Goal: Task Accomplishment & Management: Complete application form

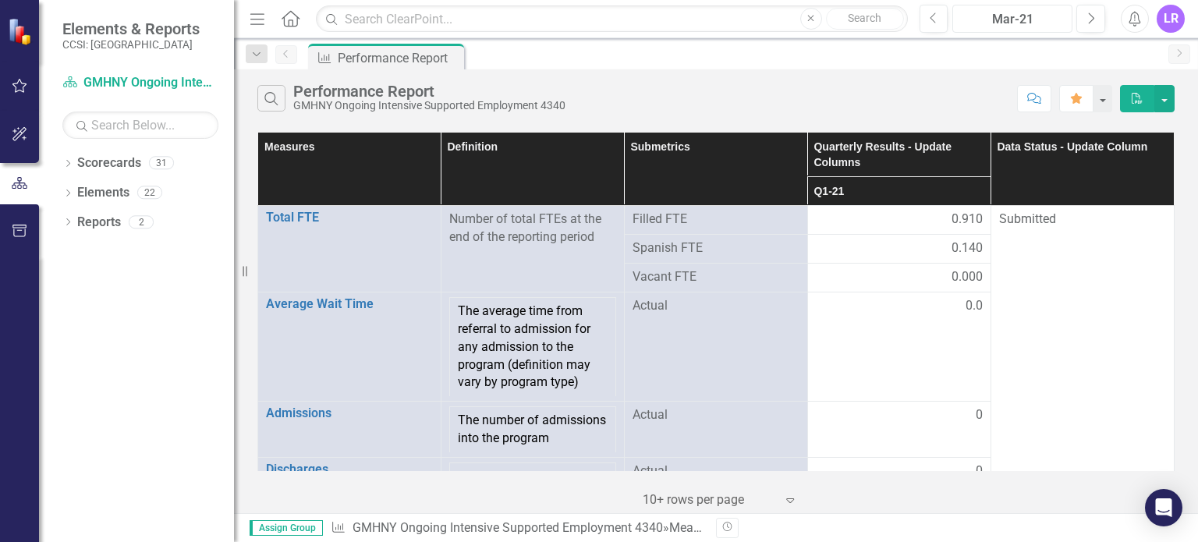
click at [1018, 12] on div "Mar-21" at bounding box center [1012, 19] width 109 height 19
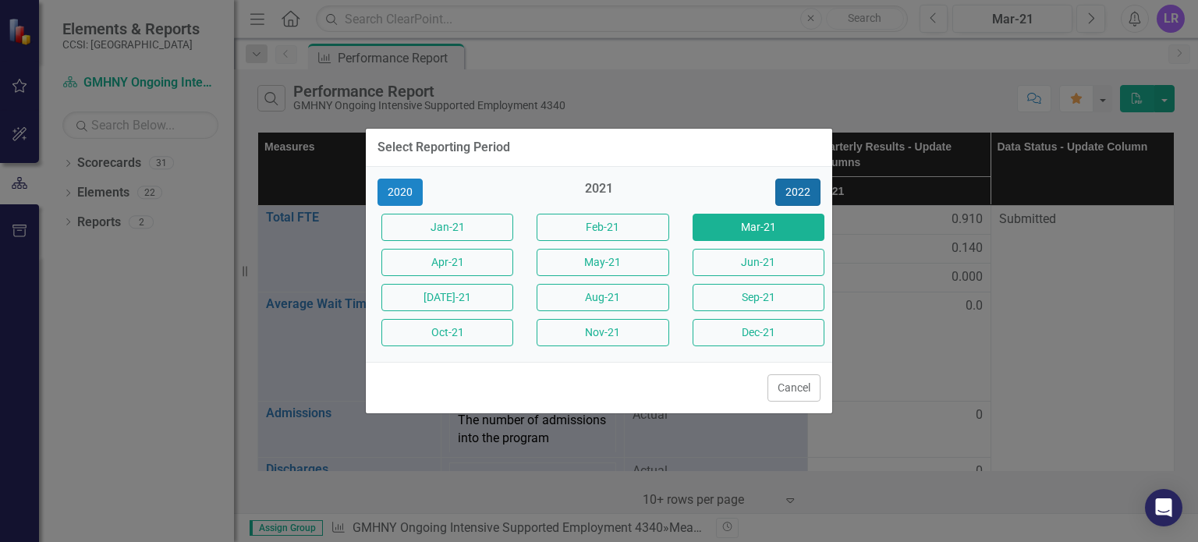
click at [801, 185] on button "2022" at bounding box center [797, 192] width 45 height 27
click at [786, 186] on button "2023" at bounding box center [797, 192] width 45 height 27
click at [783, 179] on button "2024" at bounding box center [797, 192] width 45 height 27
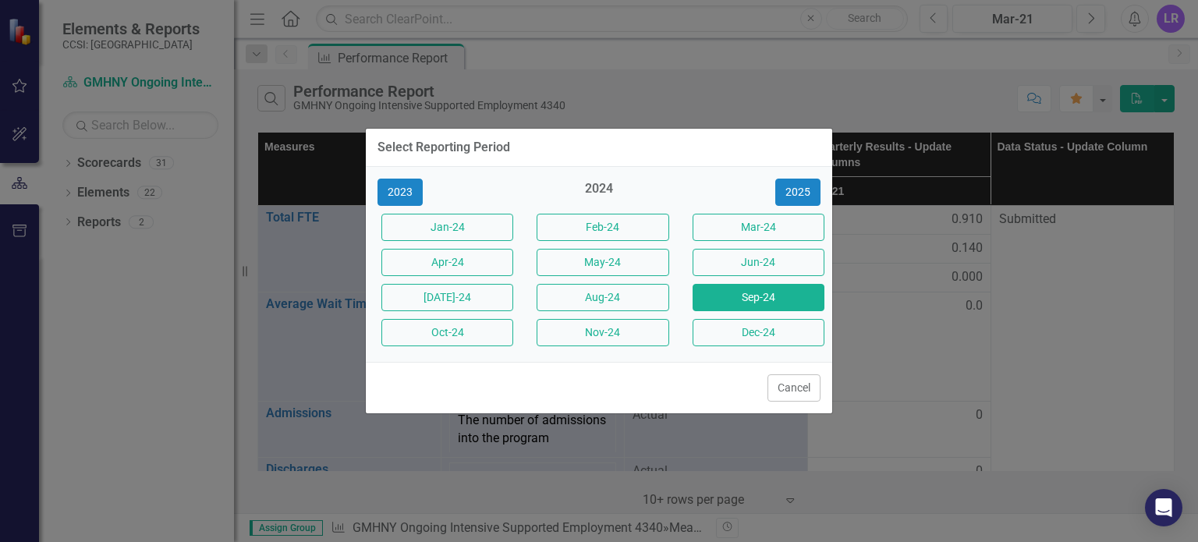
click at [770, 305] on button "Sep-24" at bounding box center [758, 297] width 132 height 27
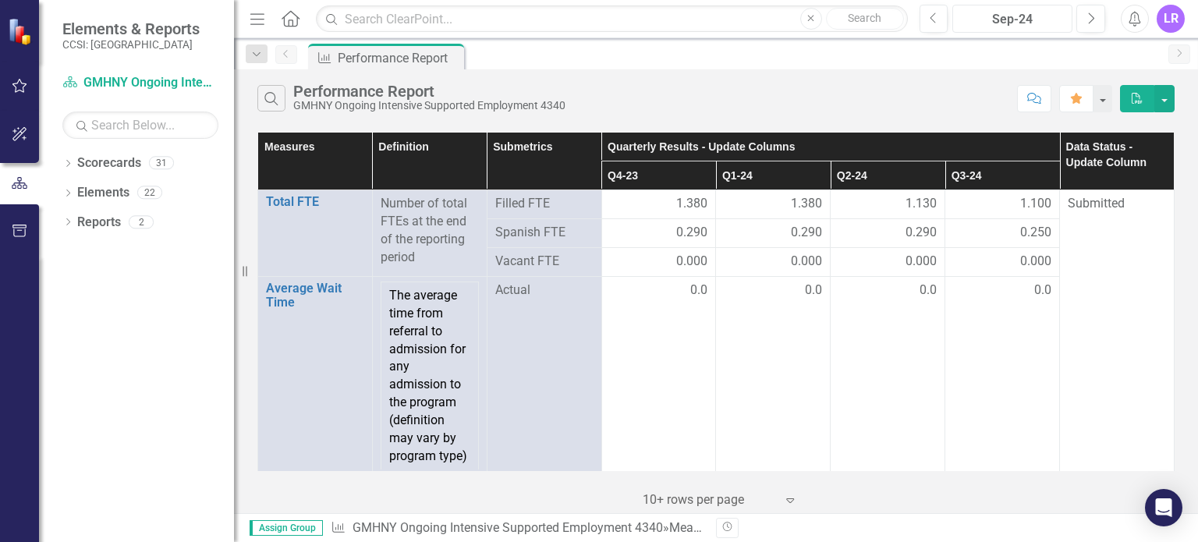
click at [1037, 22] on div "Sep-24" at bounding box center [1012, 19] width 109 height 19
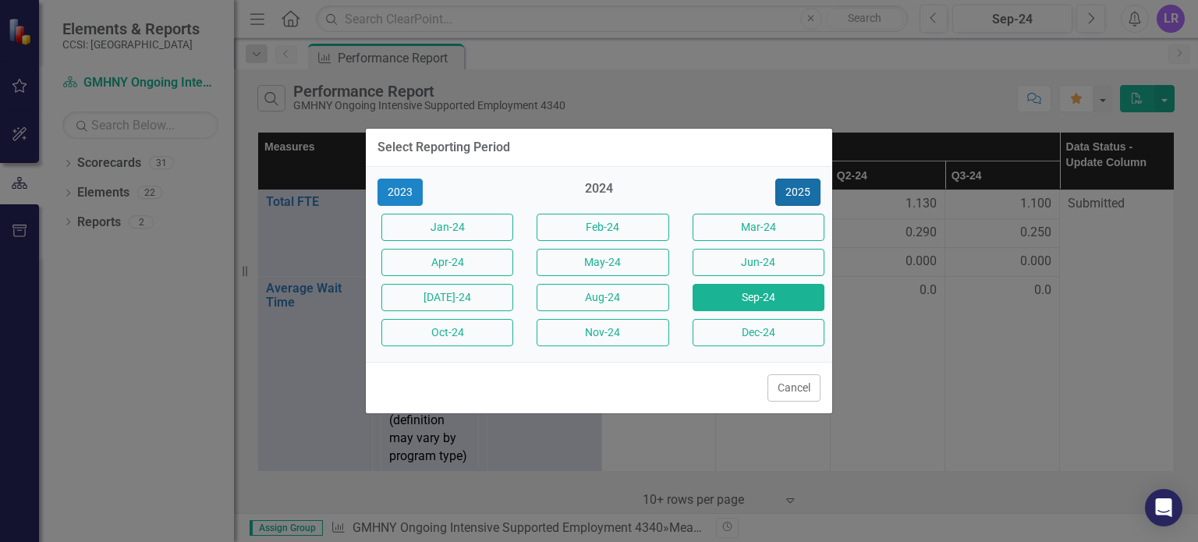
click at [805, 180] on button "2025" at bounding box center [797, 192] width 45 height 27
click at [774, 299] on button "Sep-25" at bounding box center [758, 297] width 132 height 27
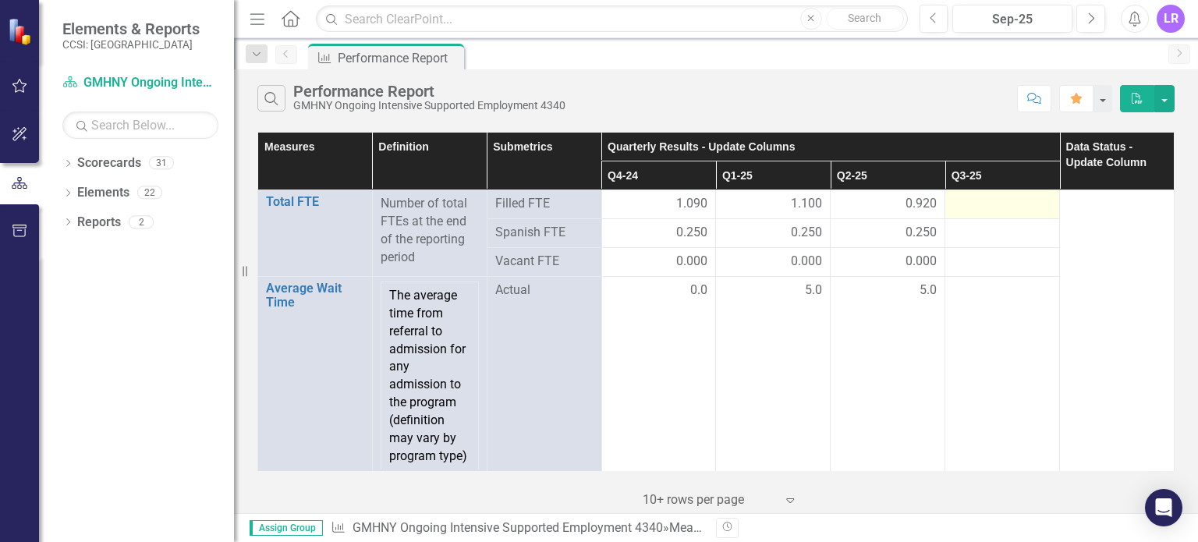
click at [970, 208] on div at bounding box center [1002, 204] width 98 height 19
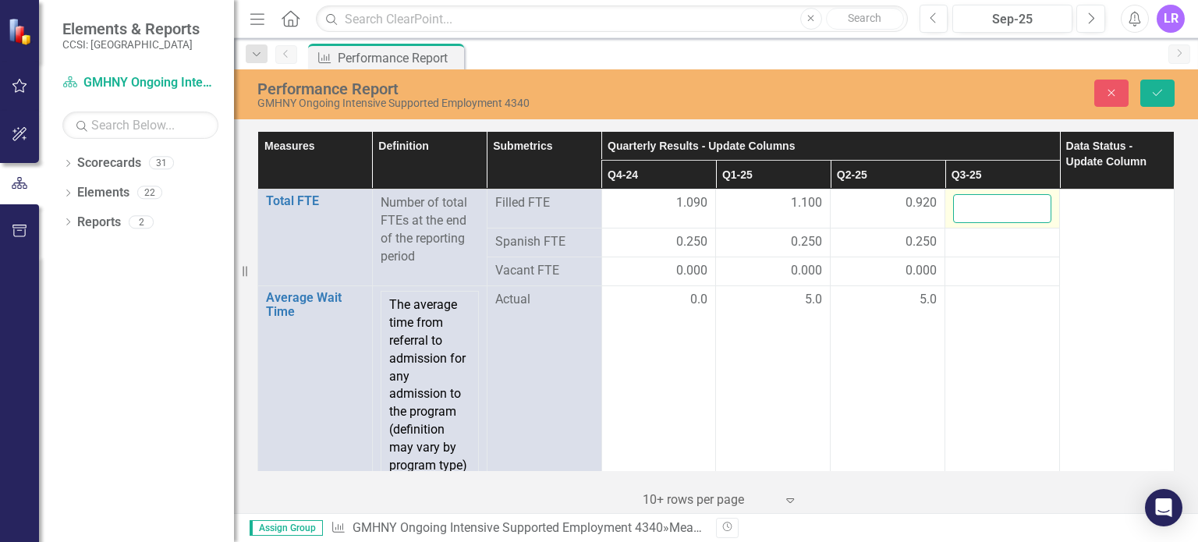
click at [970, 208] on input "number" at bounding box center [1002, 208] width 98 height 29
type input ".920"
click at [1002, 244] on div at bounding box center [1002, 242] width 98 height 19
click at [992, 241] on div at bounding box center [1002, 242] width 98 height 19
drag, startPoint x: 992, startPoint y: 241, endPoint x: 972, endPoint y: 239, distance: 20.3
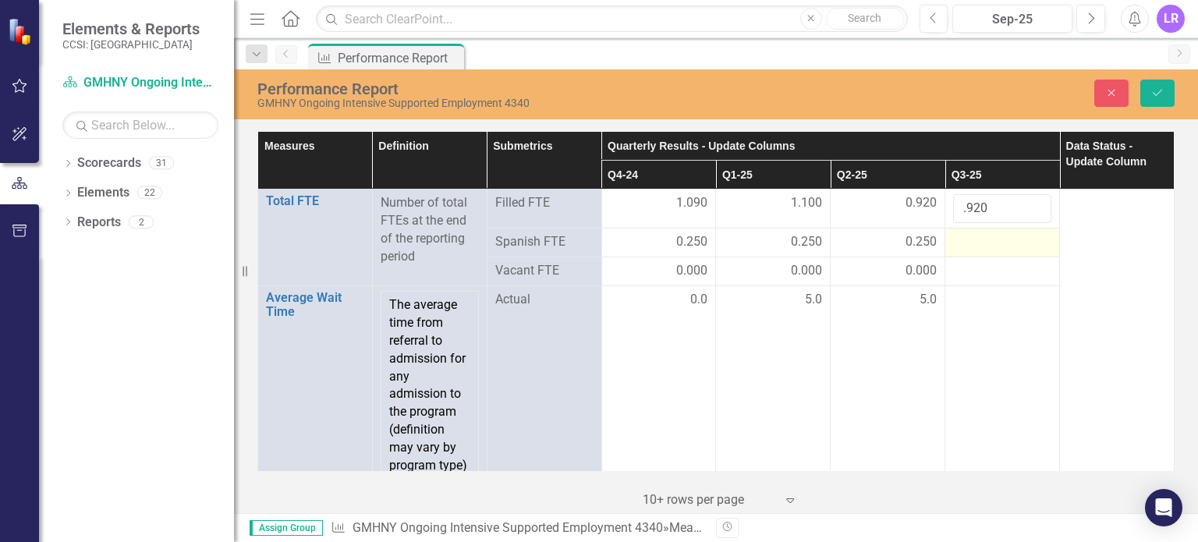
click at [972, 239] on div at bounding box center [1002, 242] width 98 height 19
click at [953, 244] on div at bounding box center [1002, 242] width 98 height 19
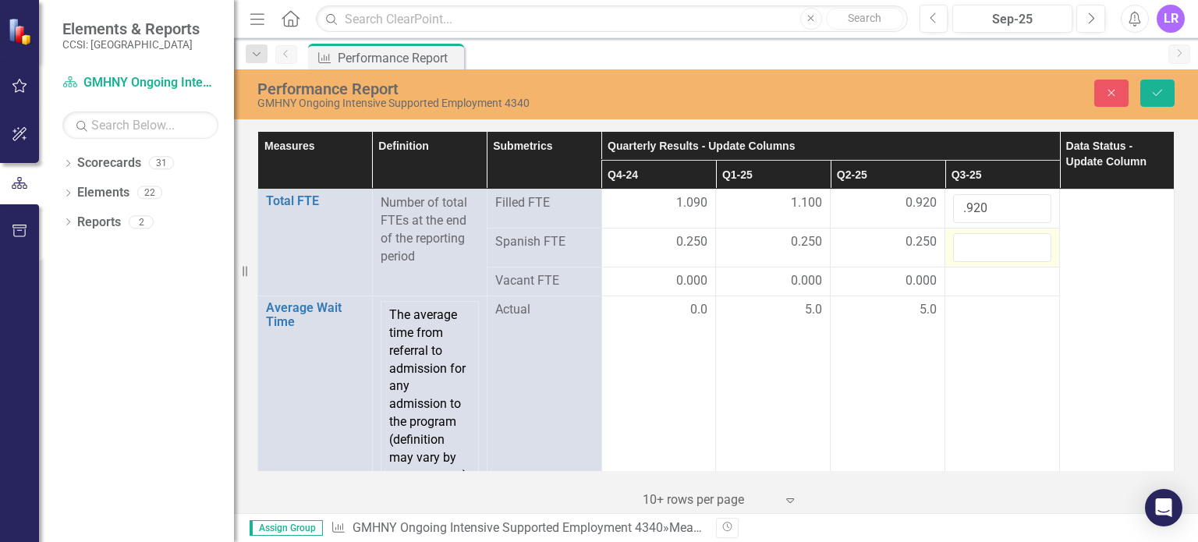
click at [953, 244] on input "number" at bounding box center [1002, 247] width 98 height 29
click at [976, 250] on input "number" at bounding box center [1002, 247] width 98 height 29
type input ".250"
click at [968, 291] on div at bounding box center [1002, 281] width 98 height 19
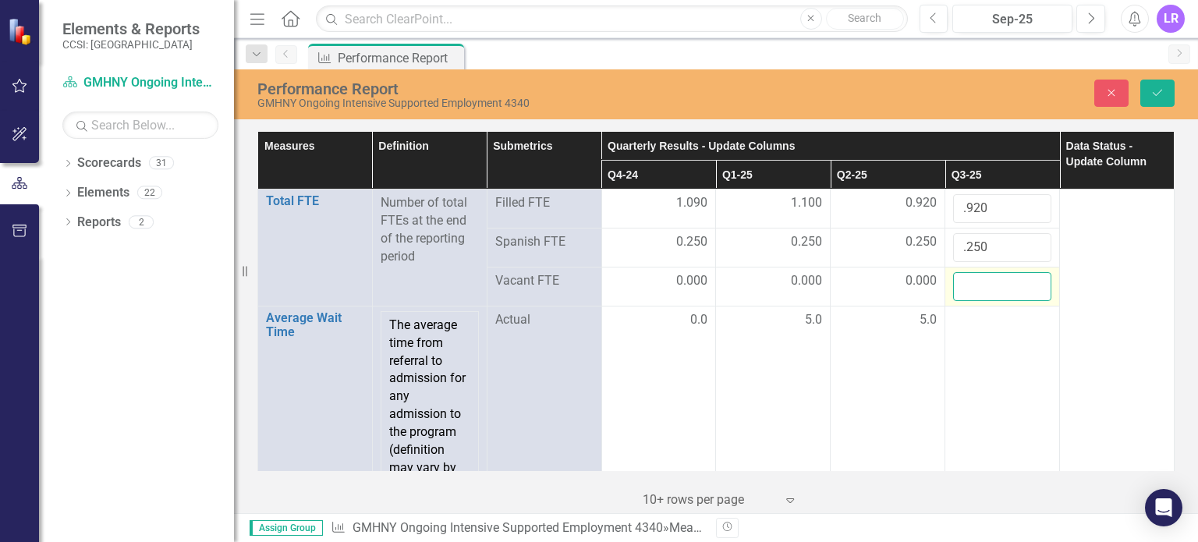
click at [964, 282] on input "number" at bounding box center [1002, 286] width 98 height 29
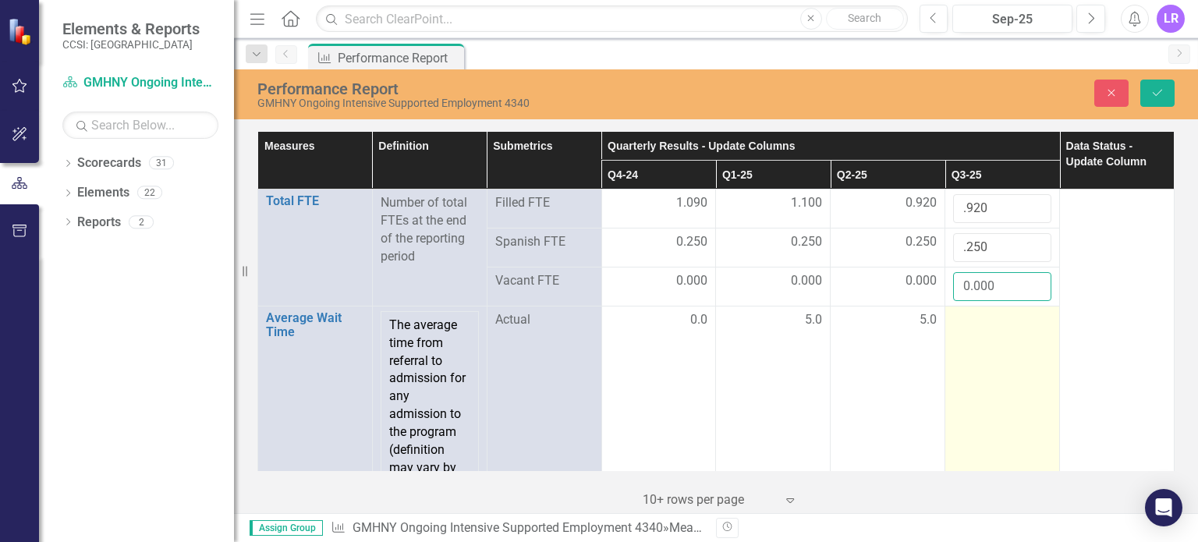
type input "0.000"
click at [965, 320] on div at bounding box center [1002, 320] width 98 height 19
click at [965, 320] on input "number" at bounding box center [1002, 325] width 98 height 29
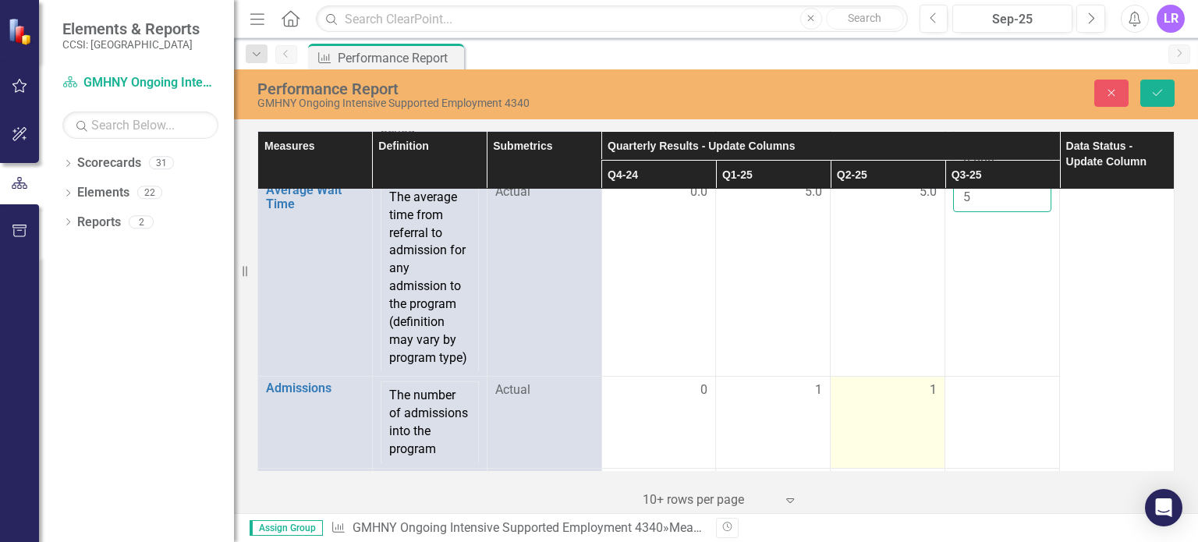
scroll to position [156, 0]
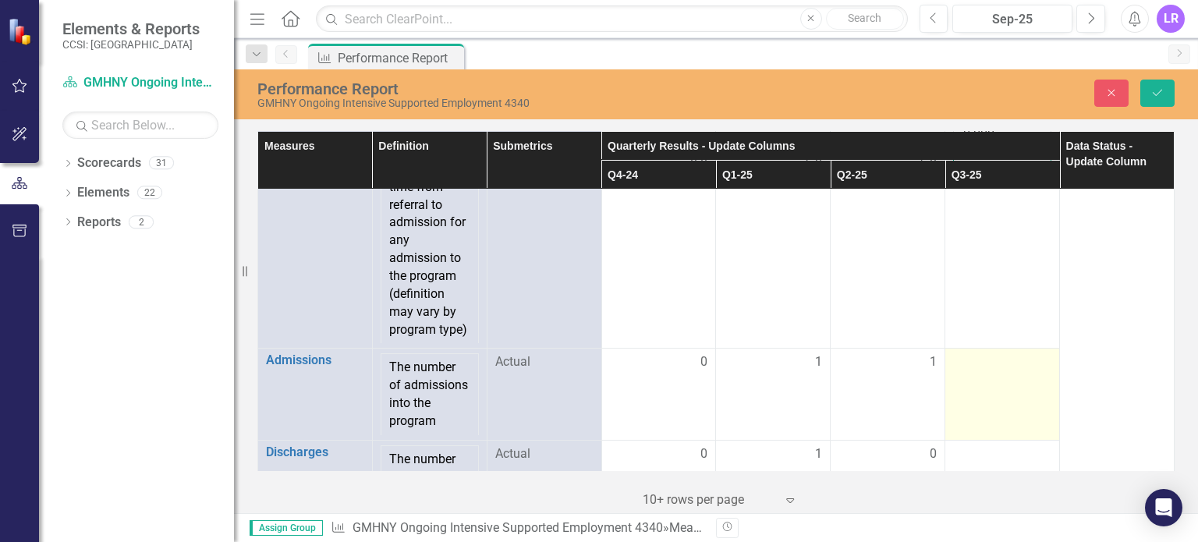
type input "5"
click at [989, 372] on div at bounding box center [1002, 362] width 98 height 19
click at [973, 370] on input "number" at bounding box center [1002, 367] width 98 height 29
click at [1024, 371] on input "1" at bounding box center [1002, 367] width 98 height 29
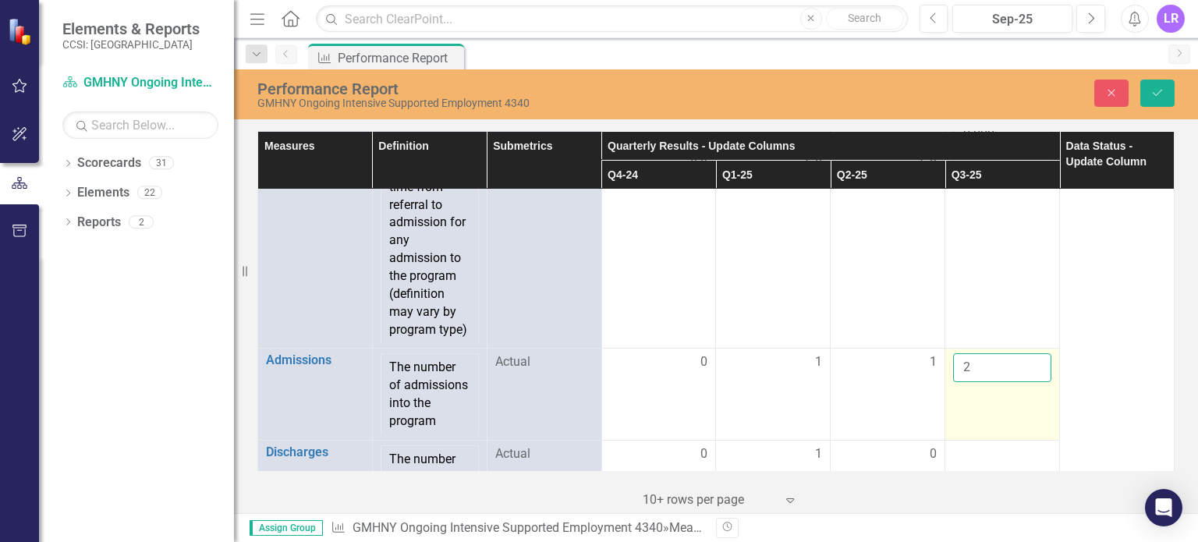
click at [1024, 371] on input "2" at bounding box center [1002, 367] width 98 height 29
type input "3"
click at [1024, 371] on input "3" at bounding box center [1002, 367] width 98 height 29
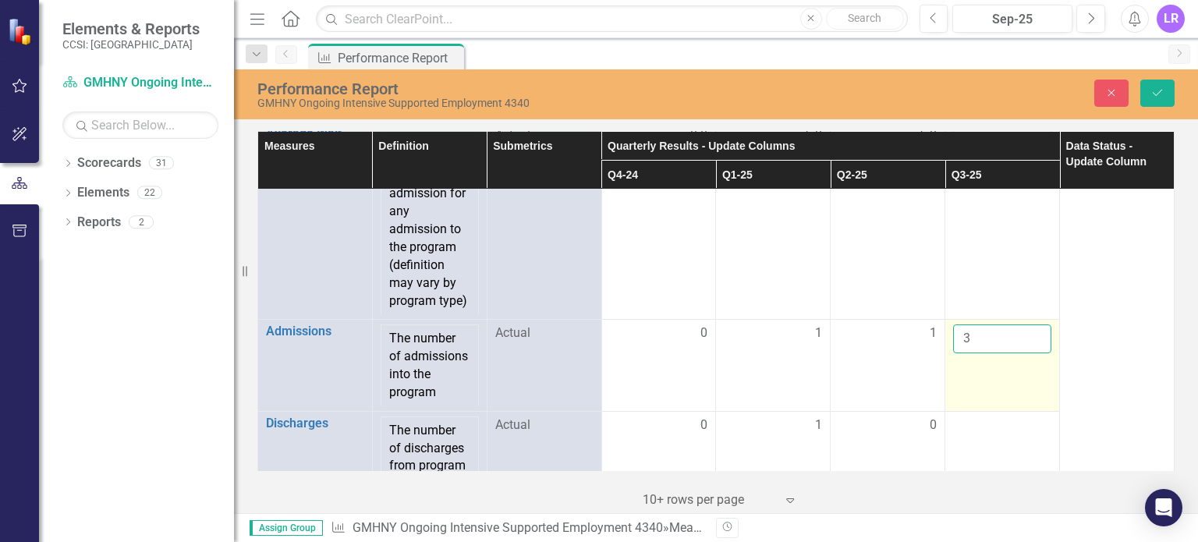
scroll to position [234, 0]
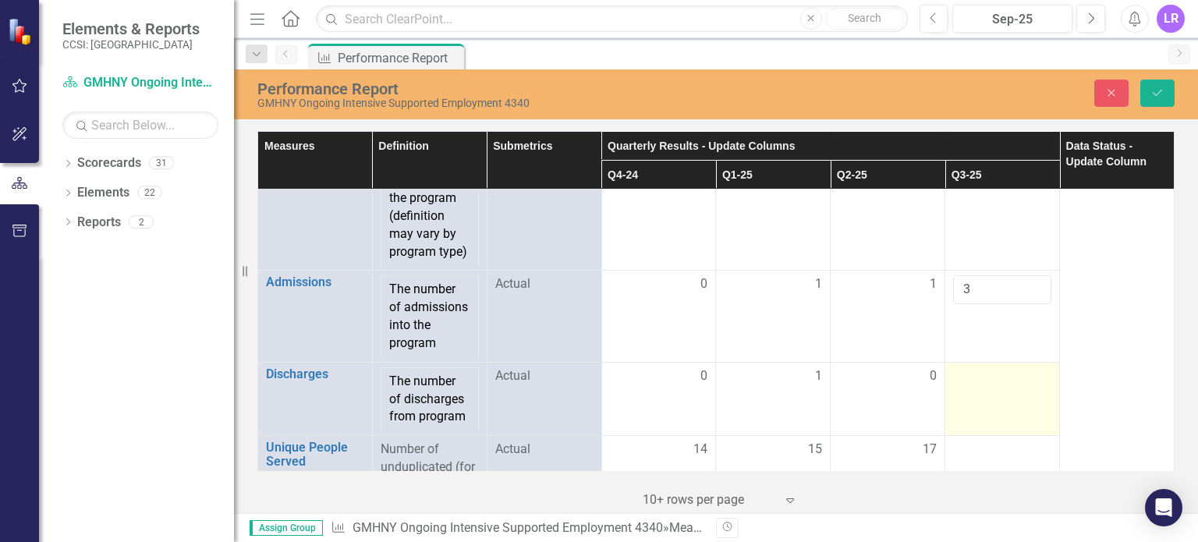
click at [990, 394] on td at bounding box center [1002, 399] width 115 height 74
click at [1023, 391] on input "-1" at bounding box center [1002, 381] width 98 height 29
click at [1023, 381] on input "0" at bounding box center [1002, 381] width 98 height 29
type input "1"
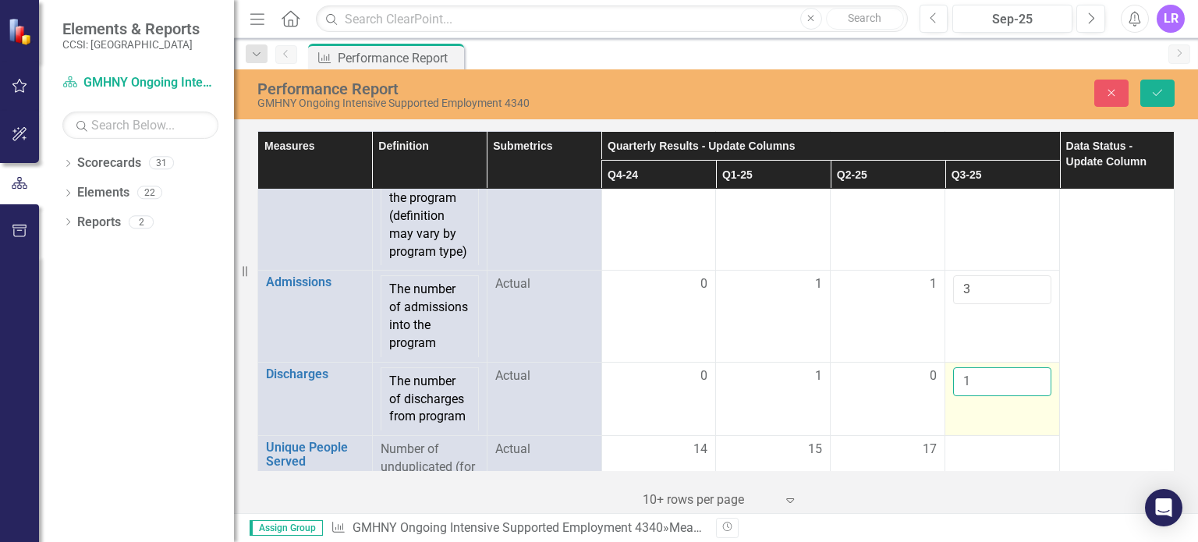
click at [1023, 381] on input "1" at bounding box center [1002, 381] width 98 height 29
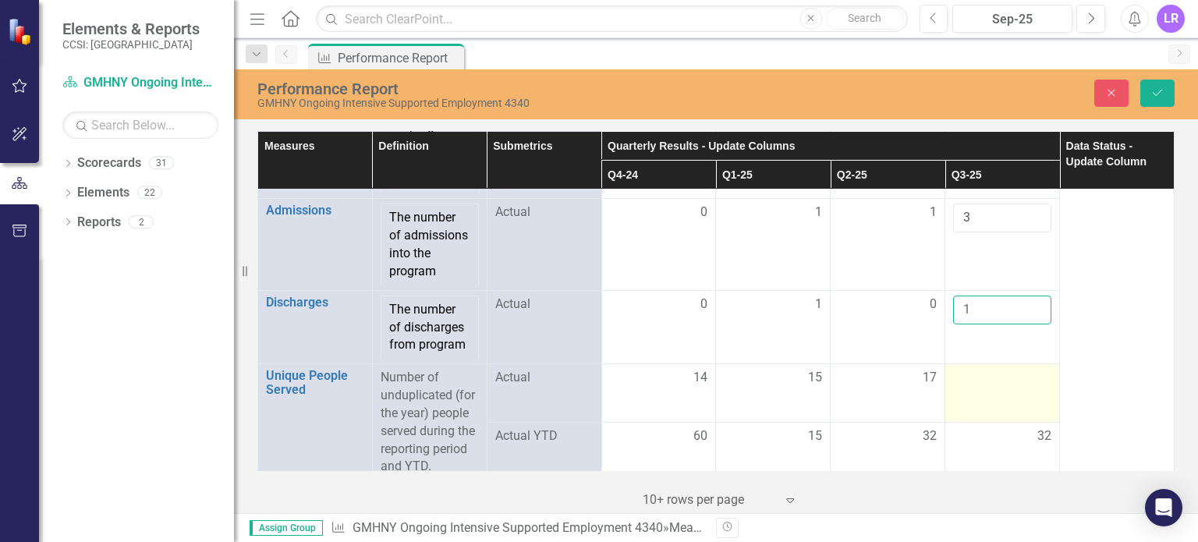
scroll to position [390, 0]
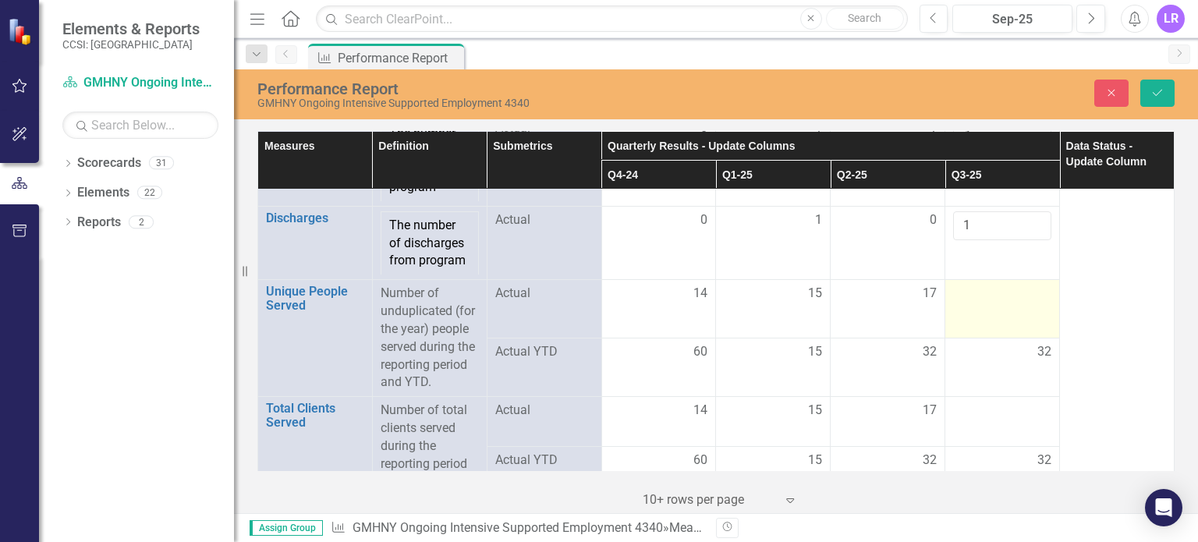
click at [983, 303] on div at bounding box center [1002, 294] width 98 height 19
click at [979, 302] on input "number" at bounding box center [1002, 299] width 98 height 29
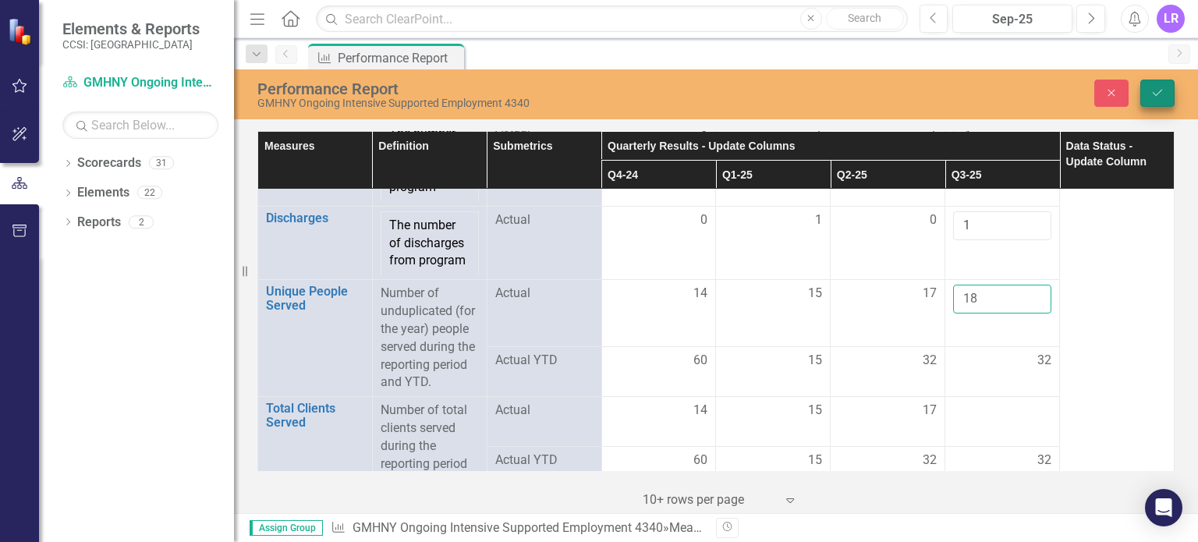
type input "18"
click at [1156, 90] on icon "Save" at bounding box center [1157, 92] width 14 height 11
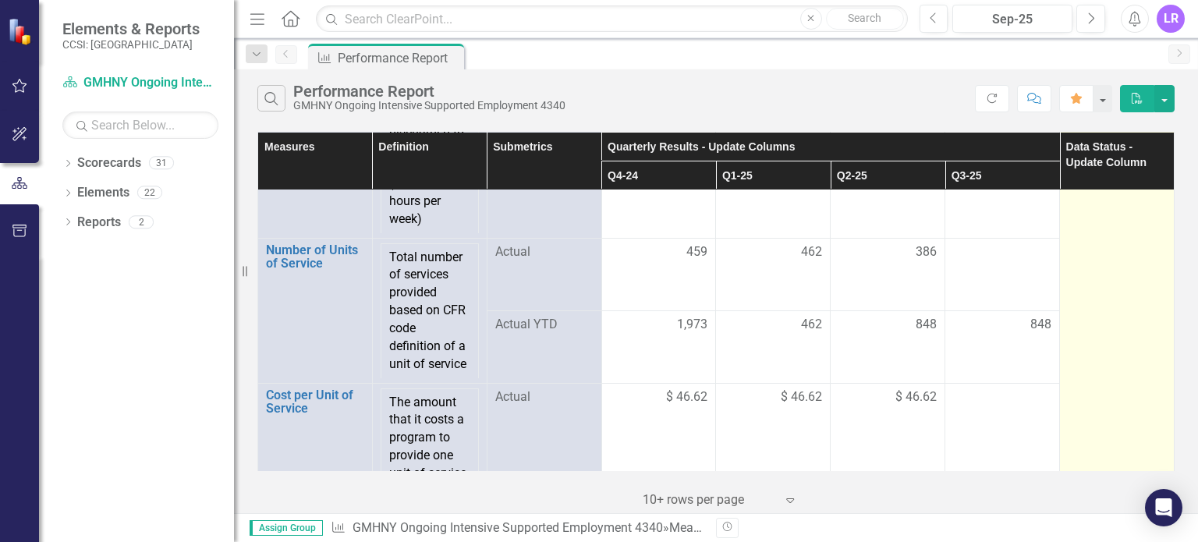
scroll to position [2807, 0]
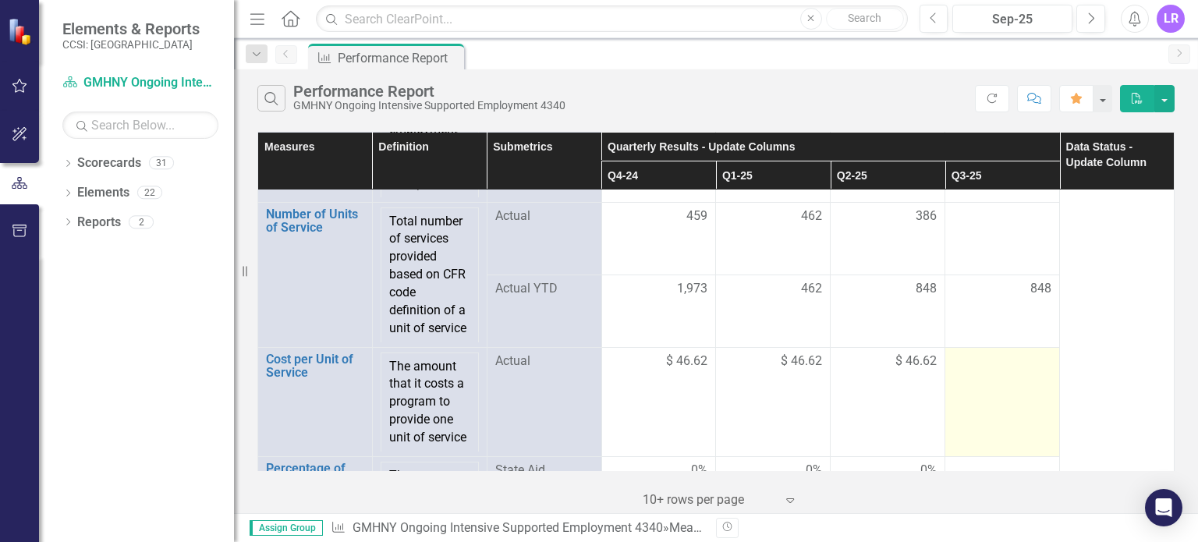
click at [953, 365] on div at bounding box center [1002, 361] width 98 height 19
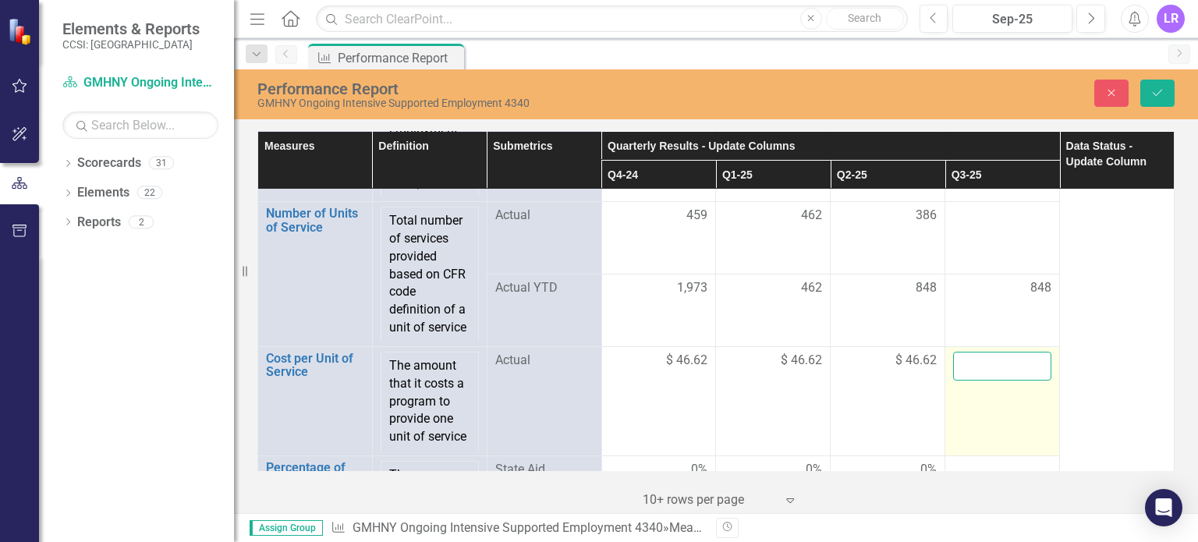
click at [953, 365] on input "number" at bounding box center [1002, 366] width 98 height 29
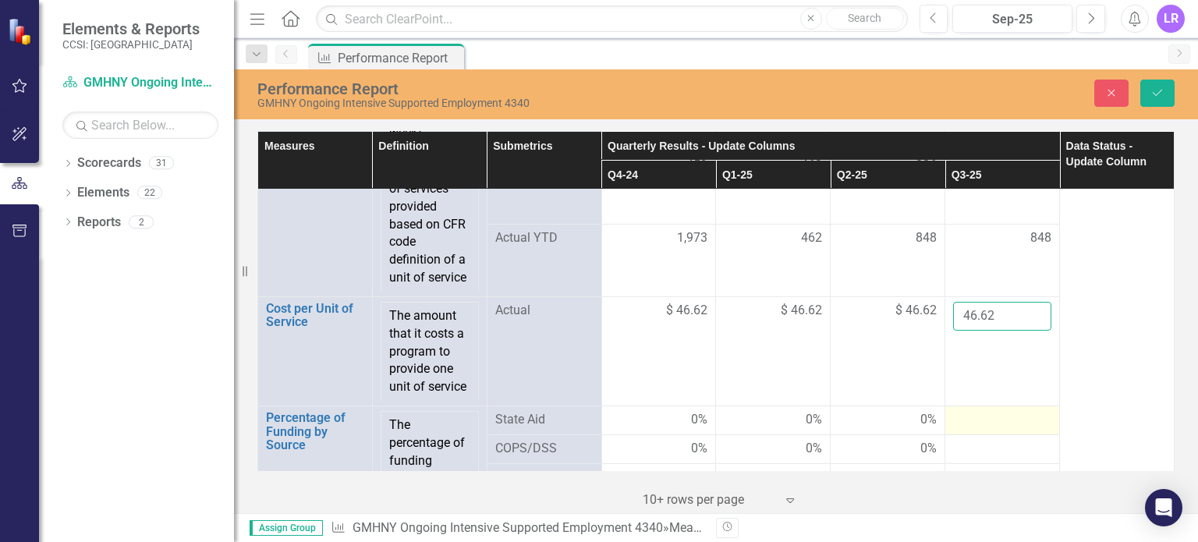
scroll to position [2885, 0]
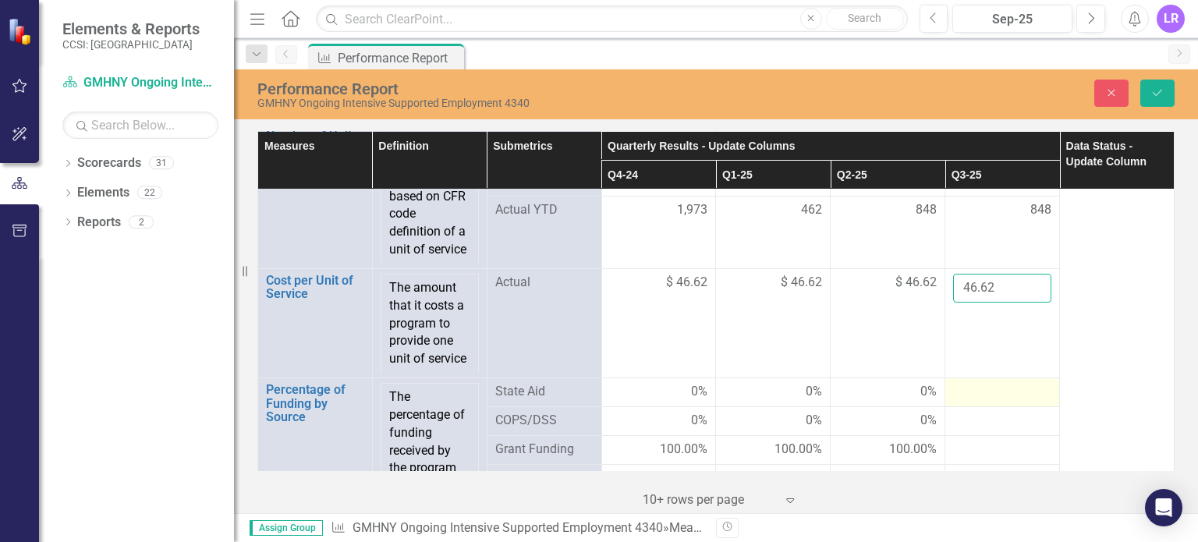
type input "46.62"
click at [1008, 384] on div at bounding box center [1002, 392] width 98 height 19
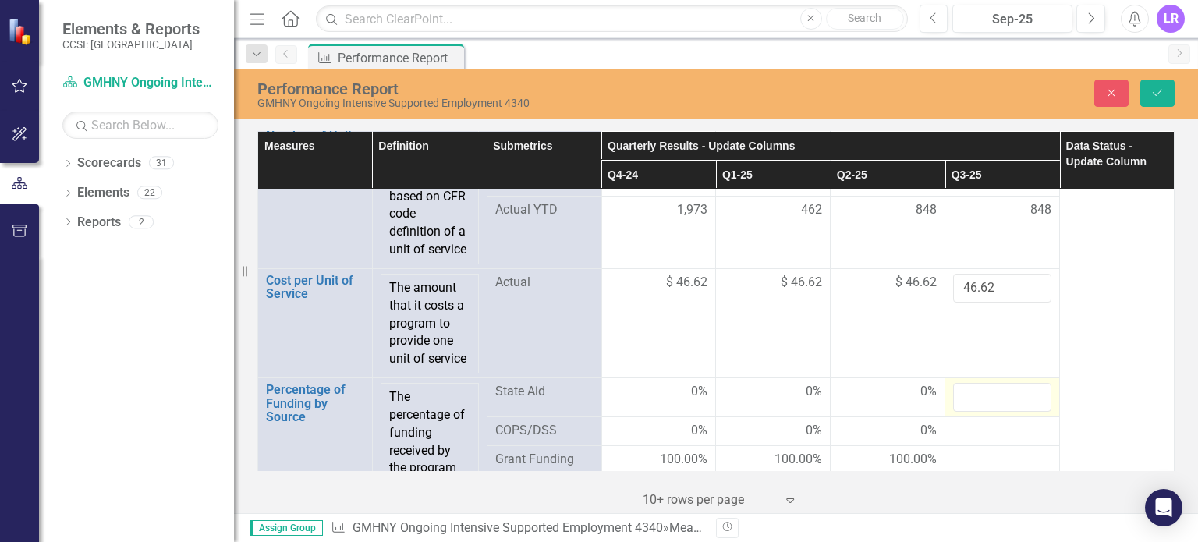
click at [1008, 384] on input "number" at bounding box center [1002, 397] width 98 height 29
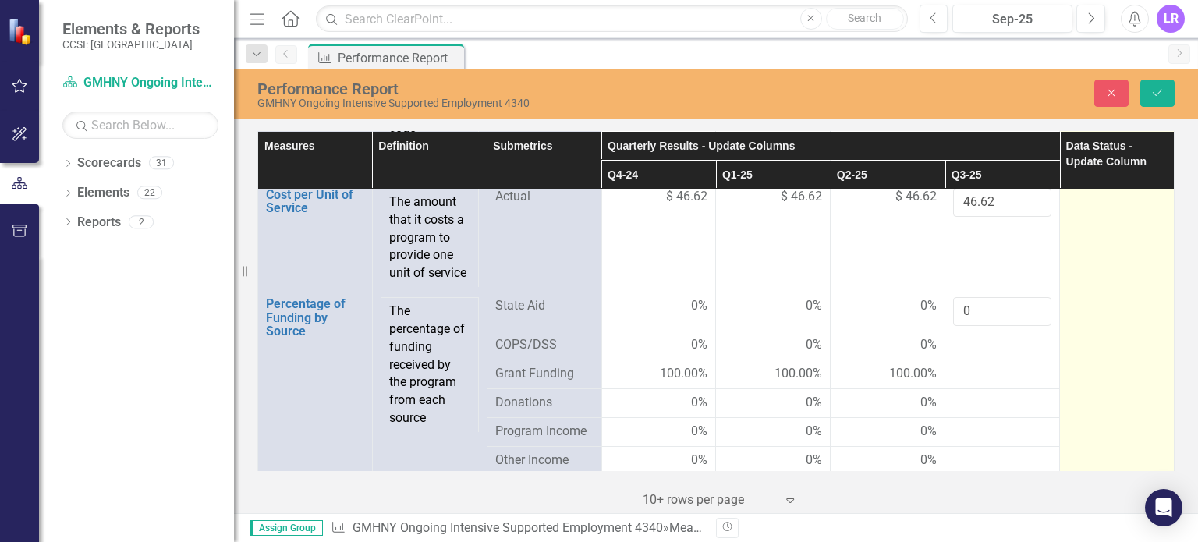
scroll to position [2976, 0]
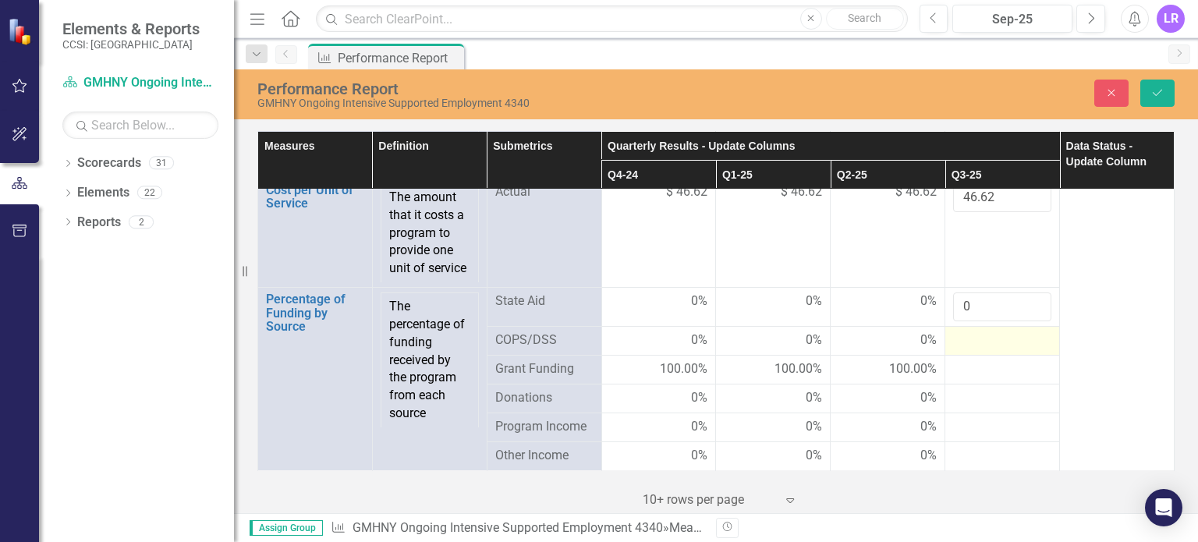
type input "0"
click at [962, 339] on div at bounding box center [1002, 340] width 98 height 19
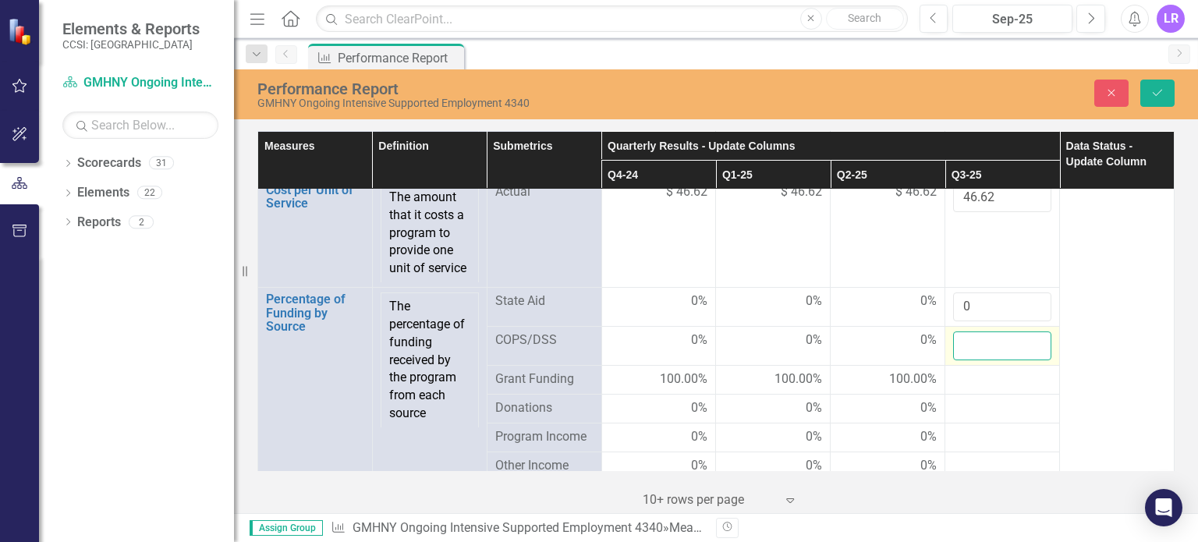
click at [962, 339] on input "number" at bounding box center [1002, 345] width 98 height 29
type input "0"
click at [953, 370] on div at bounding box center [1002, 379] width 98 height 19
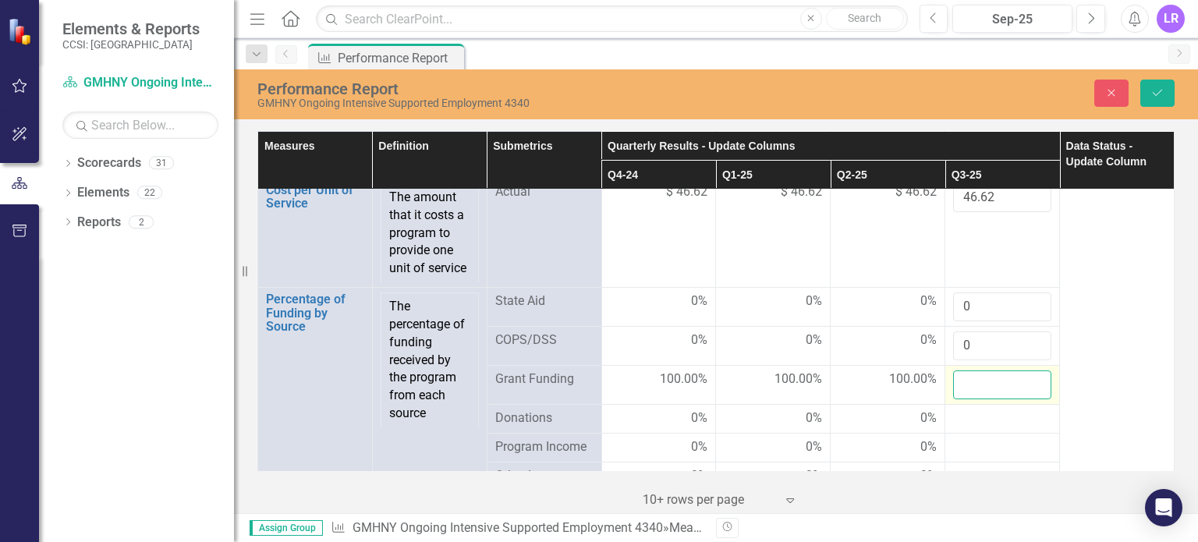
click at [953, 370] on input "number" at bounding box center [1002, 384] width 98 height 29
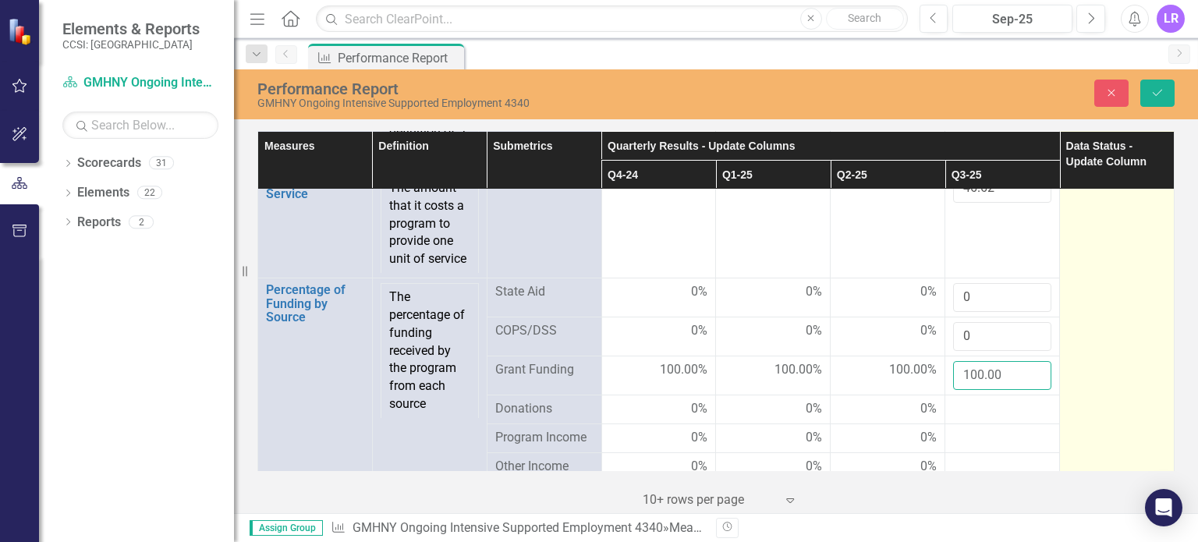
scroll to position [3000, 0]
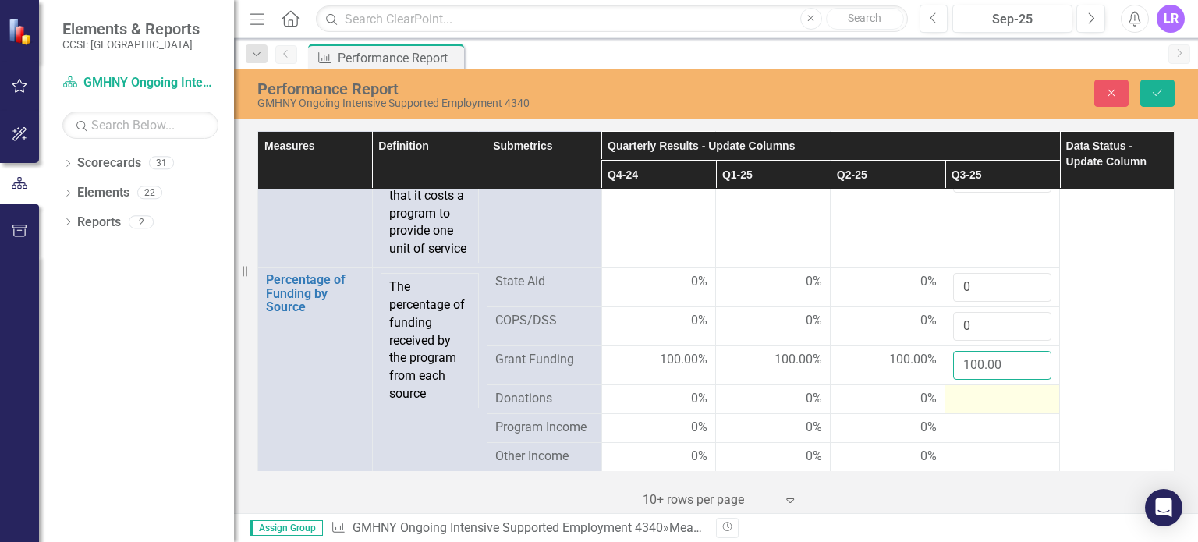
type input "100.00"
click at [976, 391] on div at bounding box center [1002, 399] width 98 height 19
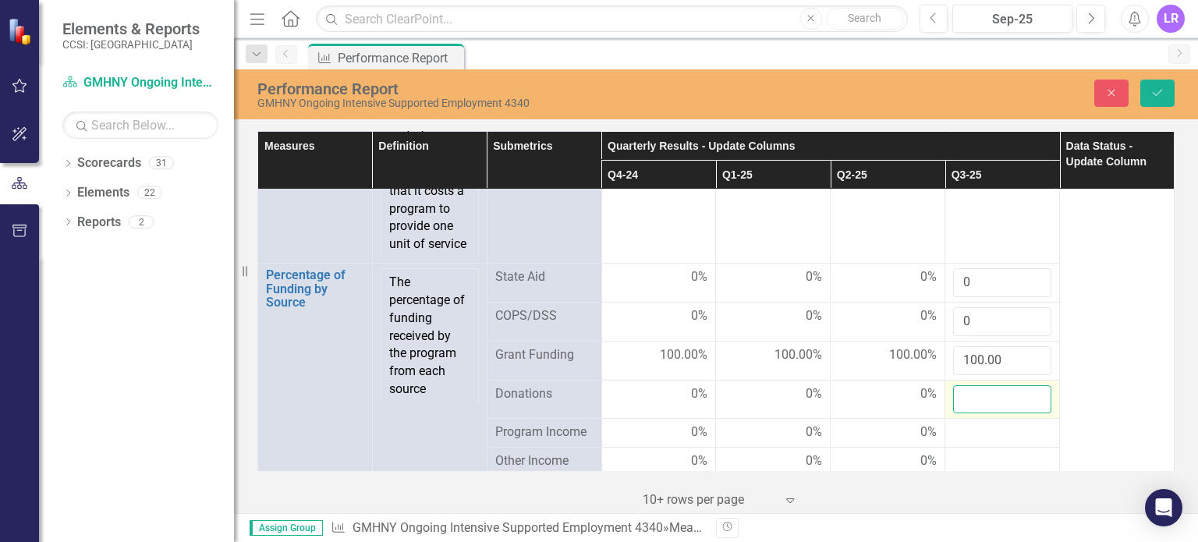
click at [972, 397] on input "number" at bounding box center [1002, 399] width 98 height 29
type input "0"
click at [984, 435] on div at bounding box center [1002, 432] width 98 height 19
click at [984, 435] on input "number" at bounding box center [1002, 437] width 98 height 29
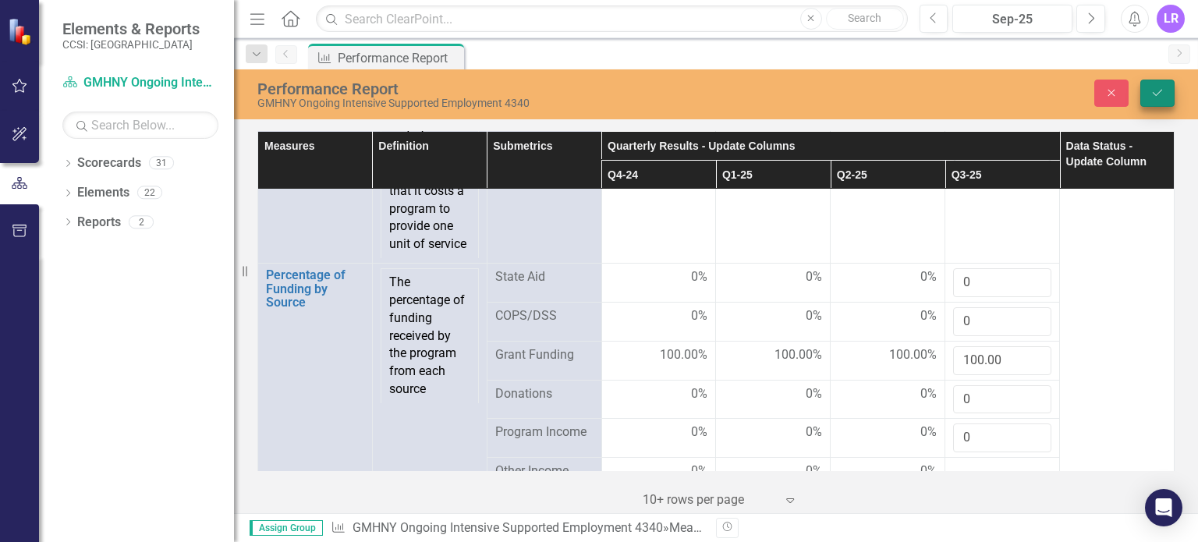
type input "0"
click at [1152, 94] on icon "Save" at bounding box center [1157, 92] width 14 height 11
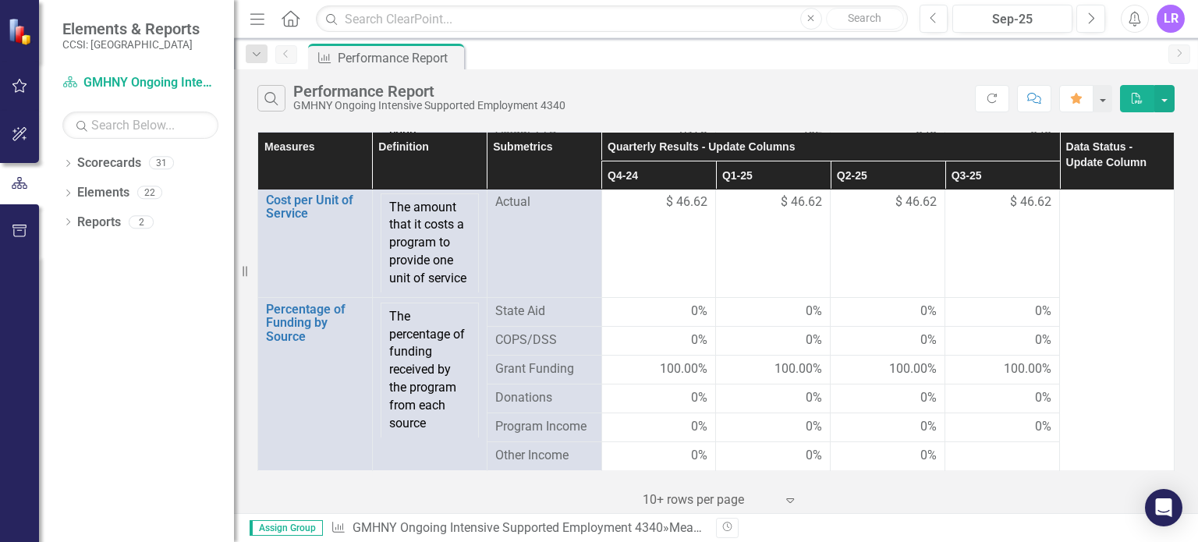
scroll to position [2969, 0]
click at [995, 455] on div at bounding box center [1002, 456] width 98 height 19
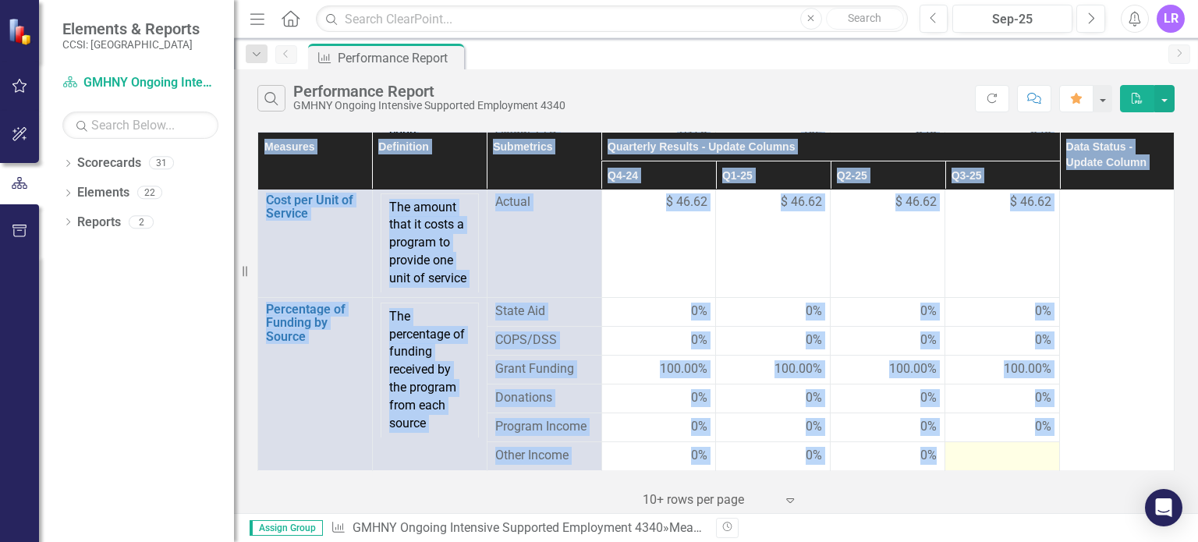
click at [995, 455] on div at bounding box center [1002, 456] width 98 height 19
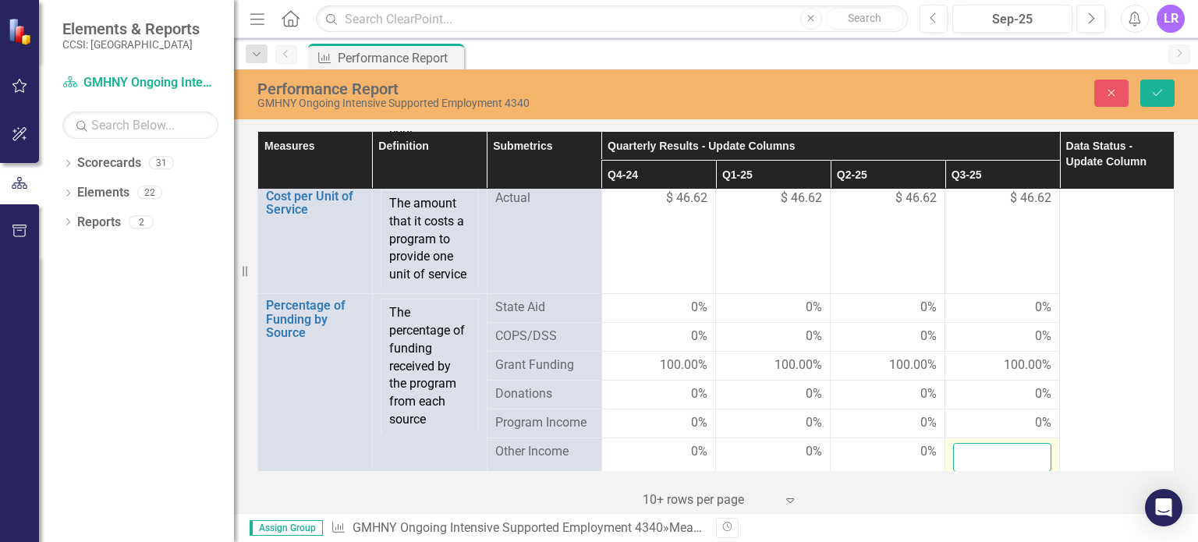
click at [995, 455] on input "number" at bounding box center [1002, 457] width 98 height 29
type input "0"
drag, startPoint x: 1151, startPoint y: 94, endPoint x: 1151, endPoint y: 127, distance: 33.5
click at [1151, 94] on icon "Save" at bounding box center [1157, 92] width 14 height 11
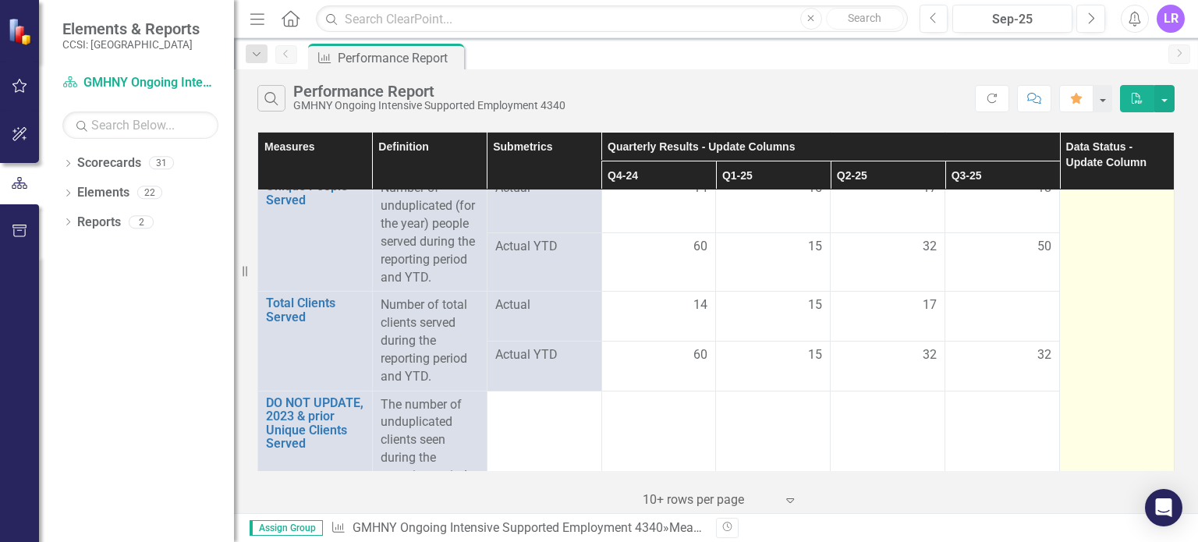
scroll to position [468, 0]
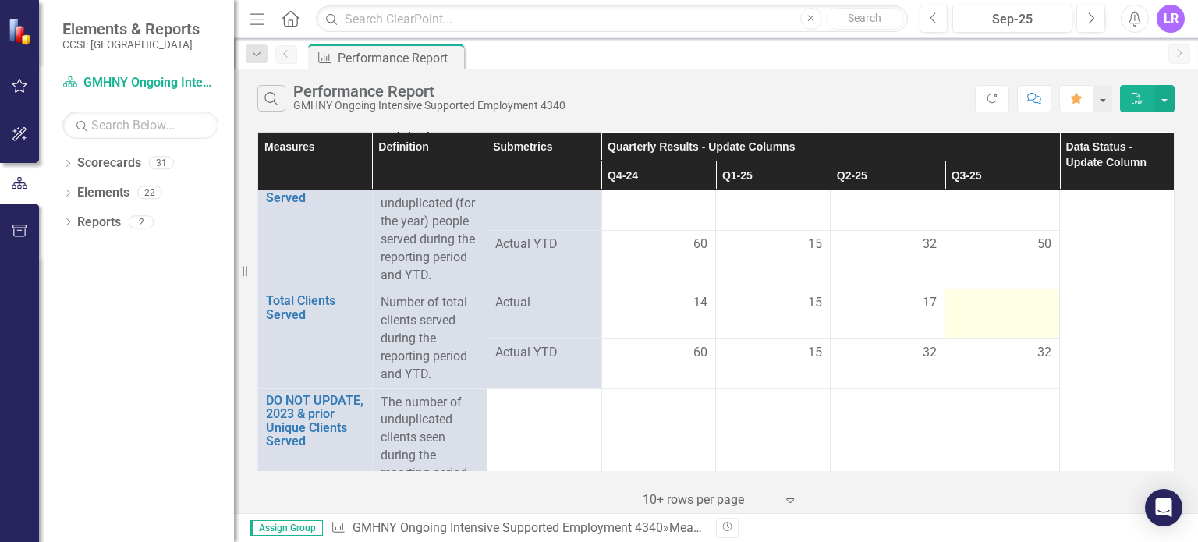
click at [998, 311] on div at bounding box center [1002, 303] width 98 height 19
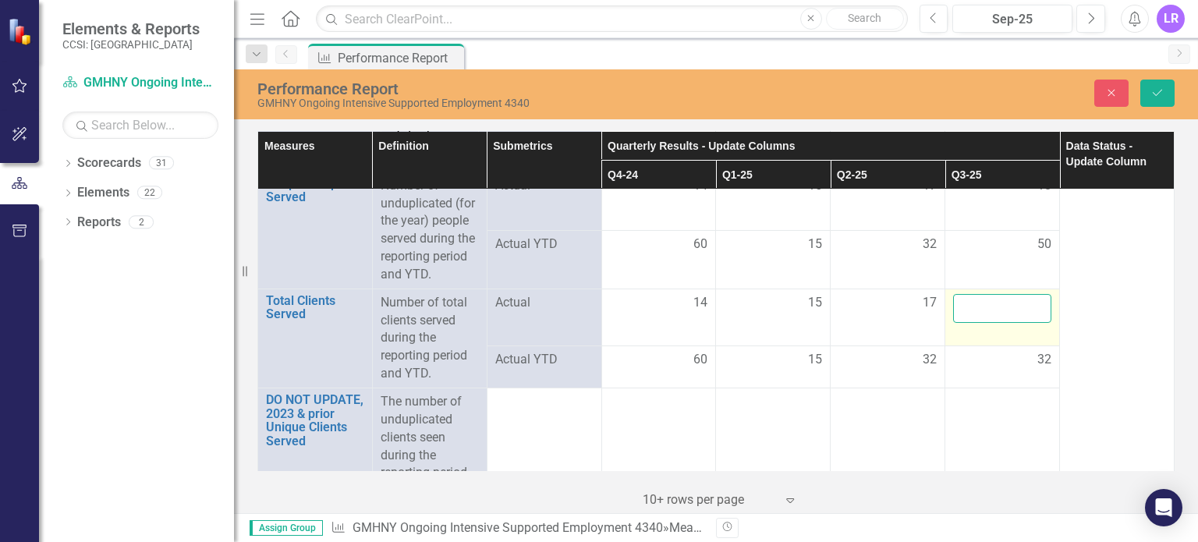
click at [998, 311] on input "number" at bounding box center [1002, 308] width 98 height 29
type input "18"
click at [1160, 90] on icon "Save" at bounding box center [1157, 92] width 14 height 11
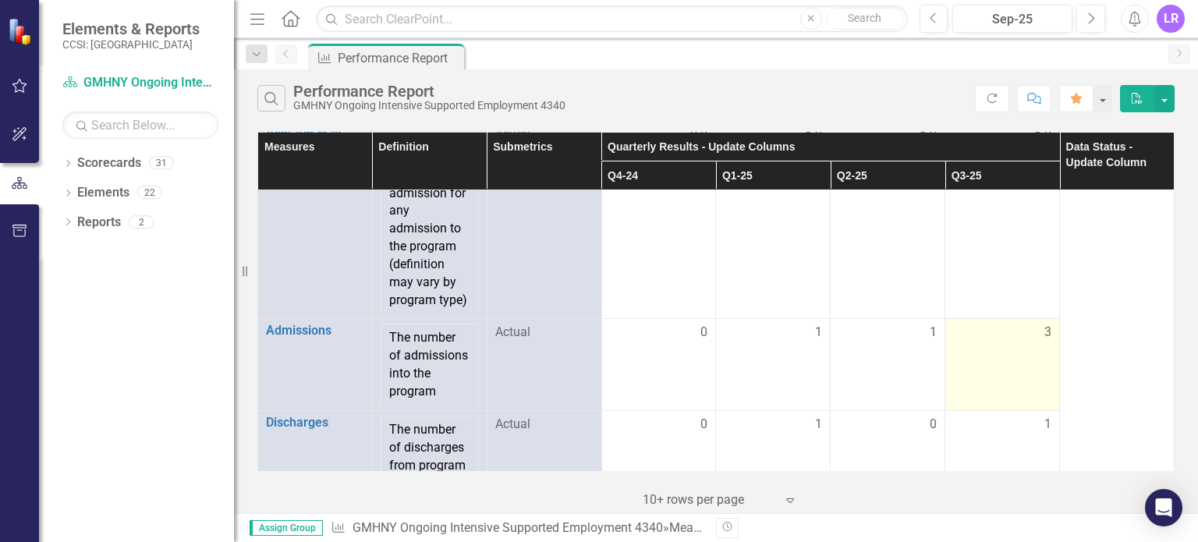
scroll to position [234, 0]
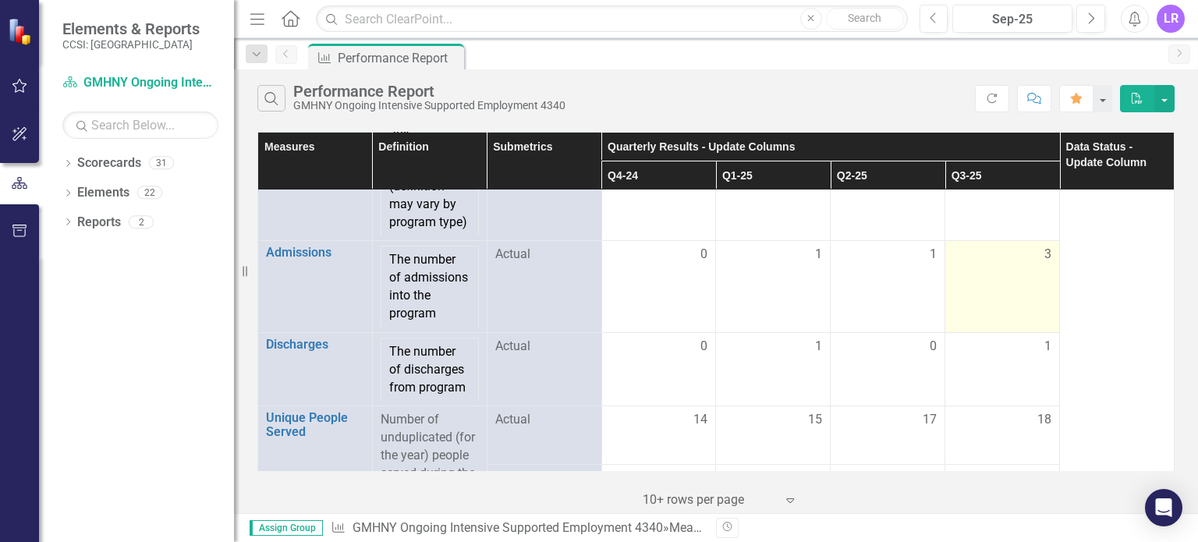
click at [1021, 271] on td "3" at bounding box center [1002, 286] width 115 height 91
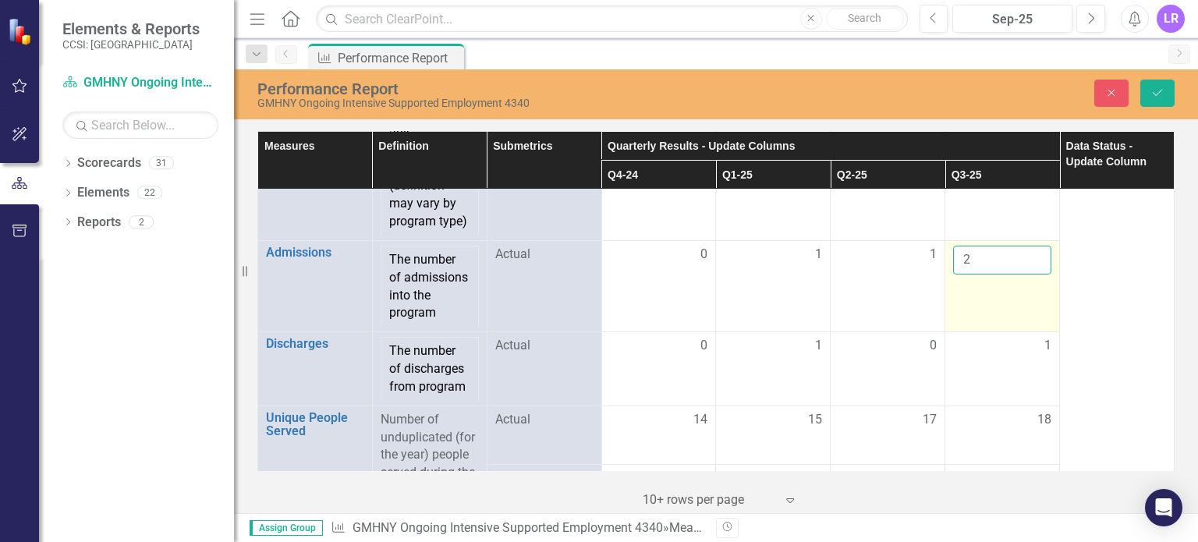
type input "2"
click at [1022, 262] on input "2" at bounding box center [1002, 260] width 98 height 29
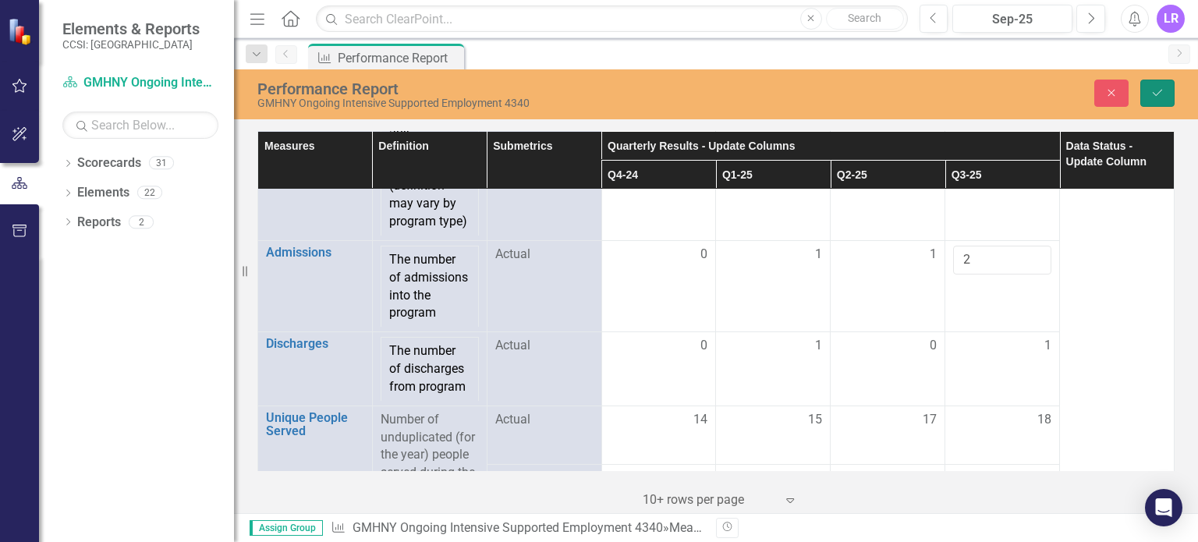
click at [1157, 90] on icon "Save" at bounding box center [1157, 92] width 14 height 11
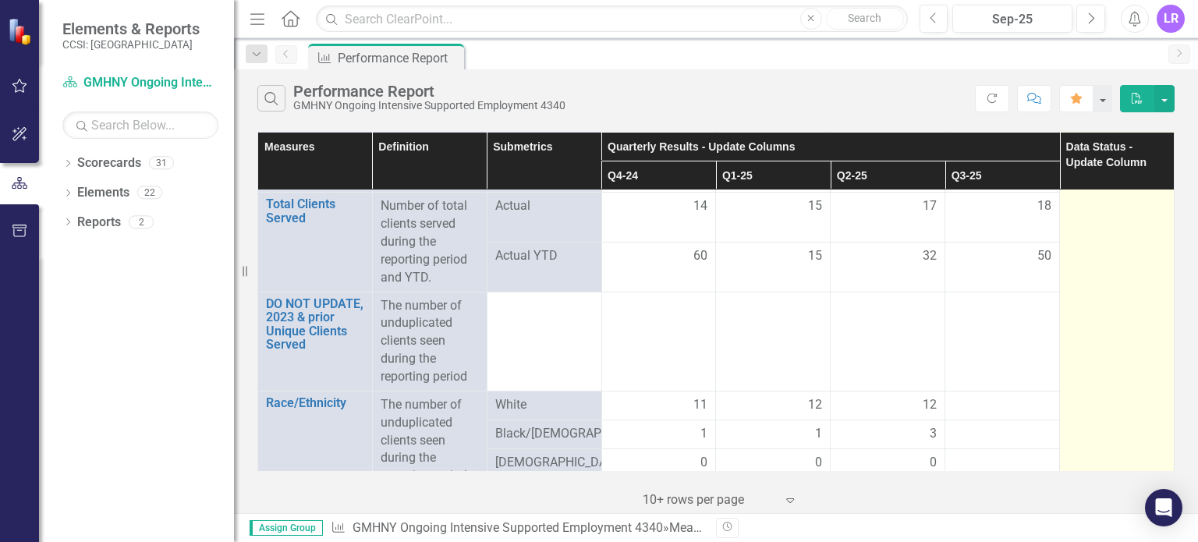
scroll to position [624, 0]
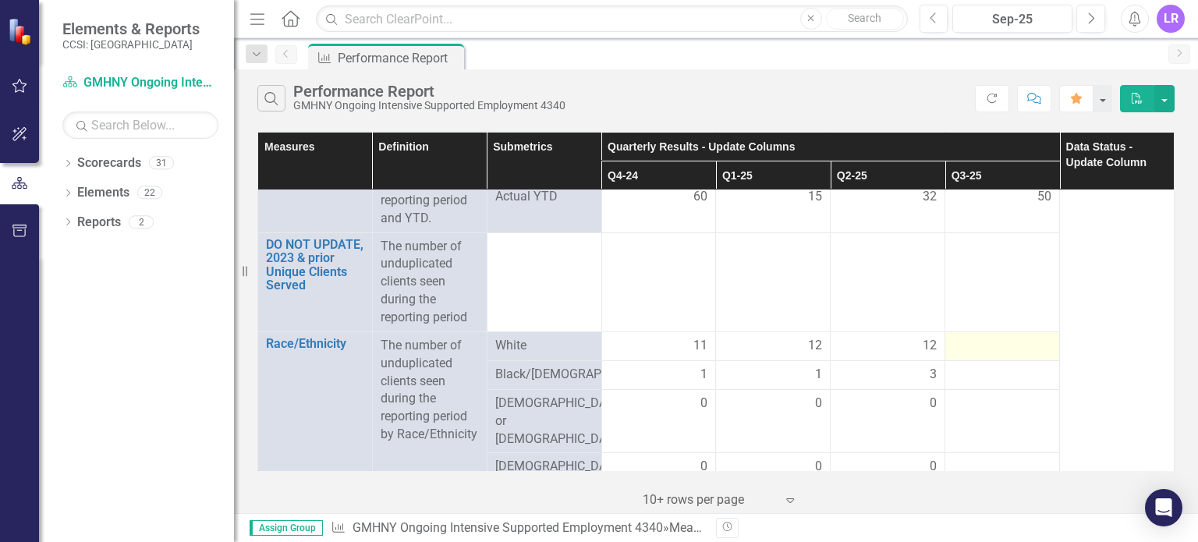
click at [977, 345] on div at bounding box center [1002, 346] width 98 height 19
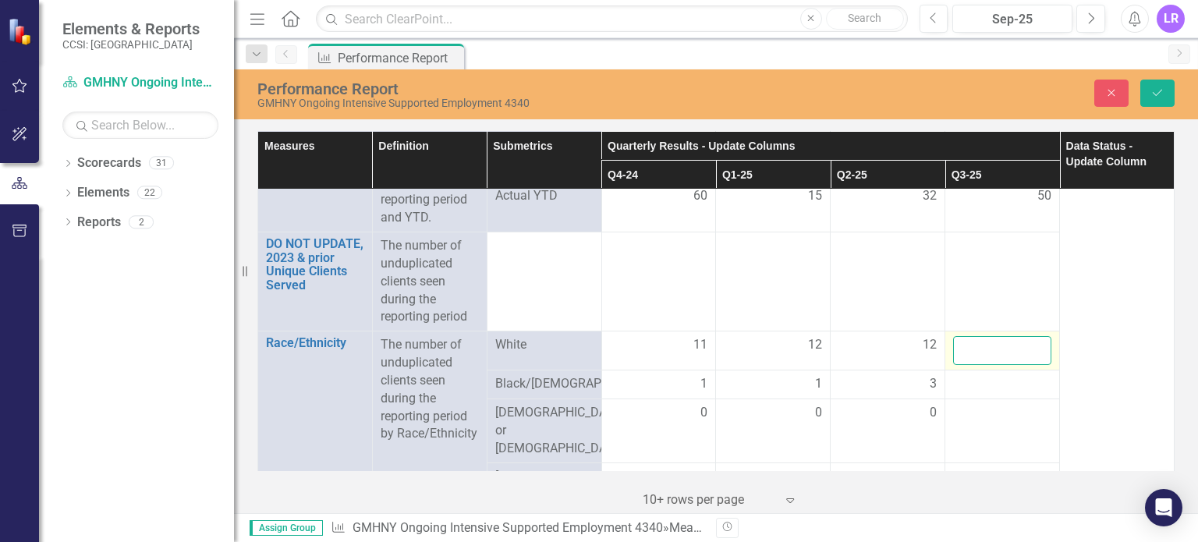
click at [977, 345] on input "number" at bounding box center [1002, 350] width 98 height 29
type input "13"
click at [983, 394] on div at bounding box center [1002, 384] width 98 height 19
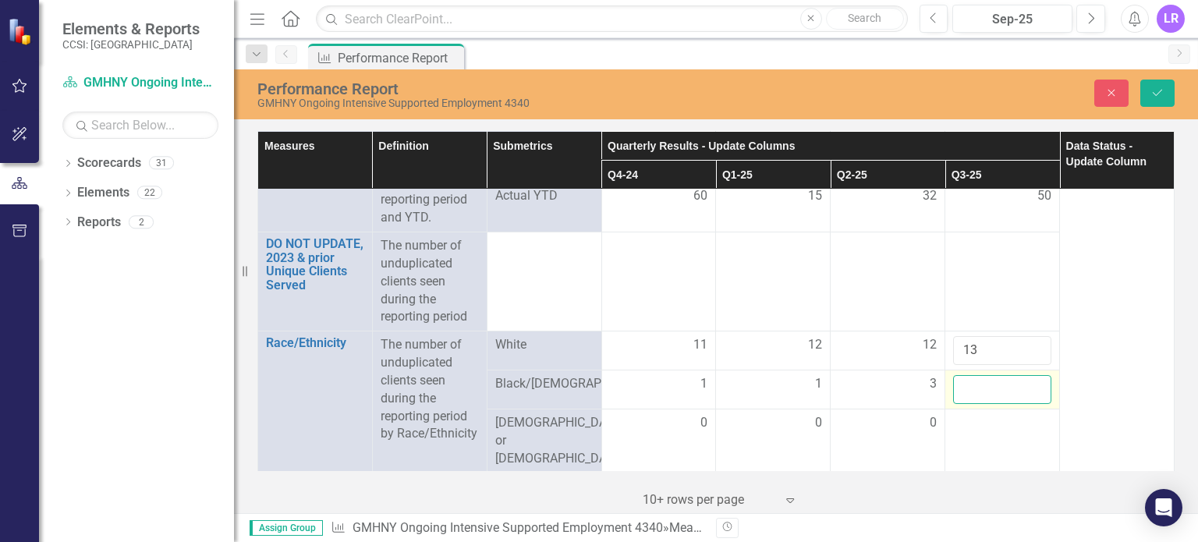
click at [983, 395] on input "number" at bounding box center [1002, 389] width 98 height 29
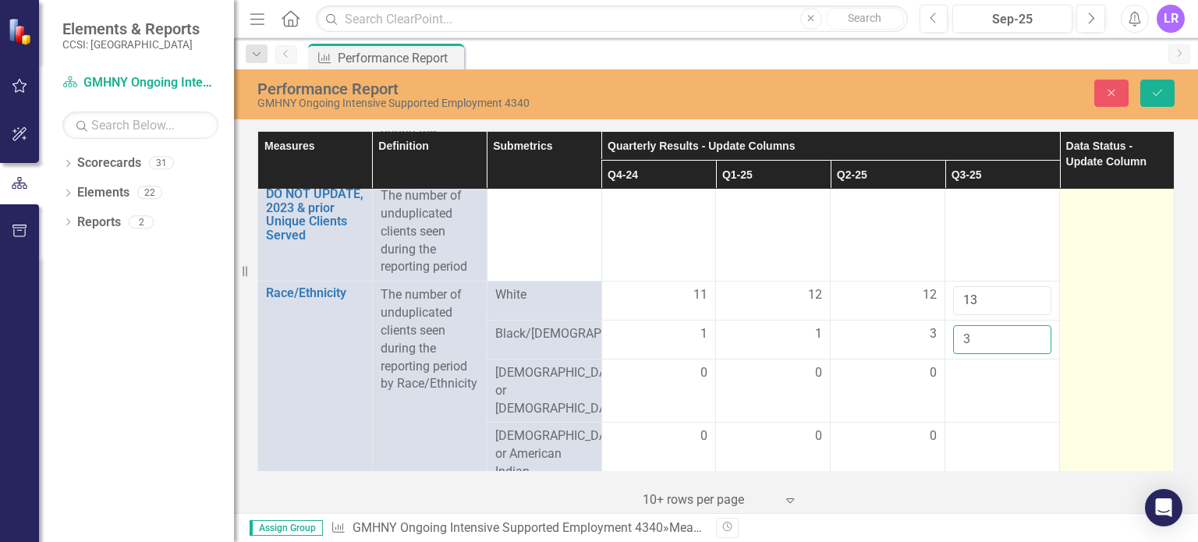
scroll to position [780, 0]
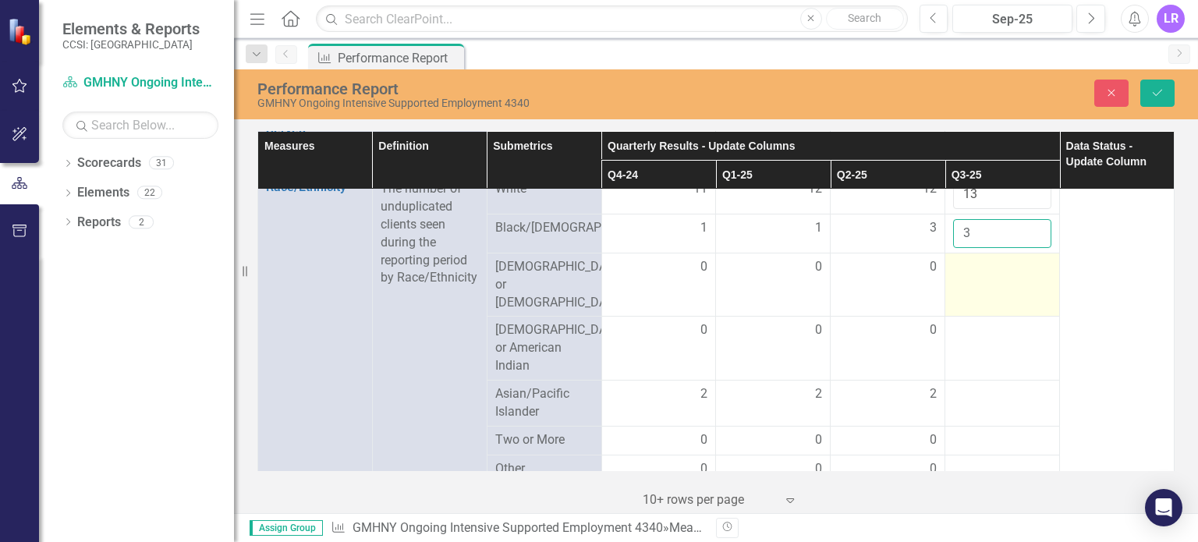
type input "3"
click at [999, 289] on td at bounding box center [1002, 285] width 115 height 64
click at [985, 280] on input "number" at bounding box center [1002, 272] width 98 height 29
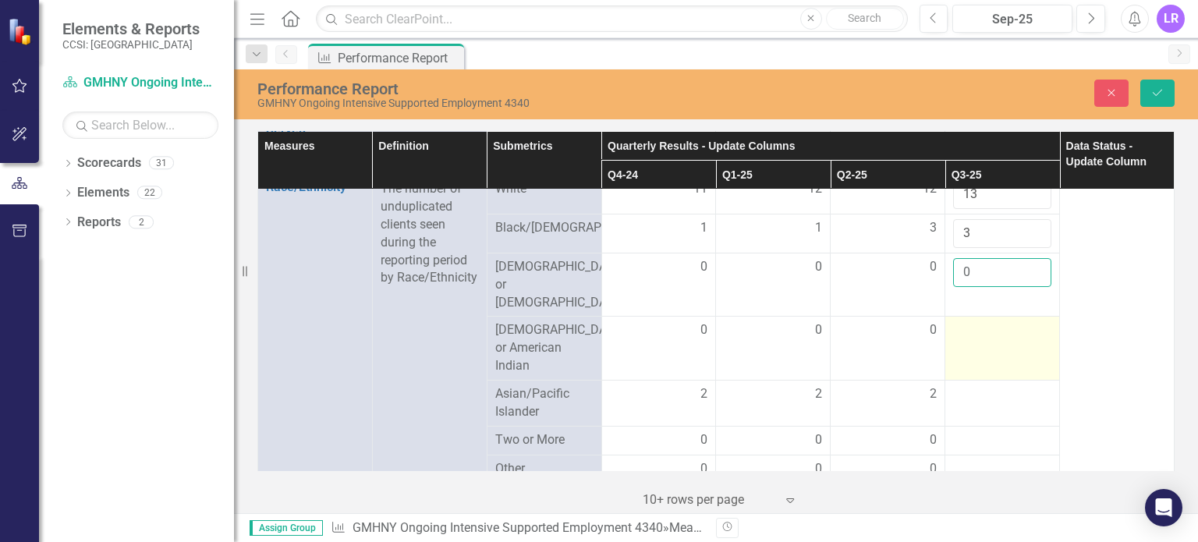
type input "0"
click at [966, 330] on div at bounding box center [1002, 330] width 98 height 19
click at [966, 321] on input "number" at bounding box center [1002, 335] width 98 height 29
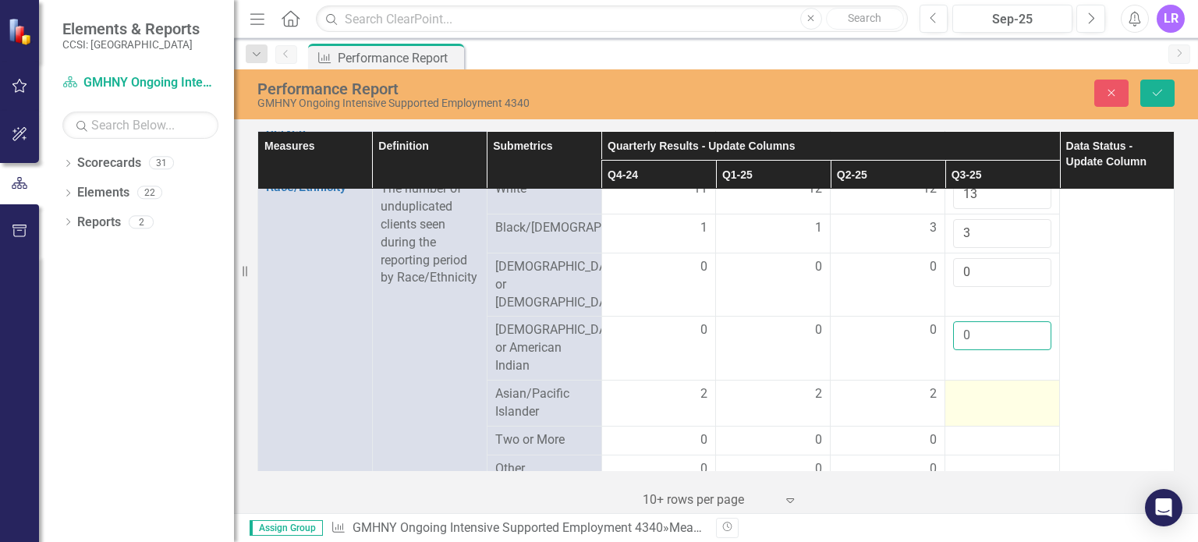
type input "0"
click at [963, 386] on div at bounding box center [1002, 394] width 98 height 19
click at [963, 386] on input "number" at bounding box center [1002, 399] width 98 height 29
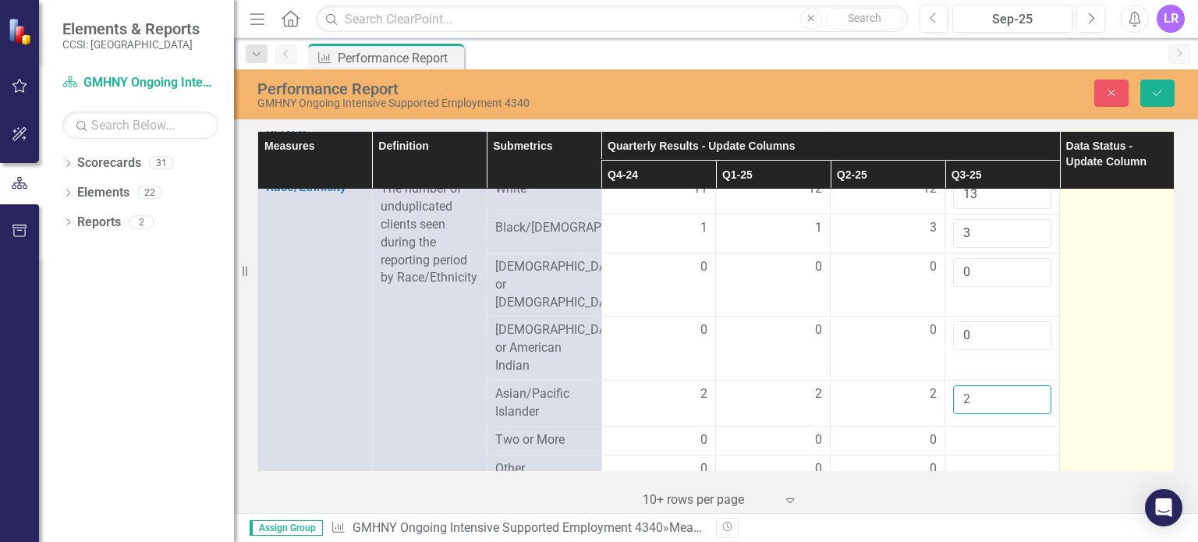
scroll to position [936, 0]
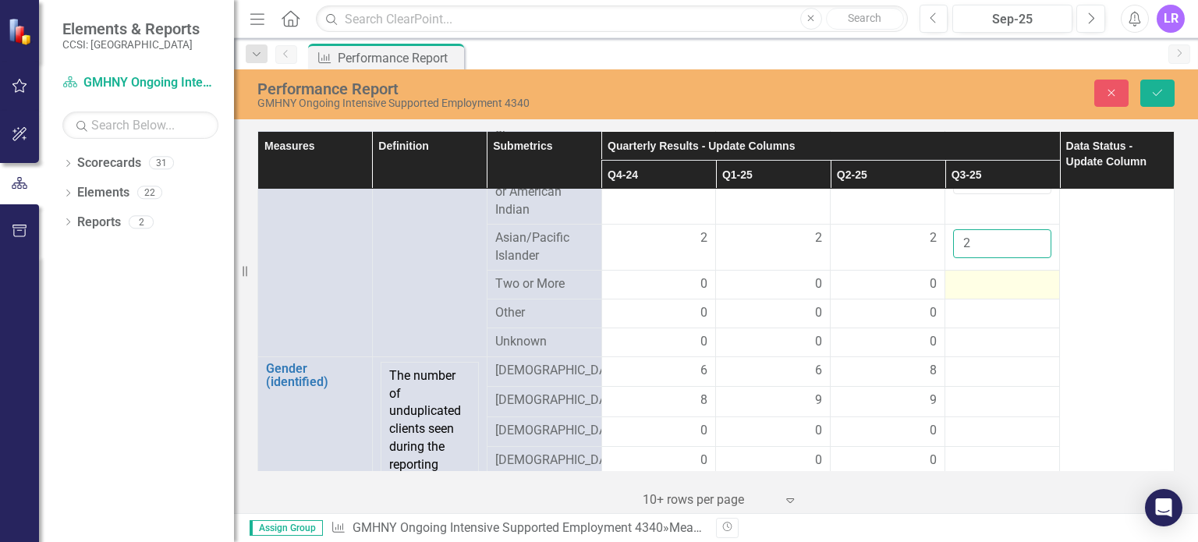
type input "2"
click at [967, 275] on div at bounding box center [1002, 284] width 98 height 19
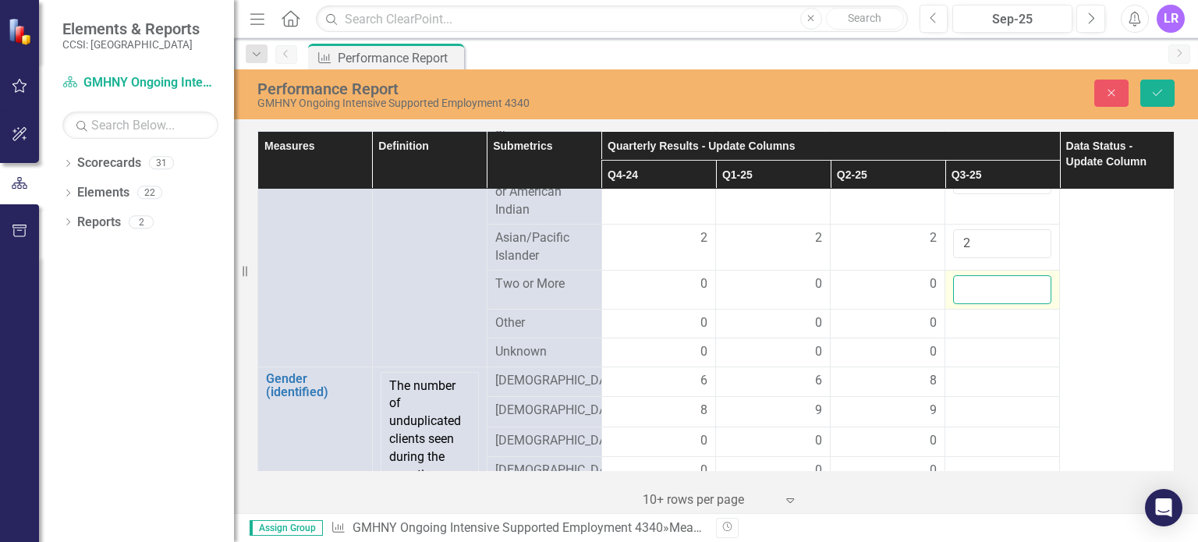
click at [968, 275] on input "number" at bounding box center [1002, 289] width 98 height 29
type input "-1"
type input "0"
click at [954, 315] on div at bounding box center [1002, 323] width 98 height 19
click at [954, 314] on div at bounding box center [1002, 323] width 98 height 19
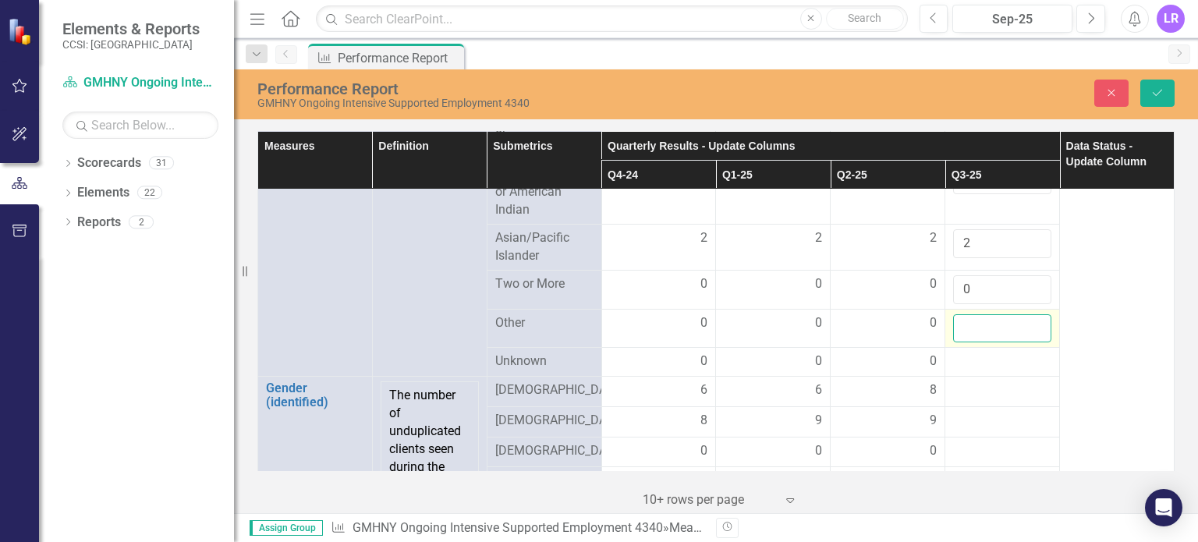
click at [963, 314] on input "number" at bounding box center [1002, 328] width 98 height 29
type input "0"
click at [964, 352] on div at bounding box center [1002, 361] width 98 height 19
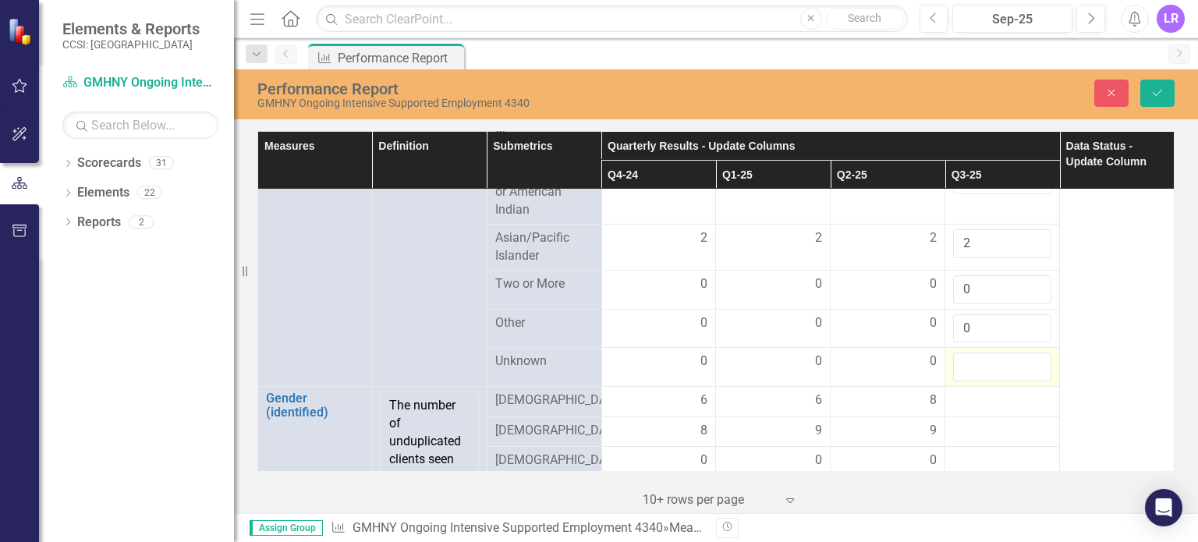
click at [964, 352] on input "number" at bounding box center [1002, 366] width 98 height 29
type input "0"
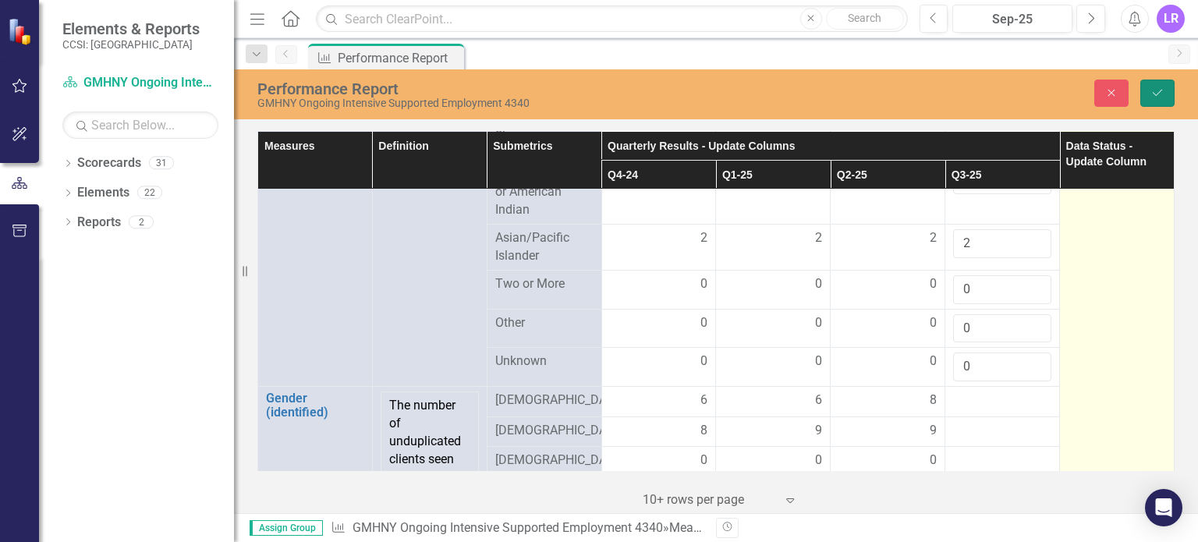
drag, startPoint x: 1162, startPoint y: 94, endPoint x: 1128, endPoint y: 342, distance: 249.5
click at [1161, 94] on icon "Save" at bounding box center [1157, 92] width 14 height 11
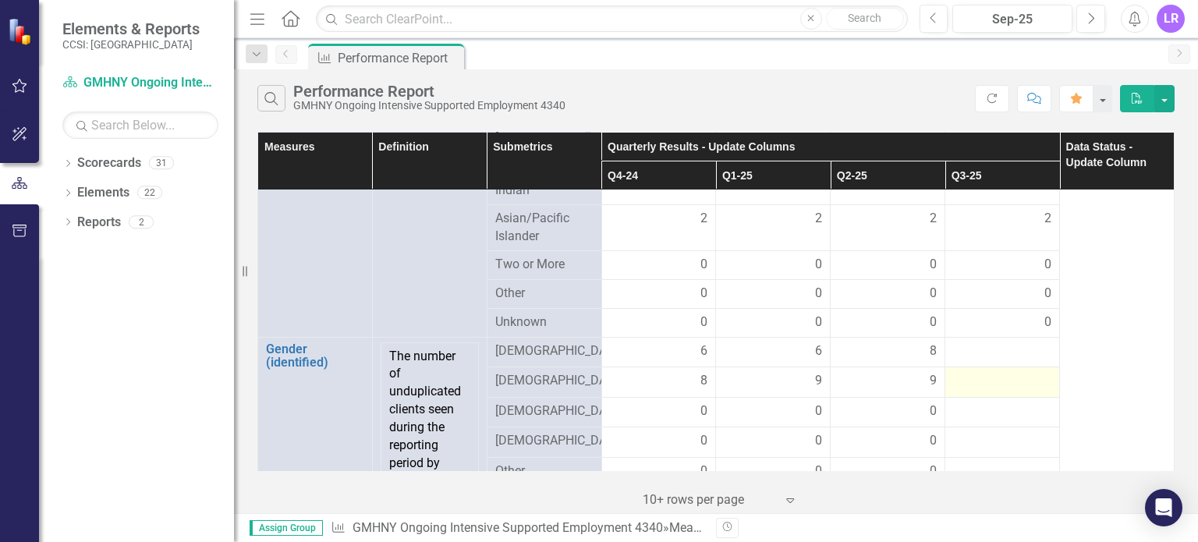
click at [1001, 389] on div at bounding box center [1002, 381] width 98 height 19
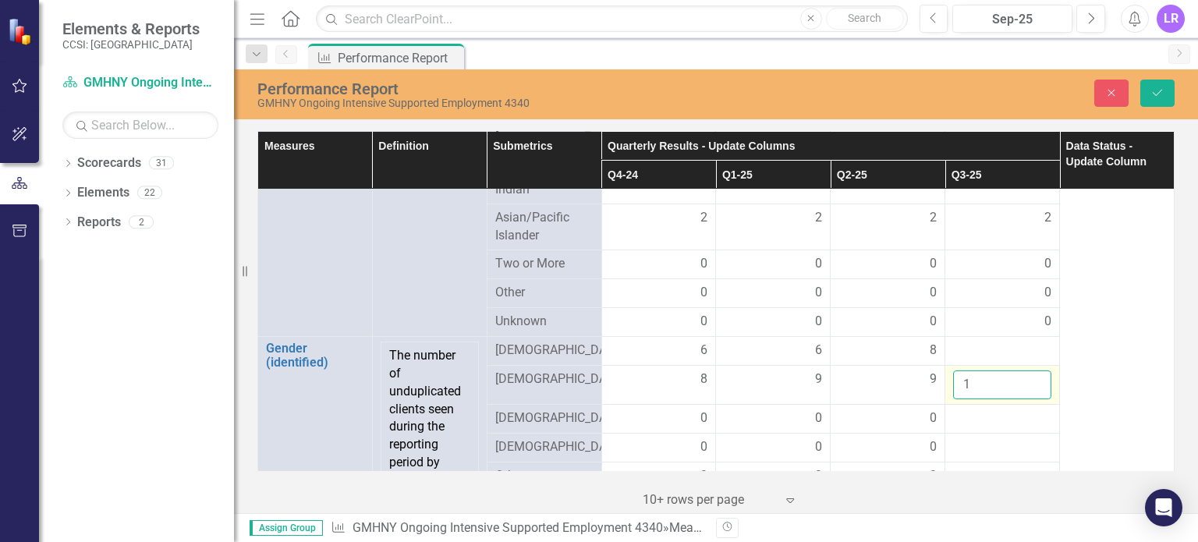
click at [1023, 377] on input "1" at bounding box center [1002, 384] width 98 height 29
click at [1024, 377] on input "2" at bounding box center [1002, 384] width 98 height 29
click at [1024, 377] on input "3" at bounding box center [1002, 384] width 98 height 29
click at [1024, 377] on input "4" at bounding box center [1002, 384] width 98 height 29
click at [1024, 377] on input "5" at bounding box center [1002, 384] width 98 height 29
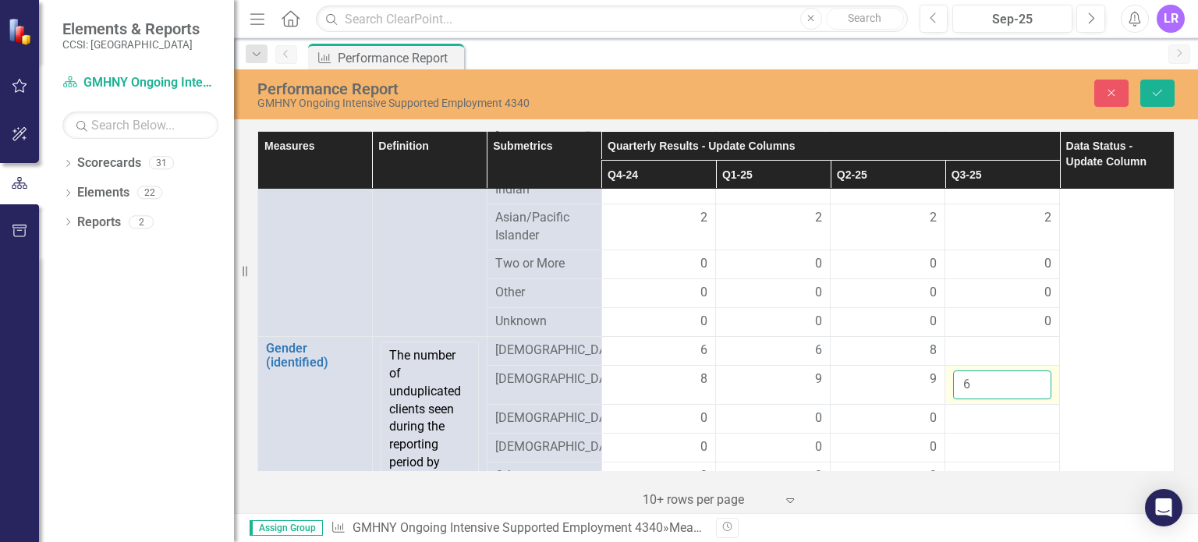
click at [1024, 377] on input "6" at bounding box center [1002, 384] width 98 height 29
click at [1024, 377] on input "7" at bounding box center [1002, 384] width 98 height 29
click at [1024, 377] on input "8" at bounding box center [1002, 384] width 98 height 29
click at [1024, 377] on input "9" at bounding box center [1002, 384] width 98 height 29
type input "10"
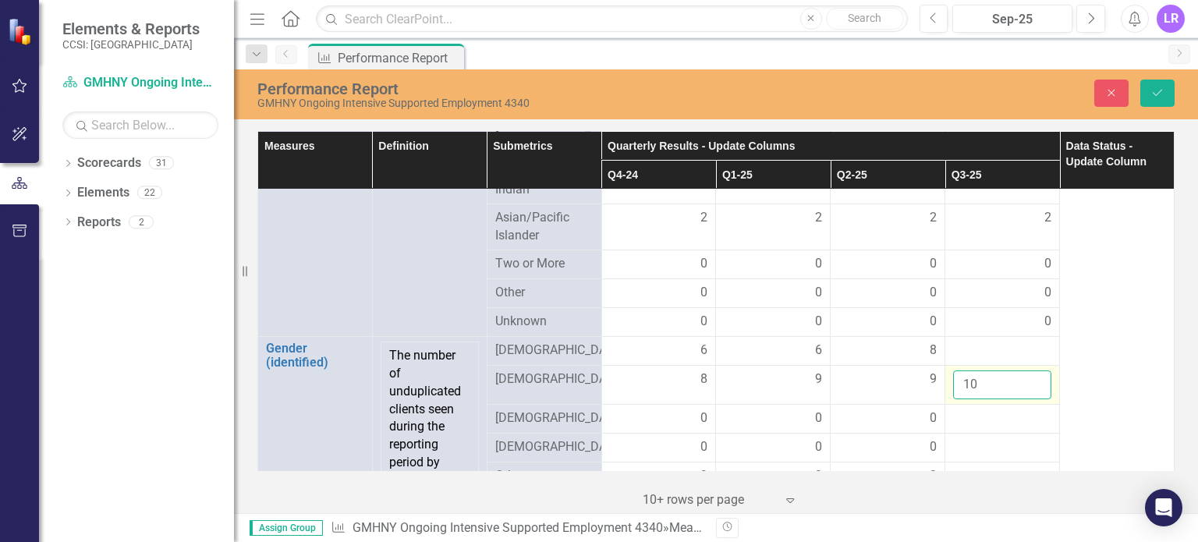
click at [1024, 377] on input "10" at bounding box center [1002, 384] width 98 height 29
click at [958, 347] on div at bounding box center [1002, 351] width 98 height 19
click at [968, 347] on div at bounding box center [1002, 351] width 98 height 19
click at [1004, 349] on div at bounding box center [1002, 351] width 98 height 19
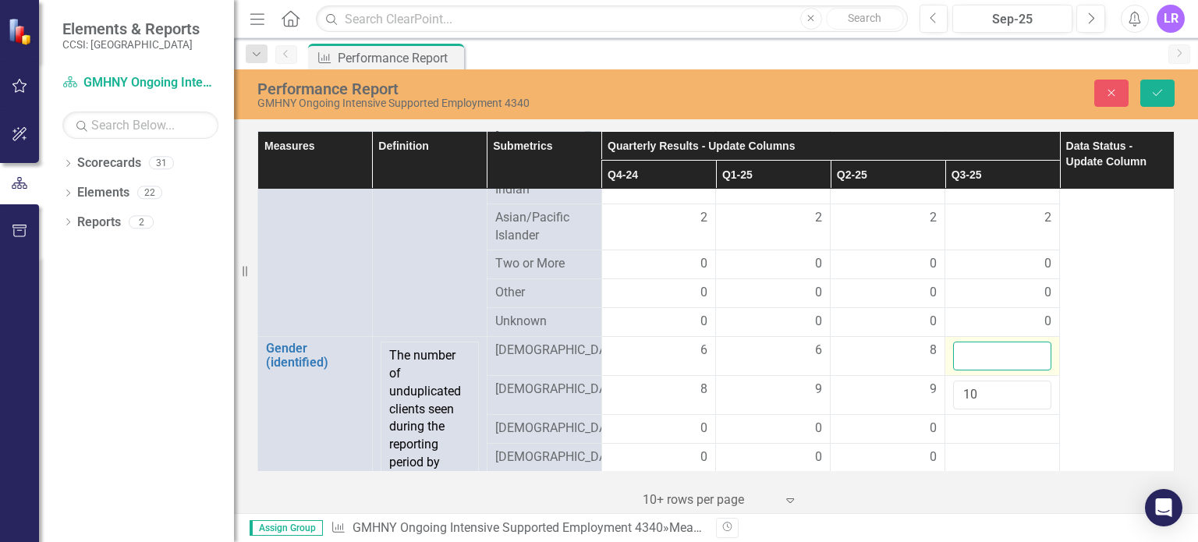
click at [1004, 349] on input "number" at bounding box center [1002, 356] width 98 height 29
click at [1026, 349] on input "1" at bounding box center [1002, 356] width 98 height 29
click at [1026, 349] on input "2" at bounding box center [1002, 356] width 98 height 29
click at [1026, 349] on input "3" at bounding box center [1002, 356] width 98 height 29
click at [1026, 349] on input "4" at bounding box center [1002, 356] width 98 height 29
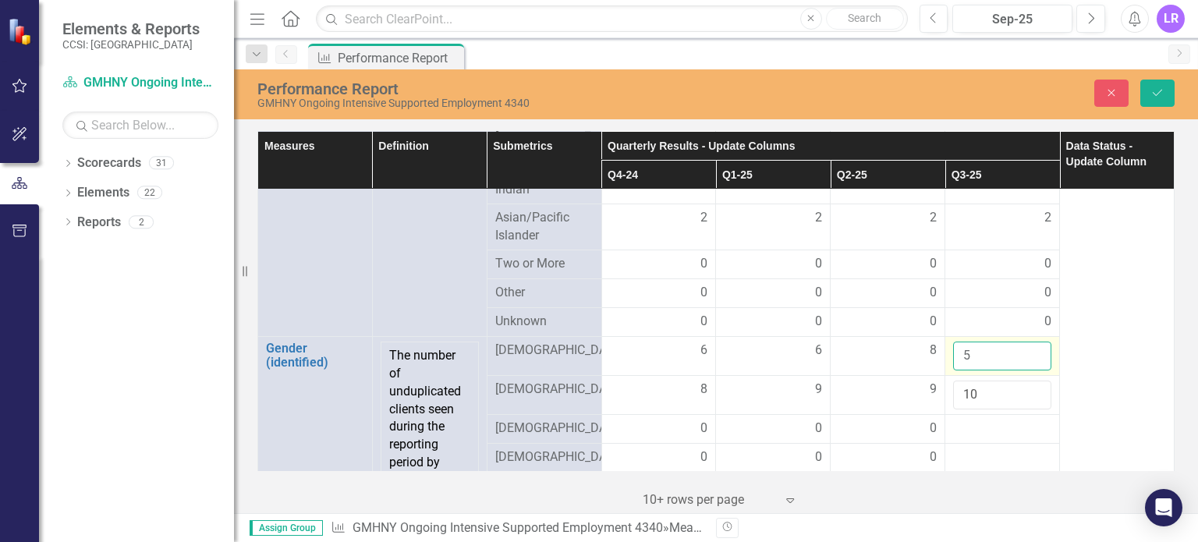
click at [1026, 349] on input "5" at bounding box center [1002, 356] width 98 height 29
click at [1026, 349] on input "6" at bounding box center [1002, 356] width 98 height 29
click at [1026, 349] on input "7" at bounding box center [1002, 356] width 98 height 29
type input "8"
click at [1026, 349] on input "8" at bounding box center [1002, 356] width 98 height 29
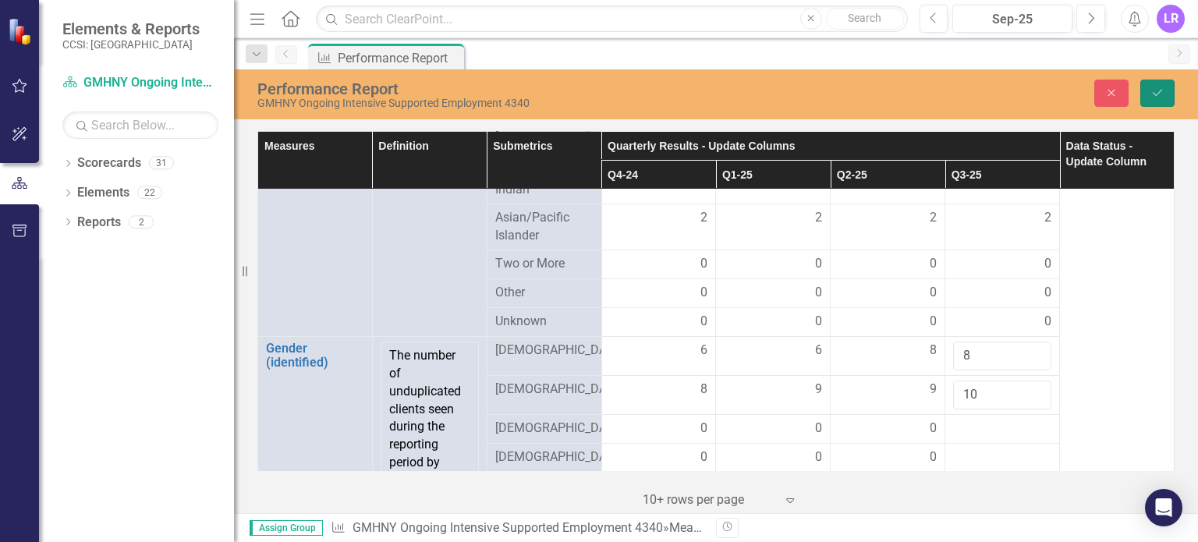
click at [1163, 93] on icon "Save" at bounding box center [1157, 92] width 14 height 11
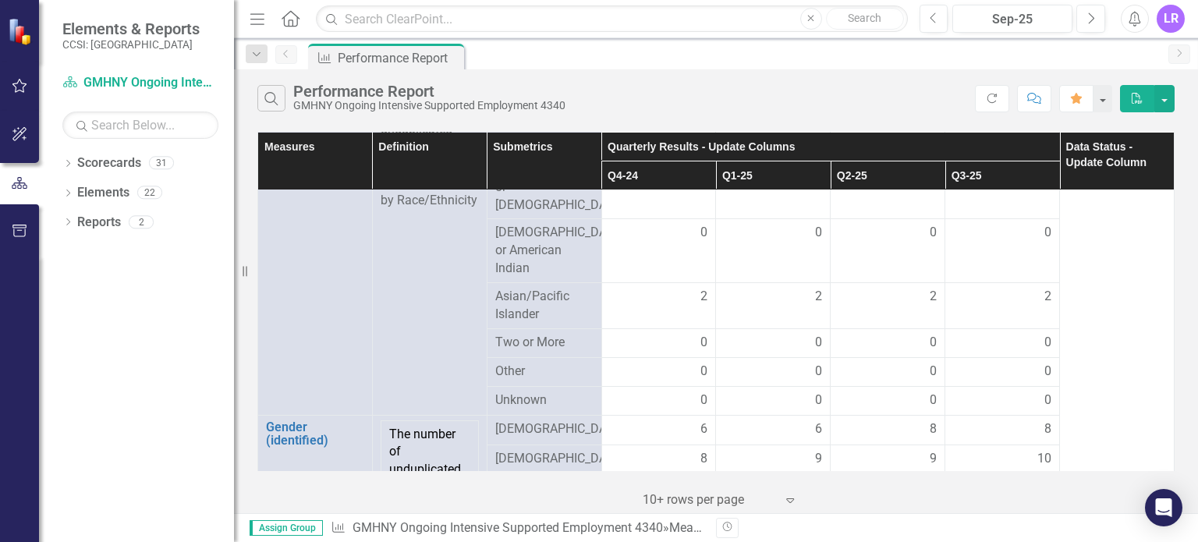
scroll to position [1014, 0]
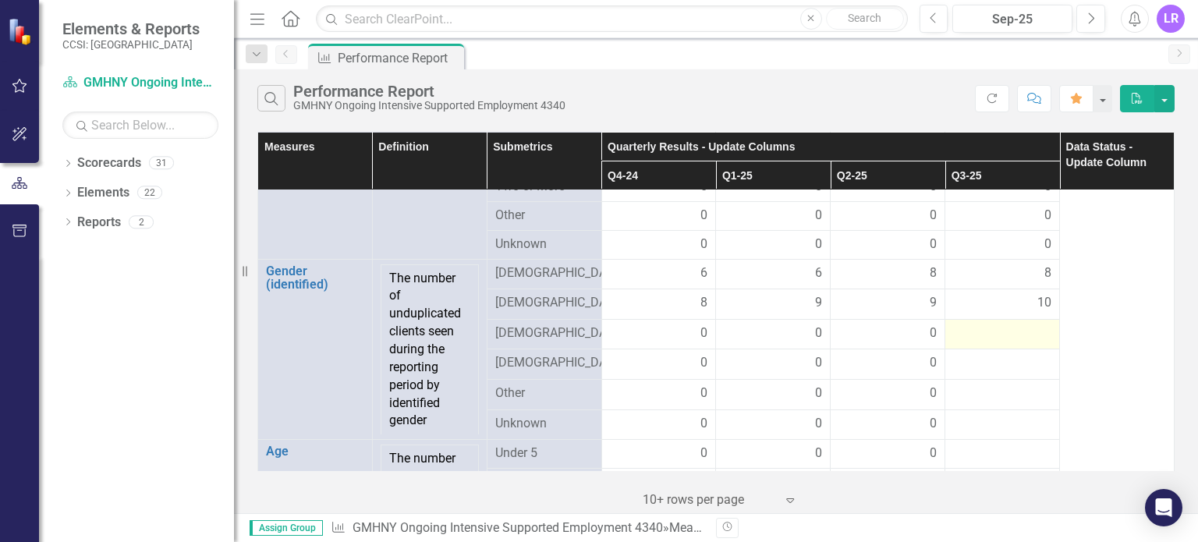
click at [983, 341] on div at bounding box center [1002, 333] width 98 height 19
click at [983, 341] on td at bounding box center [1002, 334] width 115 height 30
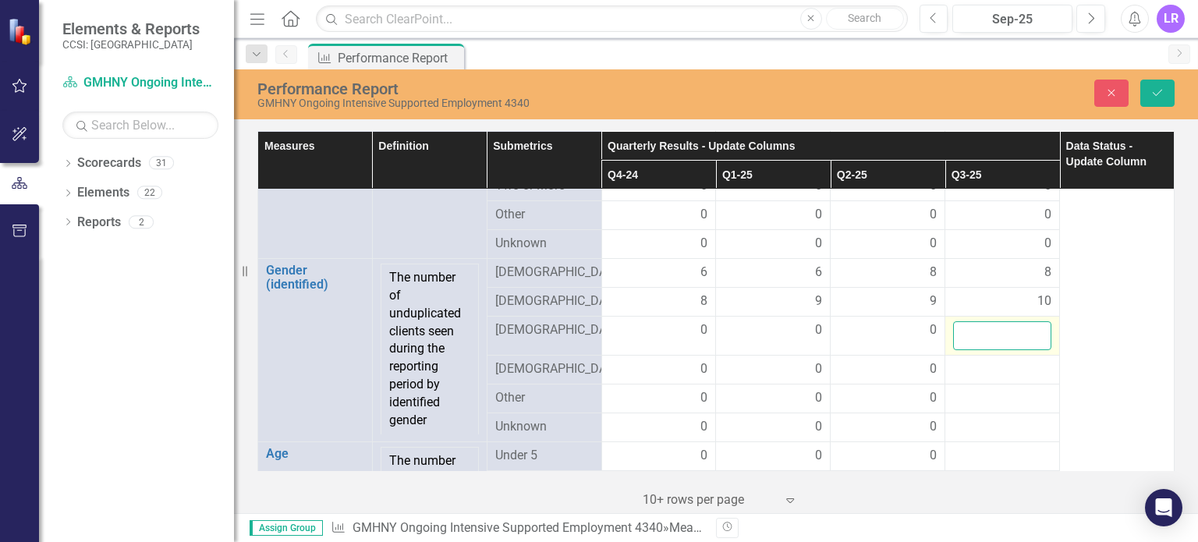
click at [979, 329] on input "number" at bounding box center [1002, 335] width 98 height 29
type input "0"
click at [980, 363] on div at bounding box center [1002, 369] width 98 height 19
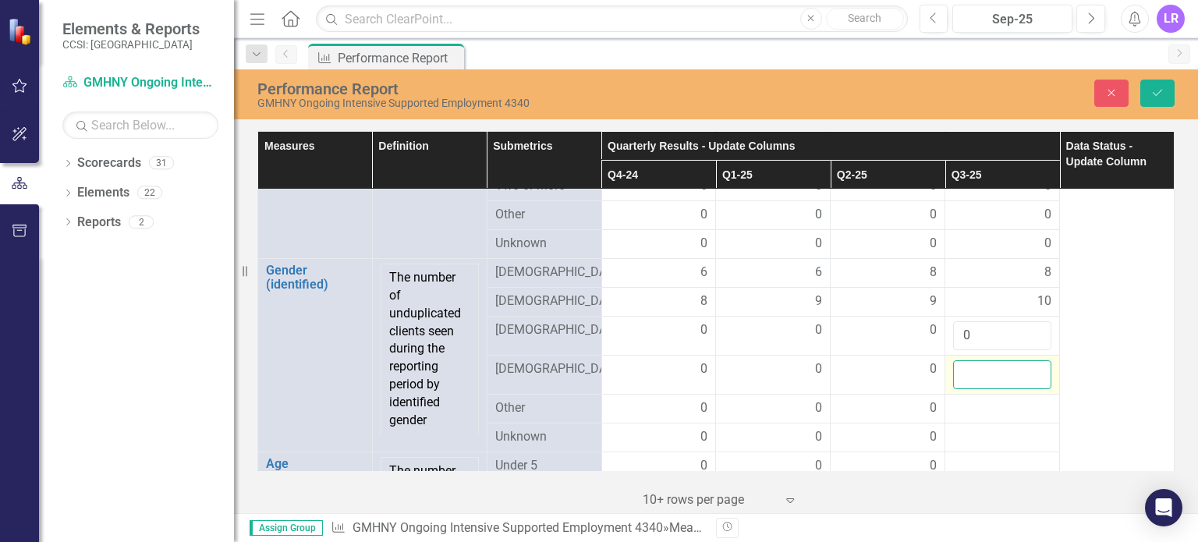
click at [980, 363] on input "number" at bounding box center [1002, 374] width 98 height 29
type input "0"
click at [970, 405] on div at bounding box center [1002, 408] width 98 height 19
click at [984, 420] on input "number" at bounding box center [1002, 413] width 98 height 29
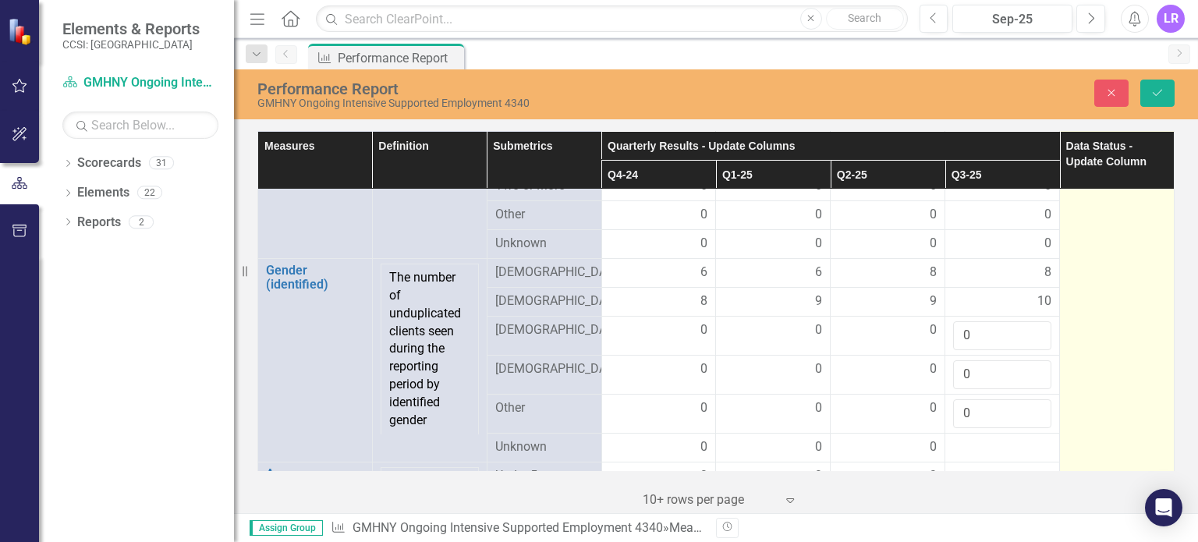
scroll to position [1092, 0]
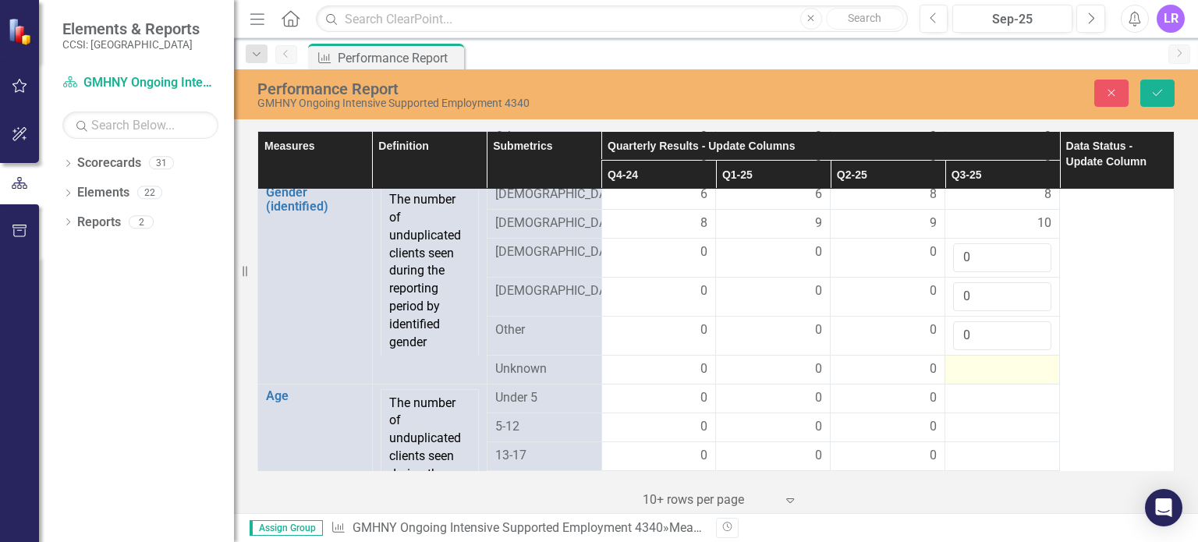
type input "0"
click at [965, 375] on div at bounding box center [1002, 369] width 98 height 19
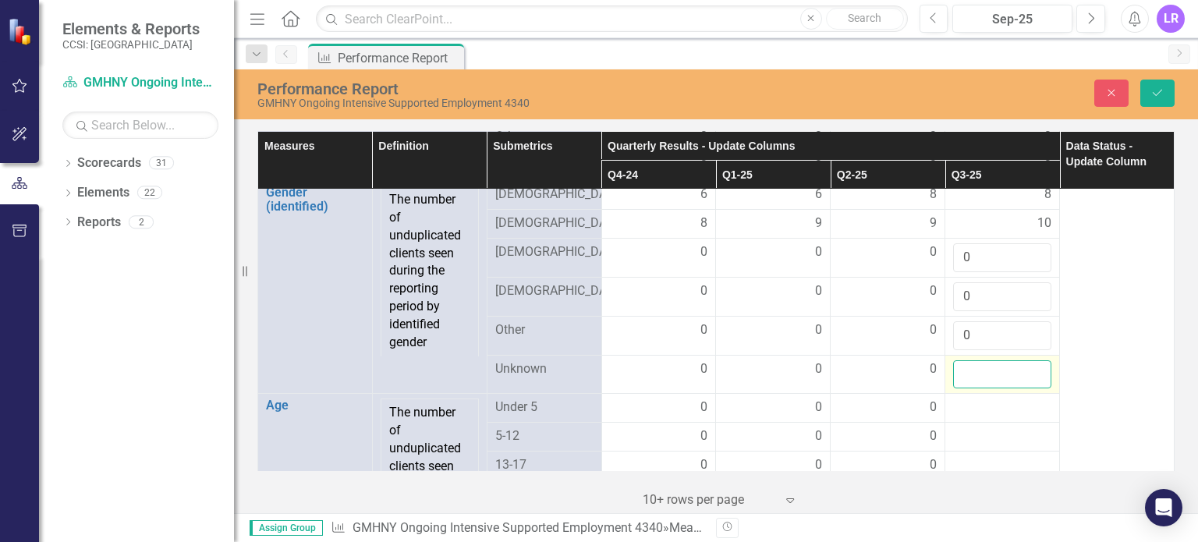
click at [965, 375] on input "number" at bounding box center [1002, 374] width 98 height 29
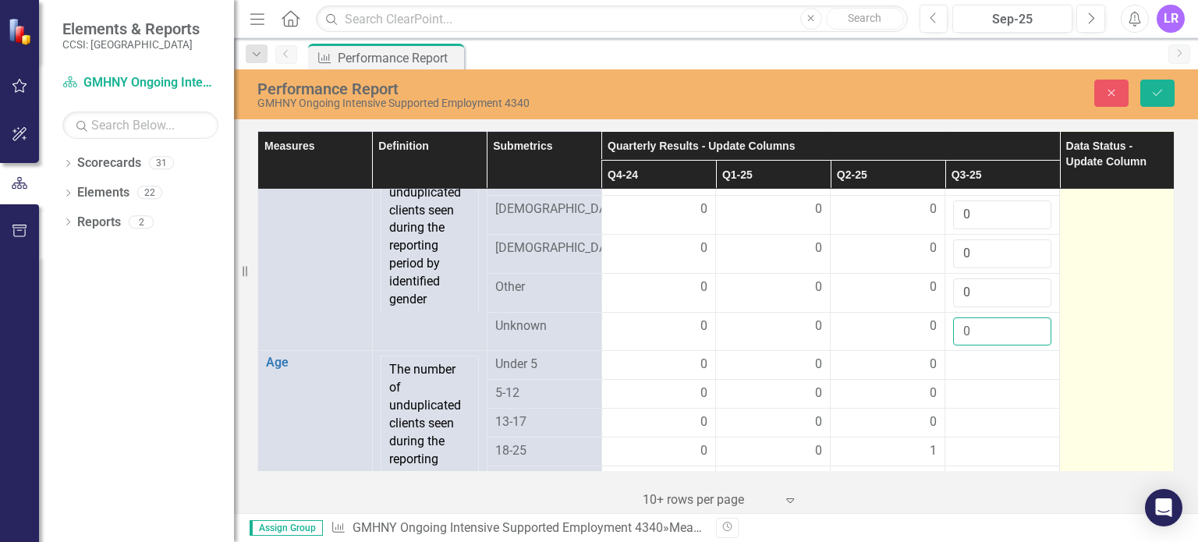
scroll to position [1170, 0]
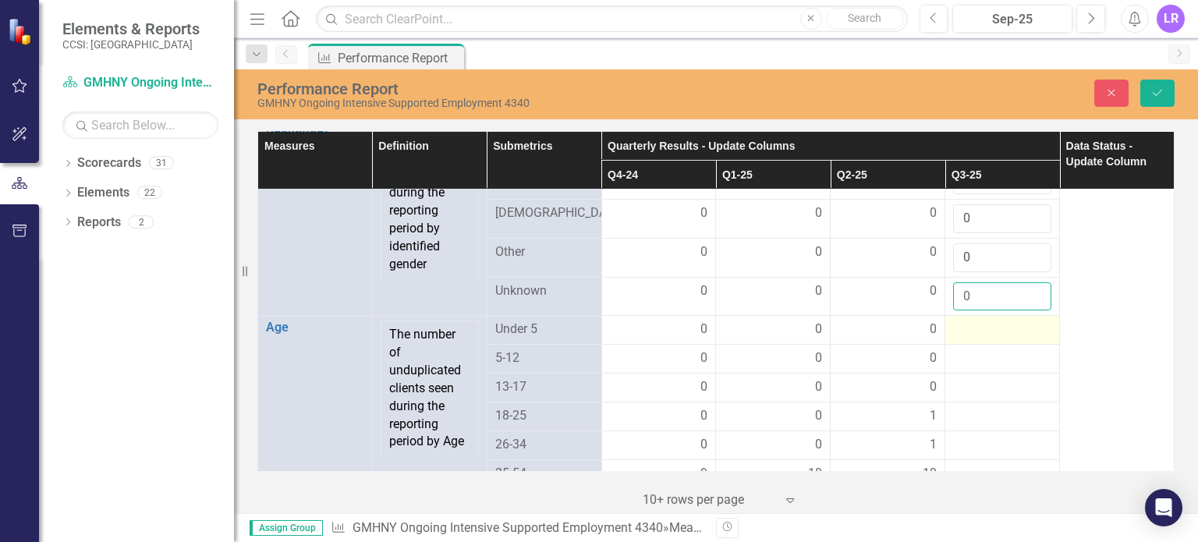
type input "0"
click at [964, 327] on div at bounding box center [1002, 329] width 98 height 19
click at [964, 327] on input "number" at bounding box center [1002, 334] width 98 height 29
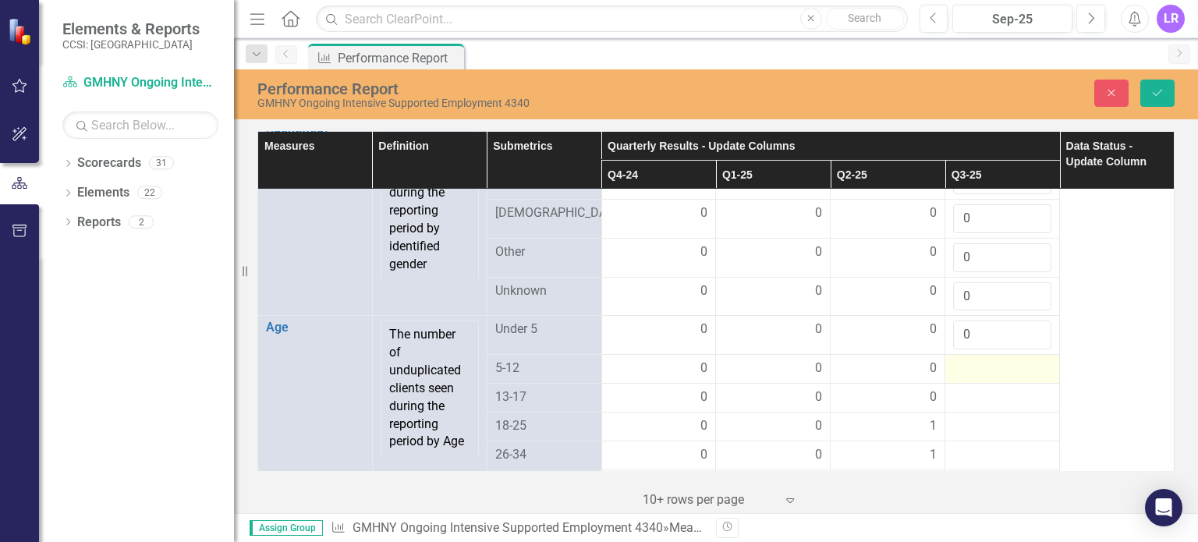
type input "0"
click at [955, 367] on div at bounding box center [1002, 368] width 98 height 19
click at [955, 367] on input "number" at bounding box center [1002, 373] width 98 height 29
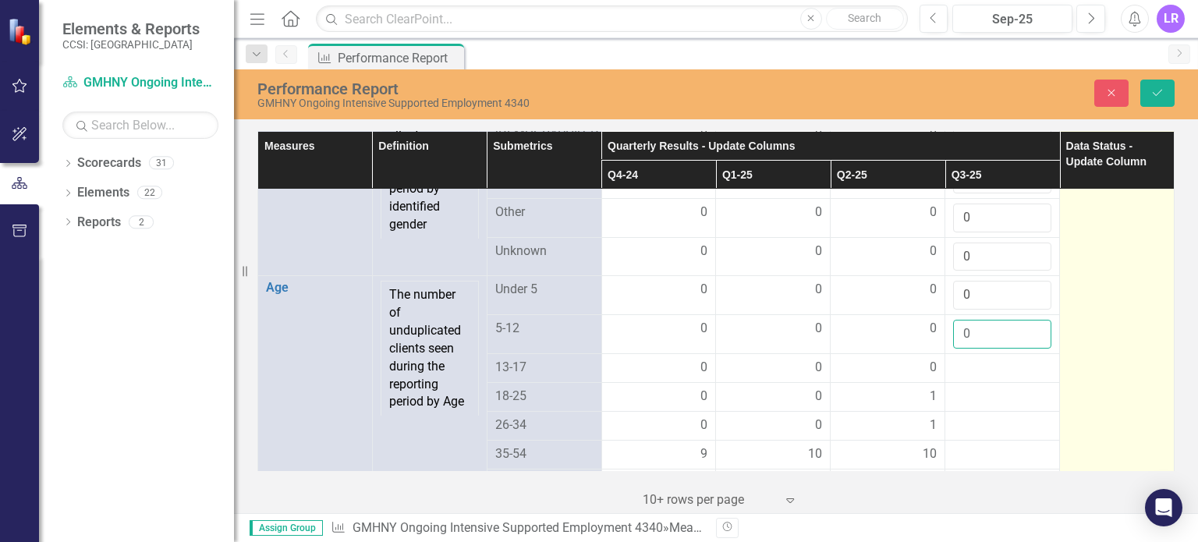
scroll to position [1248, 0]
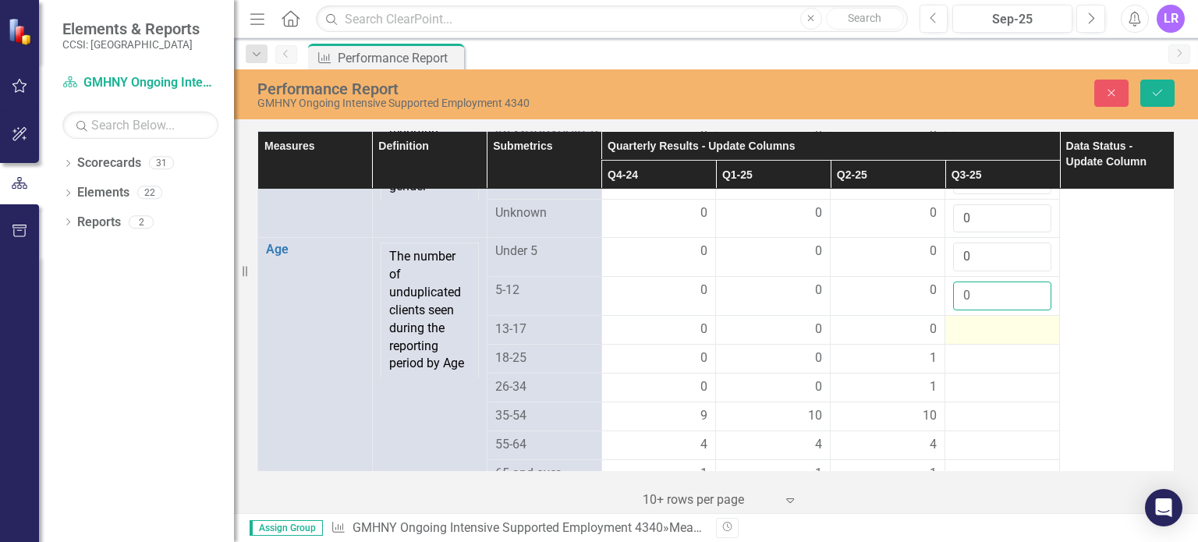
type input "0"
click at [963, 333] on div at bounding box center [1002, 329] width 98 height 19
click at [1157, 84] on button "Save" at bounding box center [1157, 93] width 34 height 27
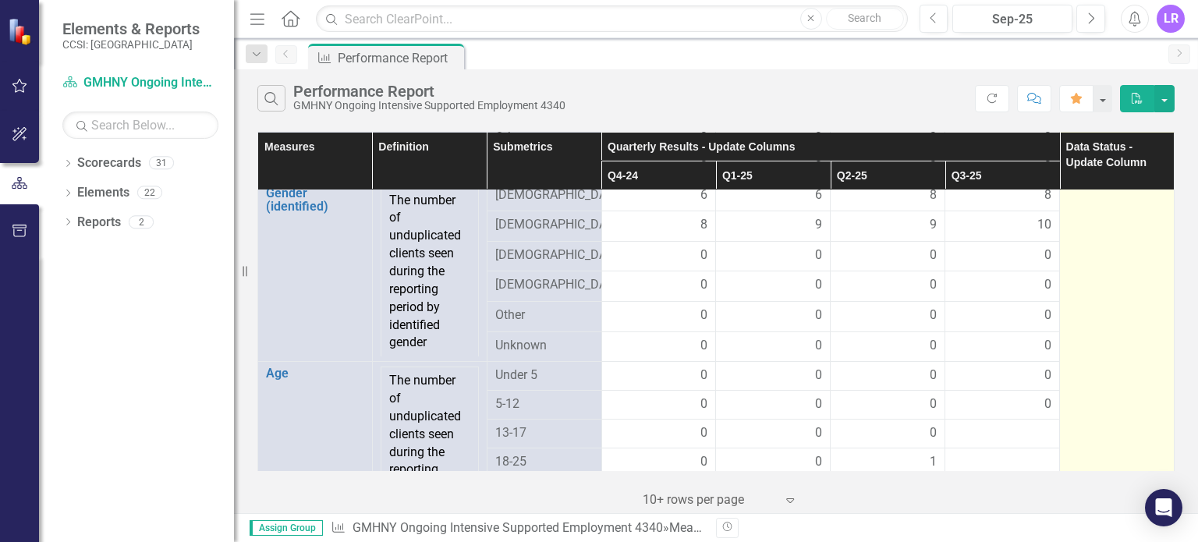
scroll to position [1170, 0]
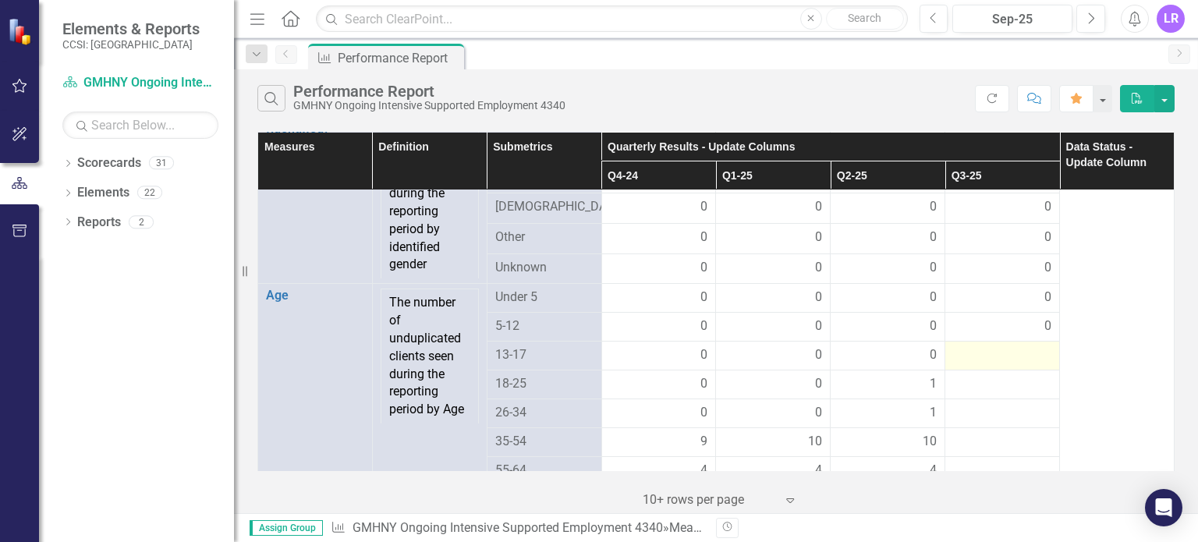
click at [1008, 363] on div at bounding box center [1002, 355] width 98 height 19
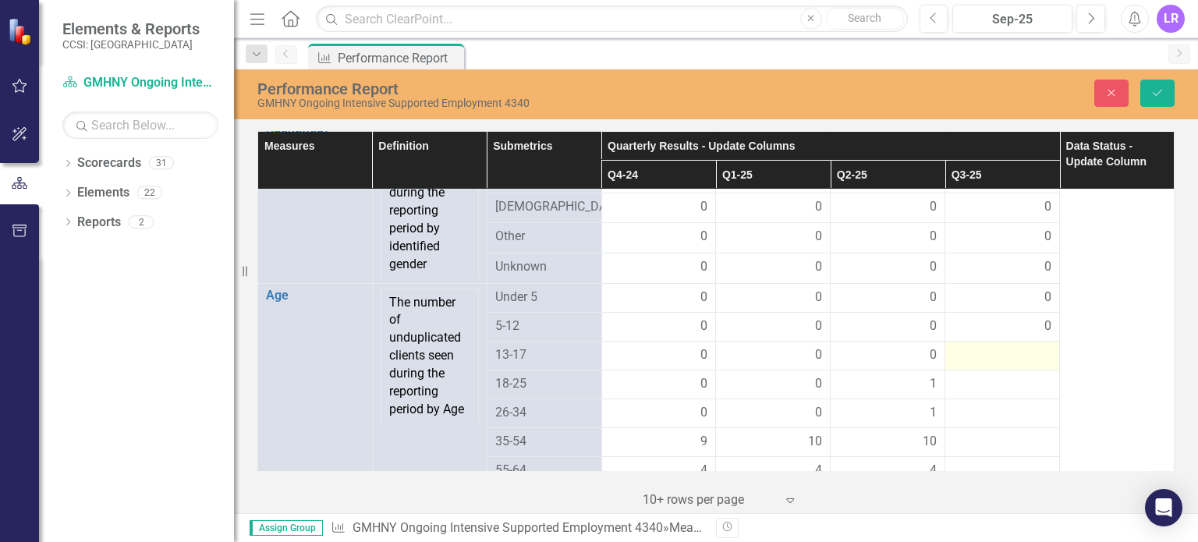
click at [1009, 361] on div at bounding box center [1002, 355] width 98 height 19
click at [994, 350] on input "number" at bounding box center [1002, 360] width 98 height 29
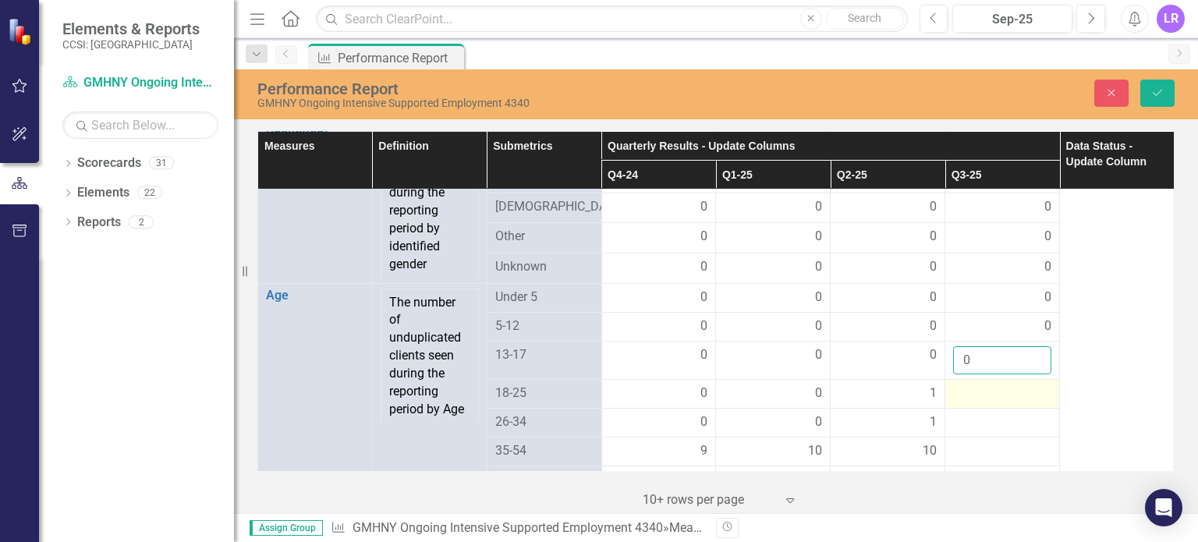
type input "0"
click at [979, 392] on div at bounding box center [1002, 393] width 98 height 19
click at [979, 392] on input "number" at bounding box center [1002, 398] width 98 height 29
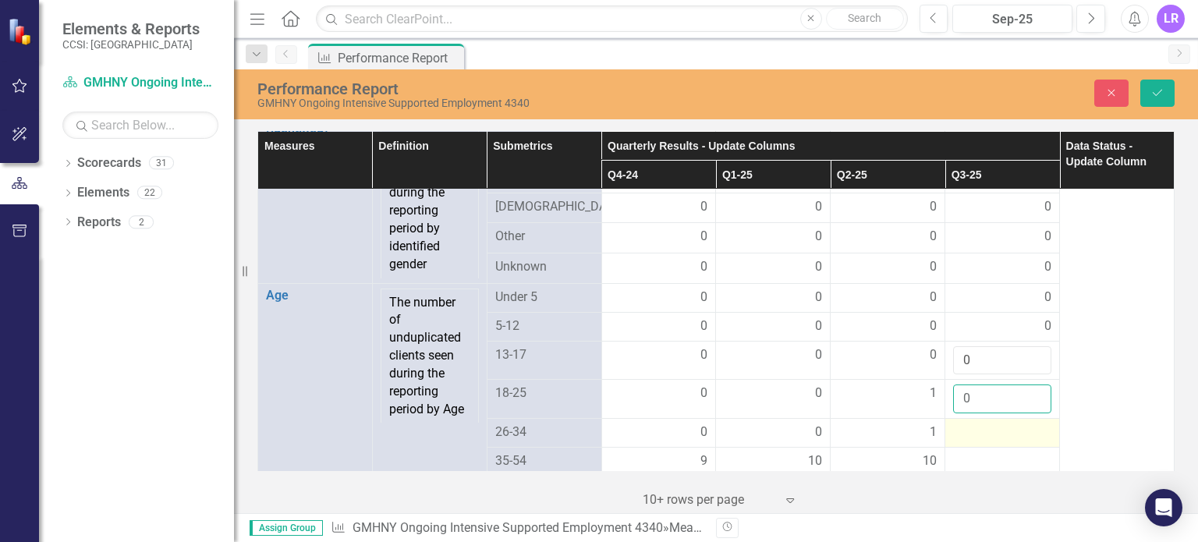
type input "0"
click at [982, 430] on div at bounding box center [1002, 432] width 98 height 19
click at [983, 430] on div at bounding box center [1002, 432] width 98 height 19
click at [983, 430] on input "number" at bounding box center [1002, 437] width 98 height 29
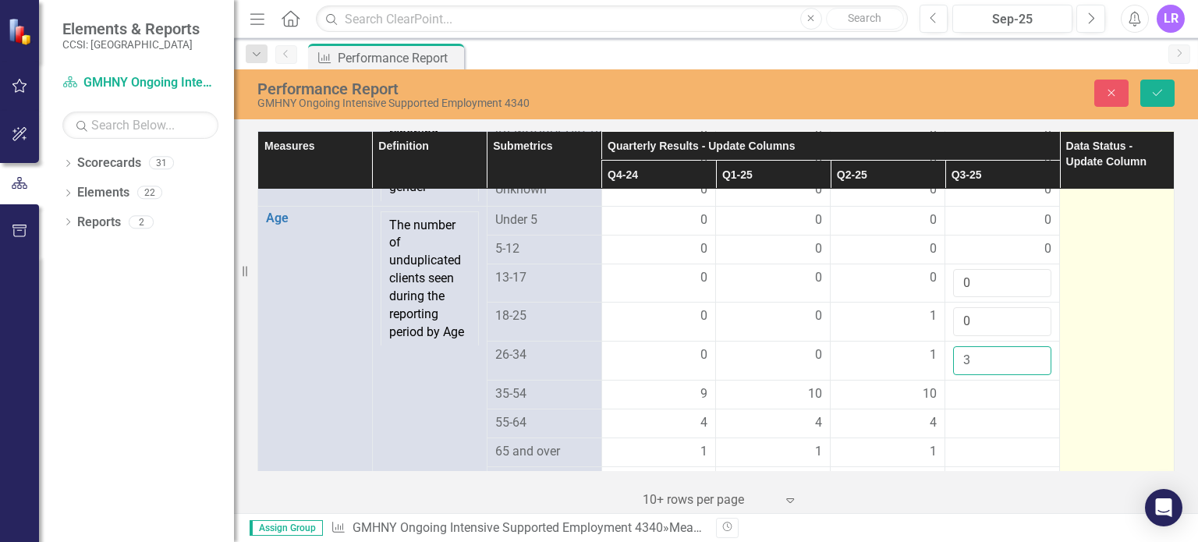
scroll to position [1248, 0]
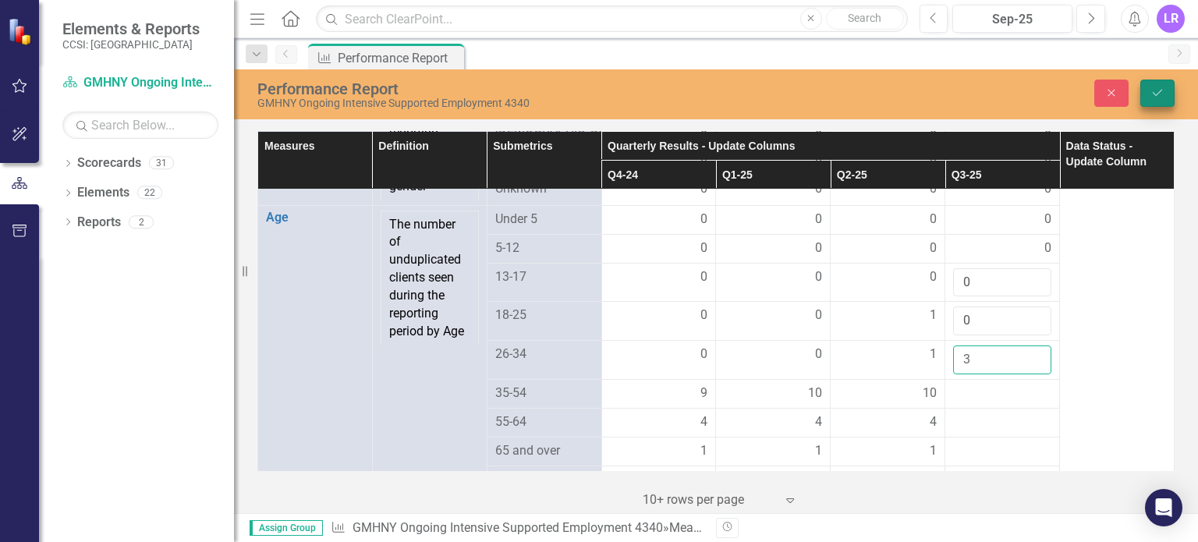
type input "3"
click at [1157, 93] on icon "Save" at bounding box center [1157, 92] width 14 height 11
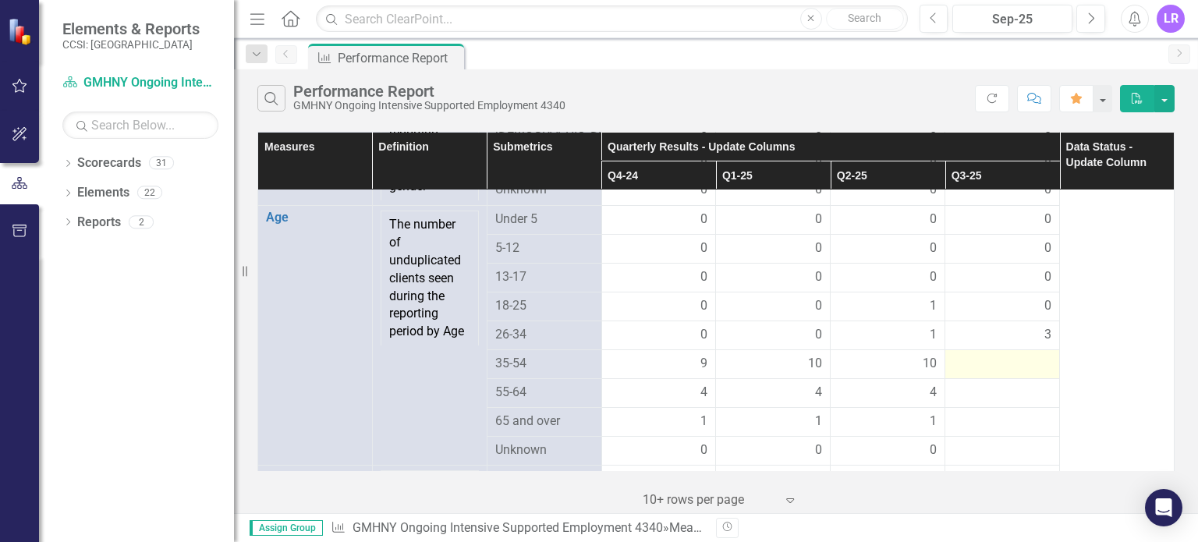
click at [1004, 367] on div at bounding box center [1002, 364] width 98 height 19
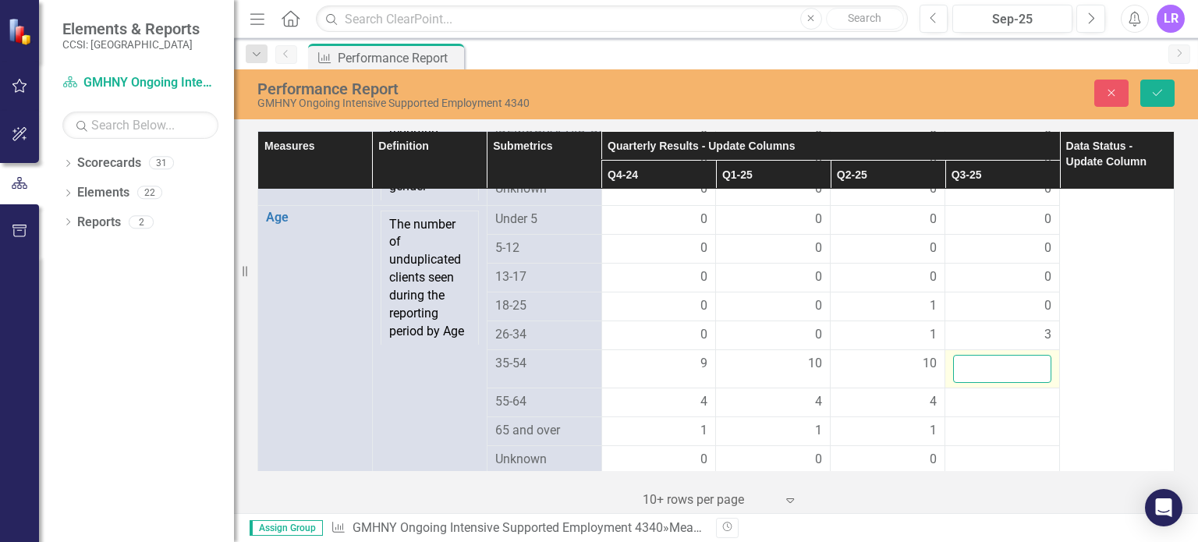
click at [972, 364] on input "number" at bounding box center [1002, 369] width 98 height 29
type input "11"
click at [977, 404] on div at bounding box center [1002, 402] width 98 height 19
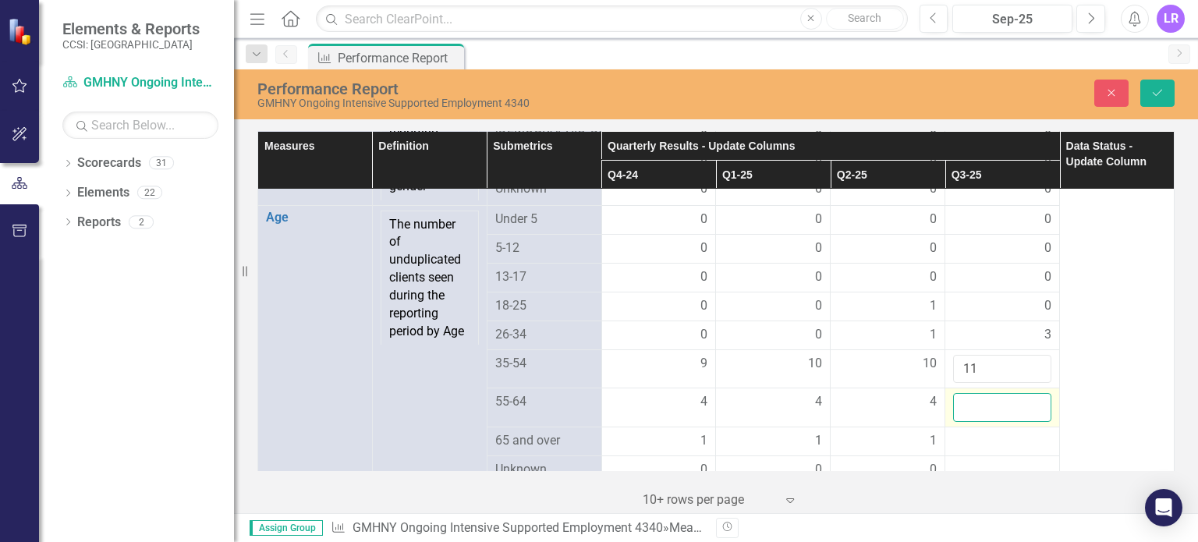
click at [977, 404] on input "number" at bounding box center [1002, 407] width 98 height 29
type input "4"
type input "3"
click at [955, 443] on div at bounding box center [1002, 441] width 98 height 19
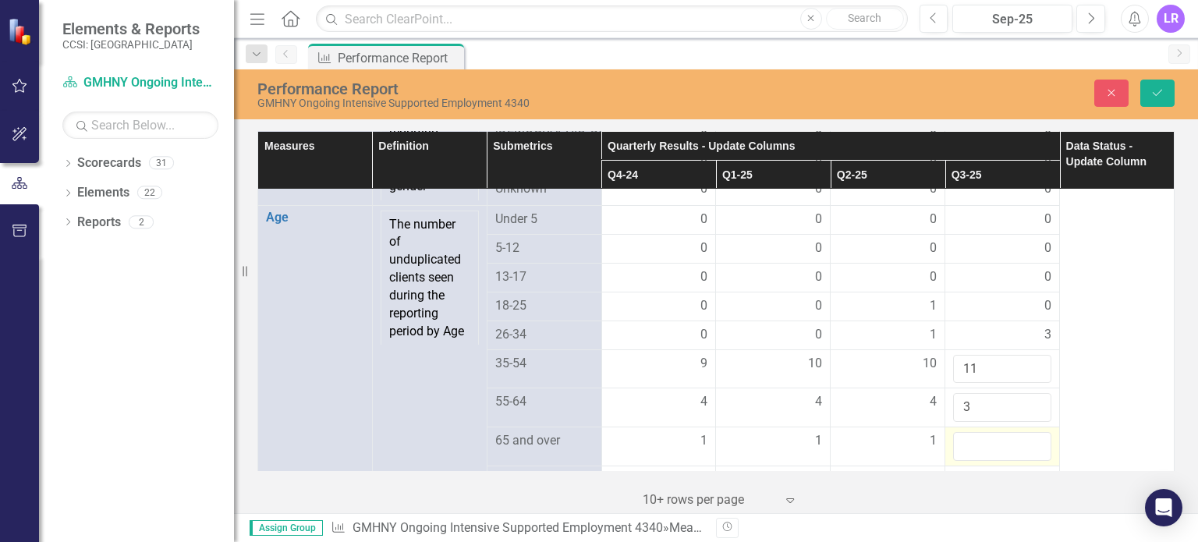
click at [955, 443] on input "number" at bounding box center [1002, 446] width 98 height 29
type input "1"
click at [1163, 84] on button "Save" at bounding box center [1157, 93] width 34 height 27
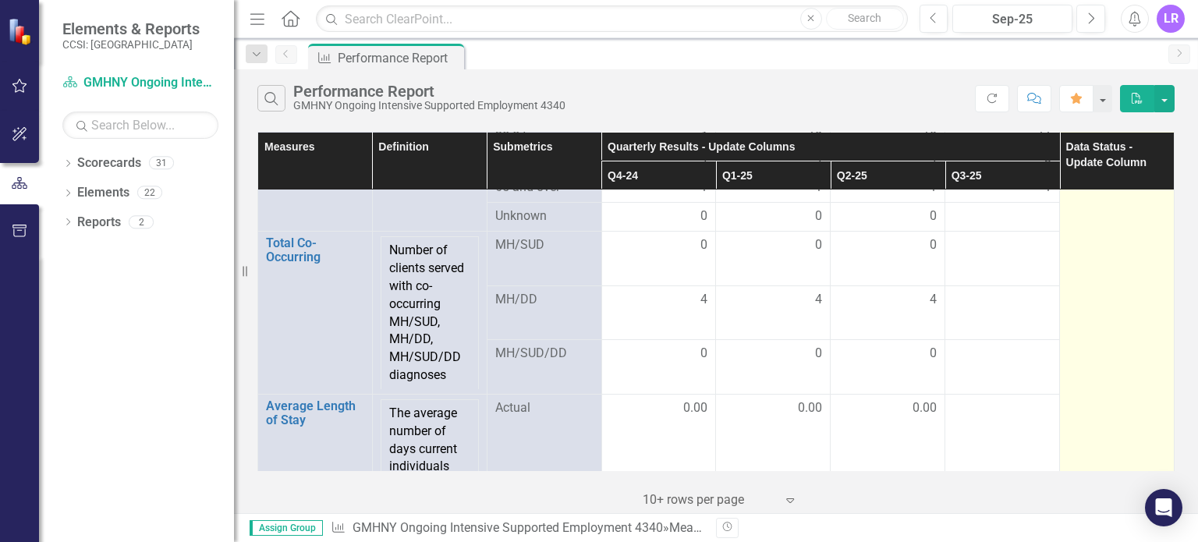
scroll to position [1326, 0]
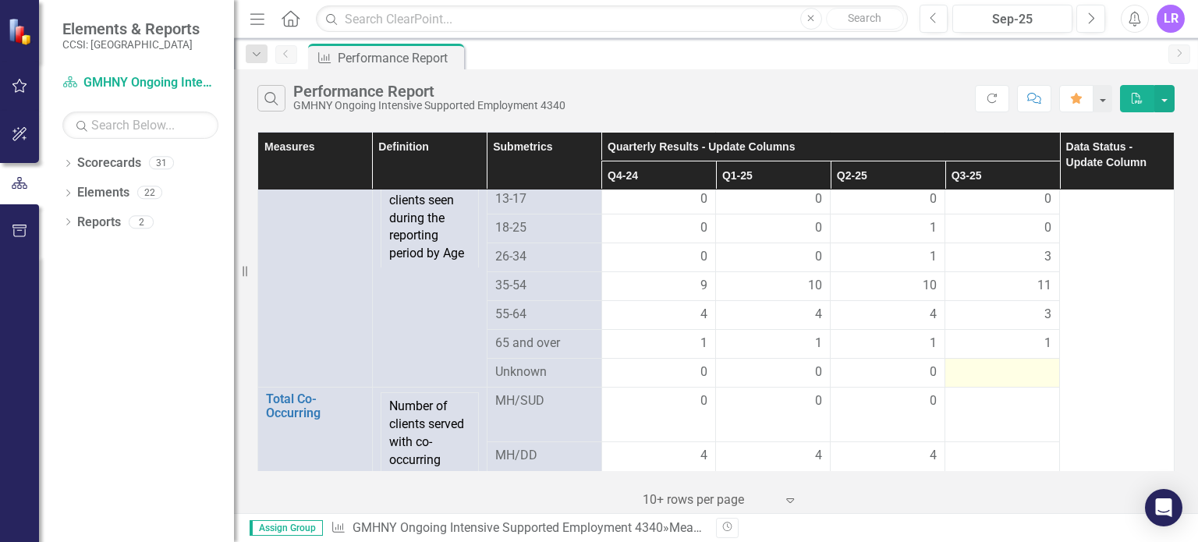
click at [1011, 377] on div at bounding box center [1002, 372] width 98 height 19
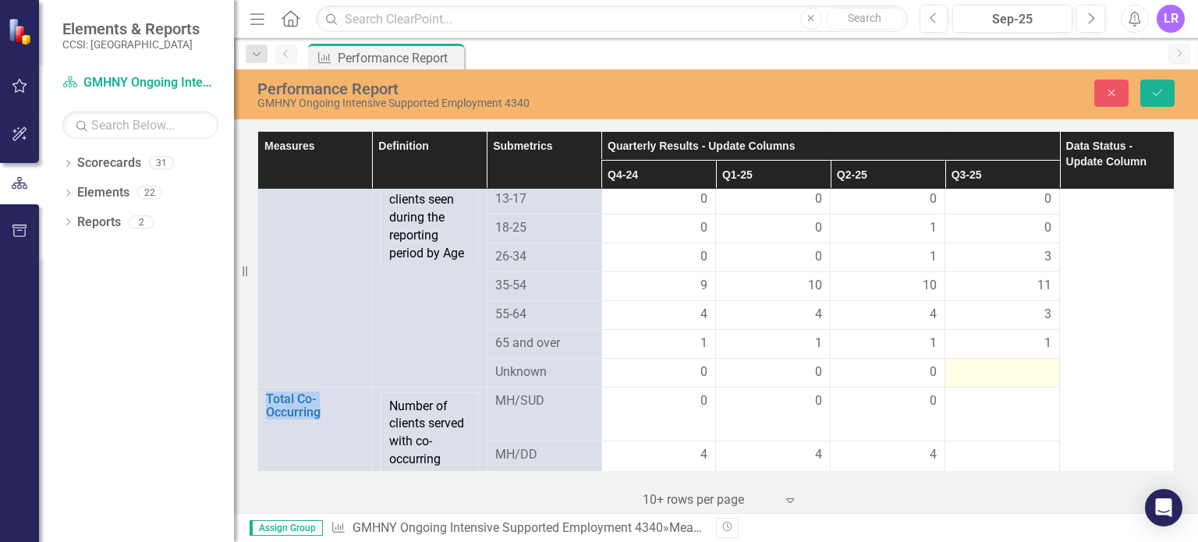
click at [1011, 377] on div at bounding box center [1002, 372] width 98 height 19
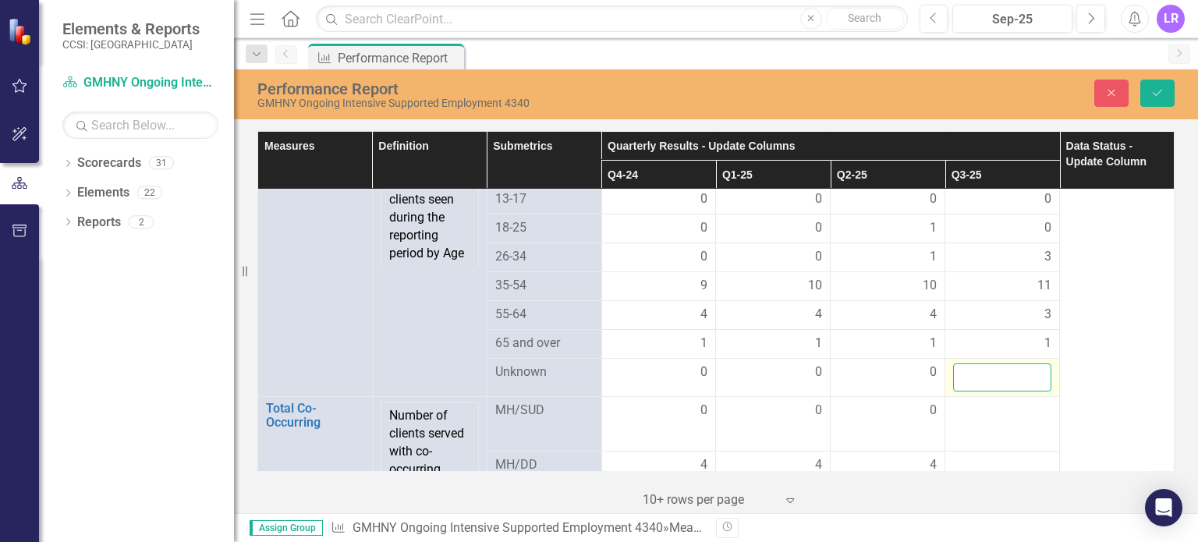
click at [1011, 377] on input "number" at bounding box center [1002, 377] width 98 height 29
type input "0"
click at [958, 420] on td at bounding box center [1002, 424] width 115 height 55
click at [959, 420] on td at bounding box center [1002, 424] width 115 height 55
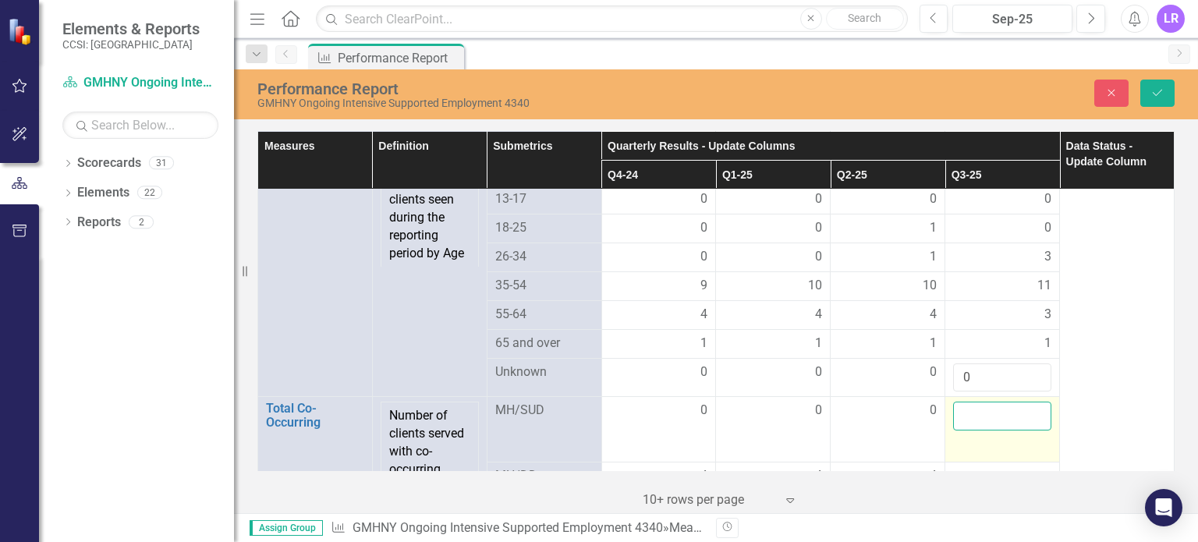
click at [966, 405] on input "number" at bounding box center [1002, 416] width 98 height 29
type input "1"
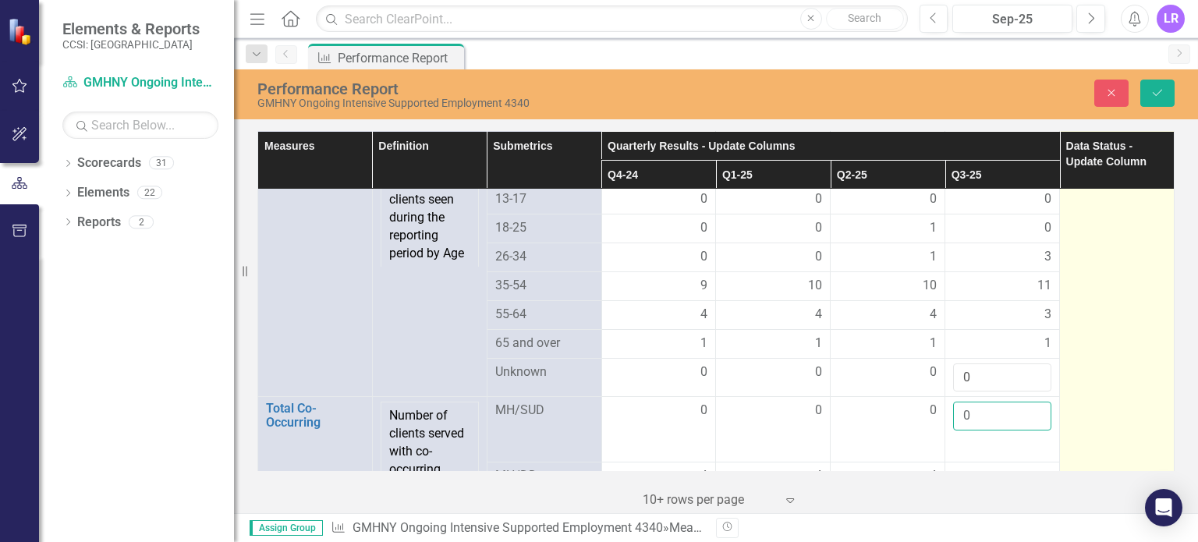
scroll to position [1404, 0]
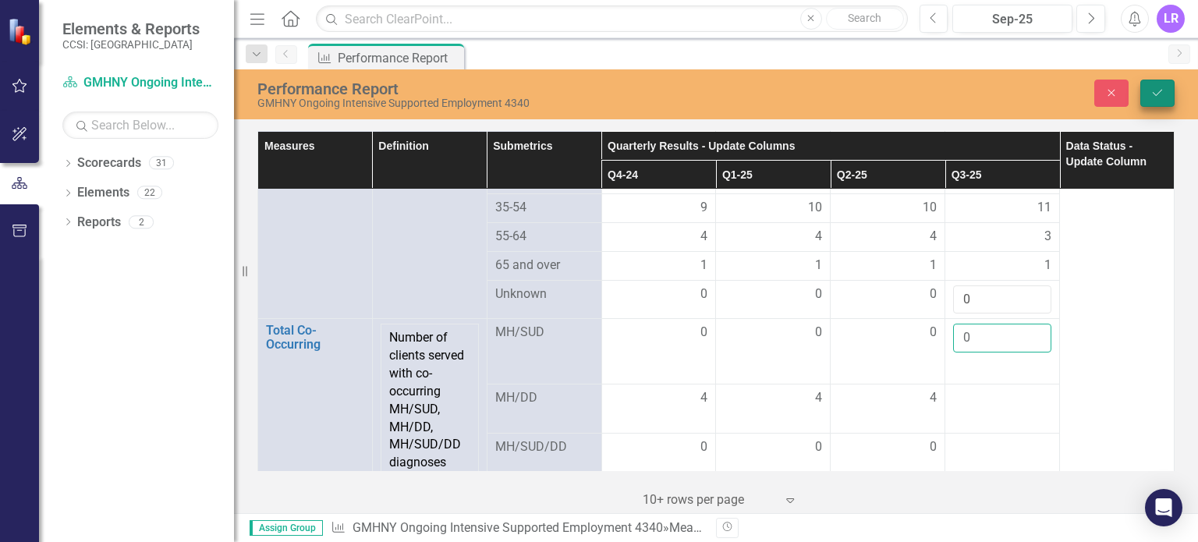
type input "0"
click at [1150, 92] on icon "Save" at bounding box center [1157, 92] width 14 height 11
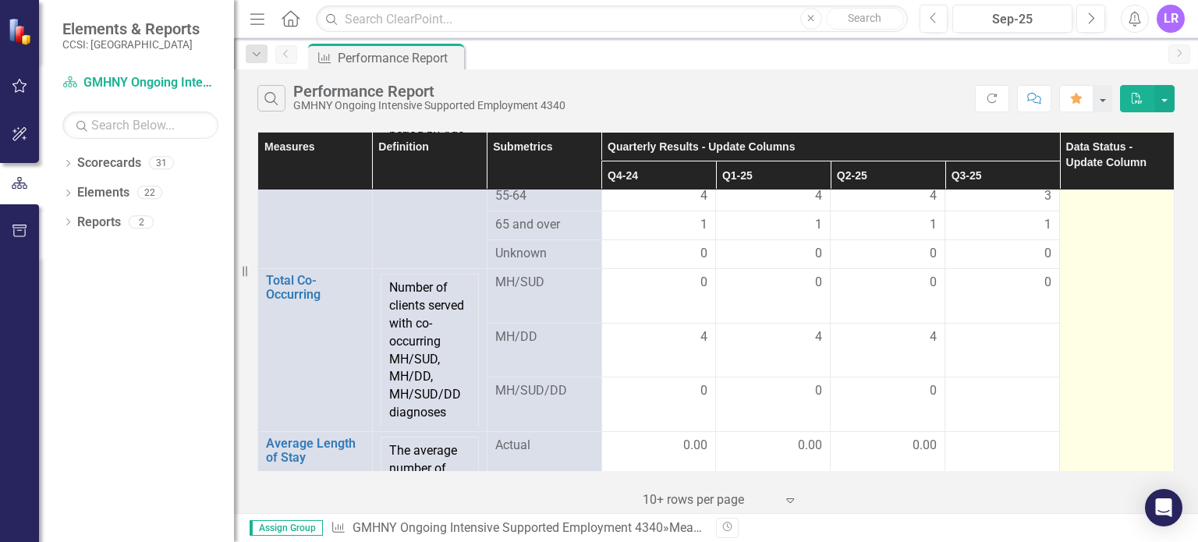
scroll to position [1482, 0]
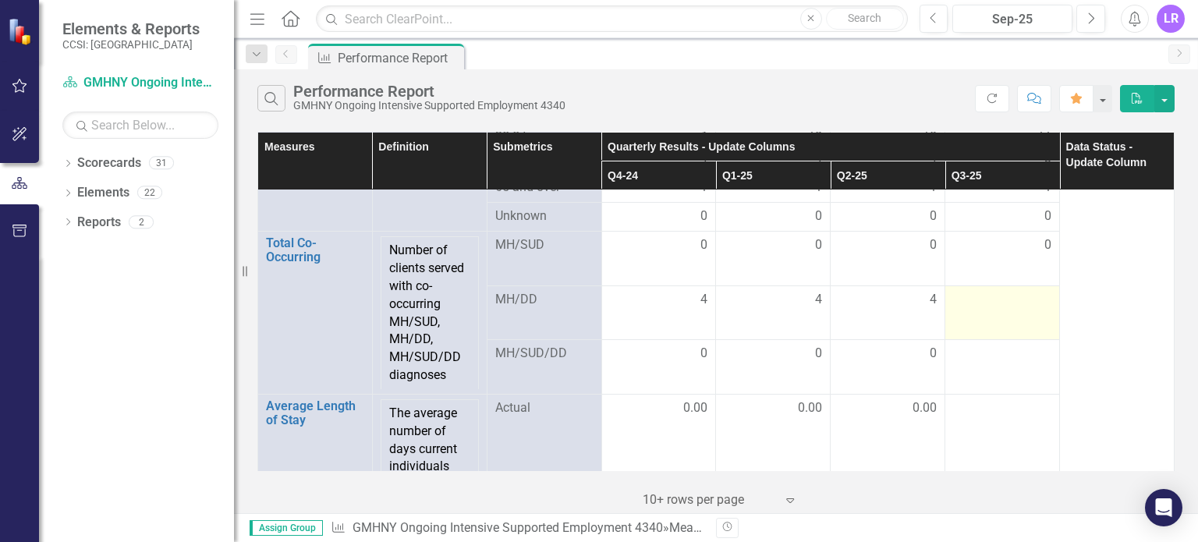
click at [981, 307] on div at bounding box center [1002, 300] width 98 height 19
click at [981, 307] on td at bounding box center [1002, 312] width 115 height 55
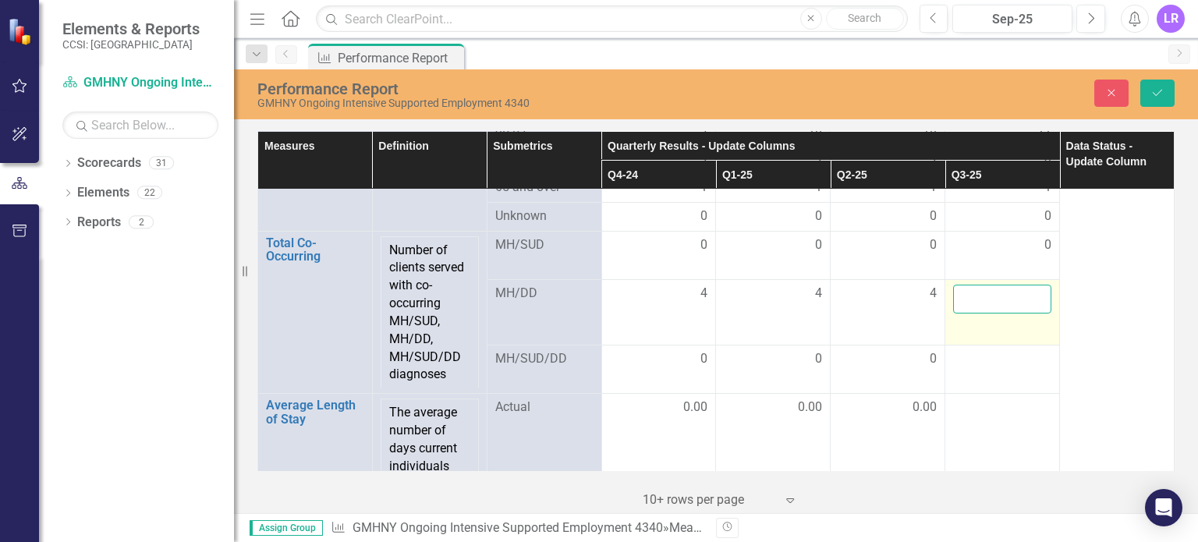
click at [983, 294] on input "number" at bounding box center [1002, 299] width 98 height 29
type input "4"
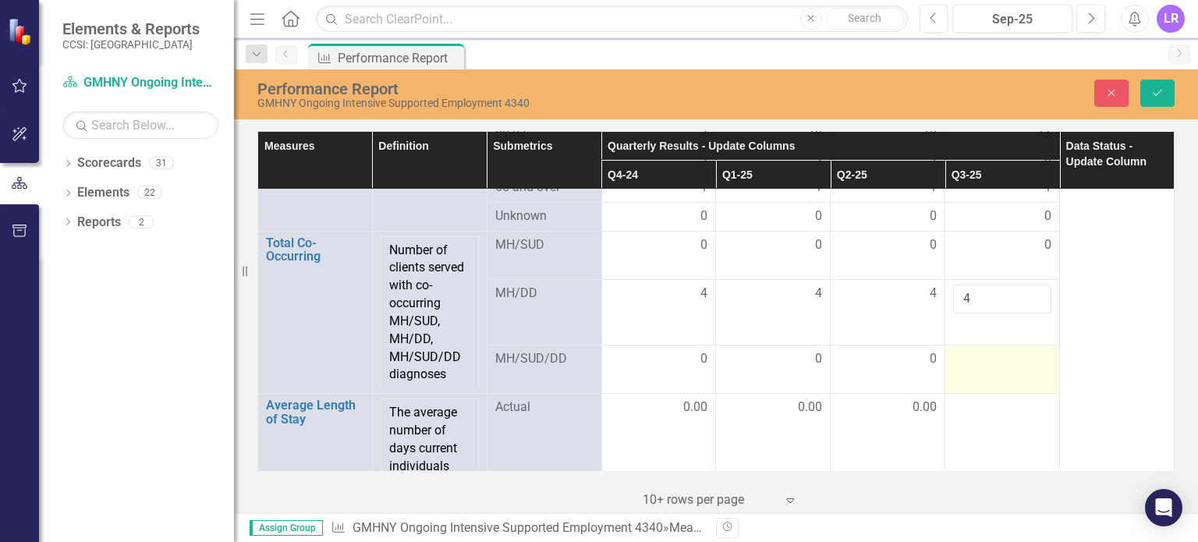
click at [976, 358] on div at bounding box center [1002, 359] width 98 height 19
click at [978, 356] on input "number" at bounding box center [1002, 353] width 98 height 29
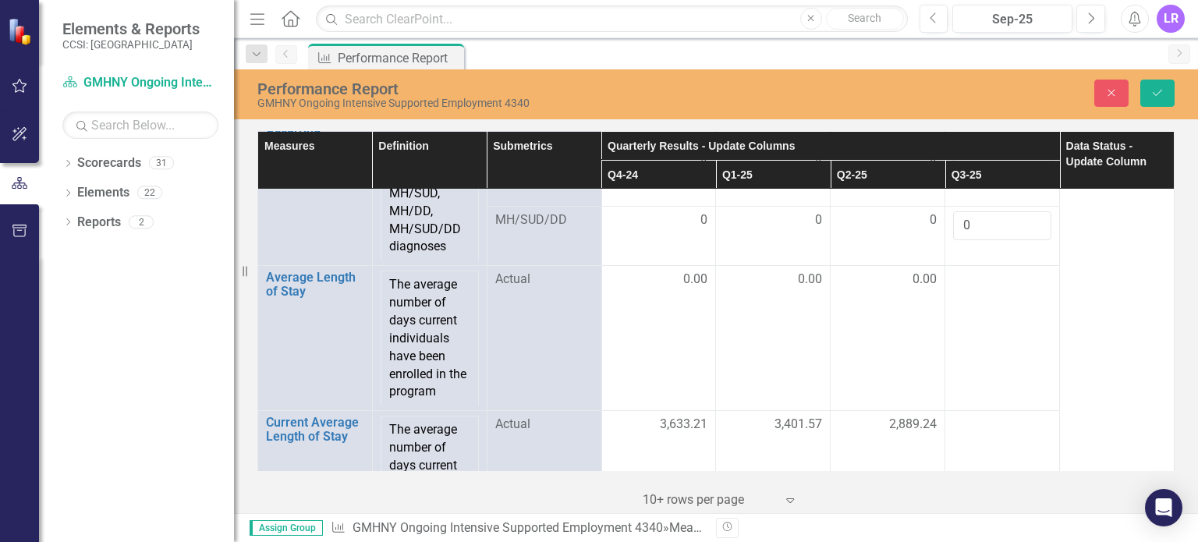
scroll to position [1638, 0]
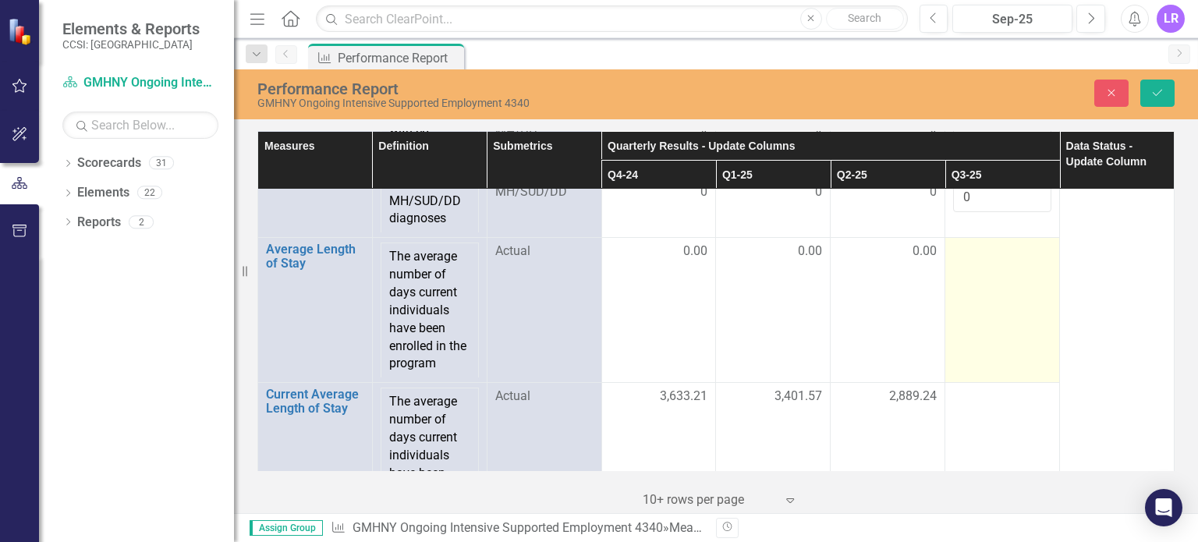
type input "0"
click at [984, 283] on td at bounding box center [1002, 310] width 115 height 145
click at [979, 272] on td at bounding box center [1002, 310] width 115 height 145
click at [959, 255] on input "number" at bounding box center [1002, 257] width 98 height 29
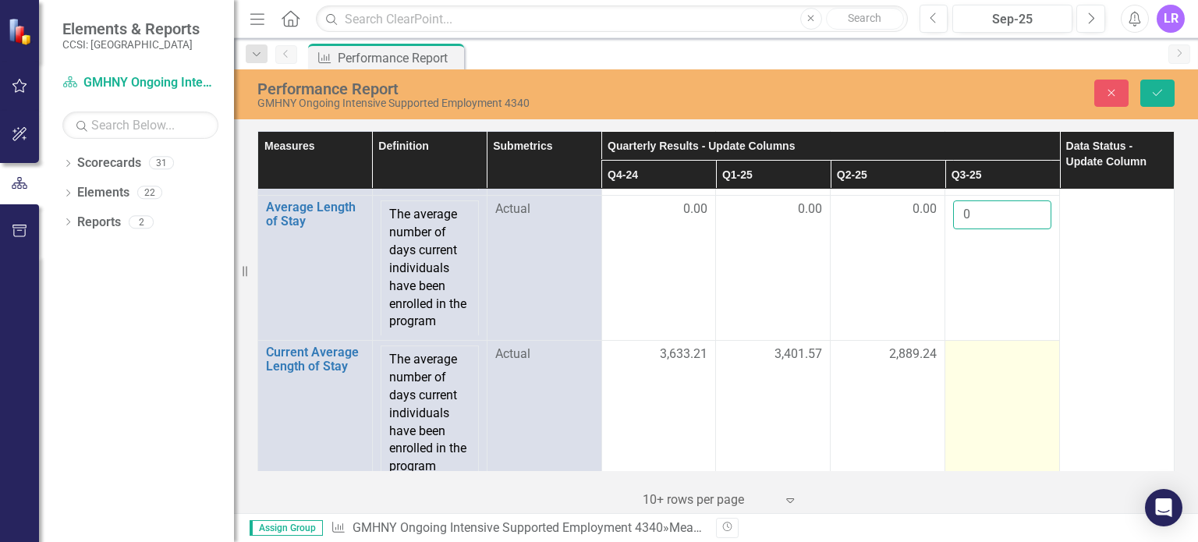
scroll to position [1716, 0]
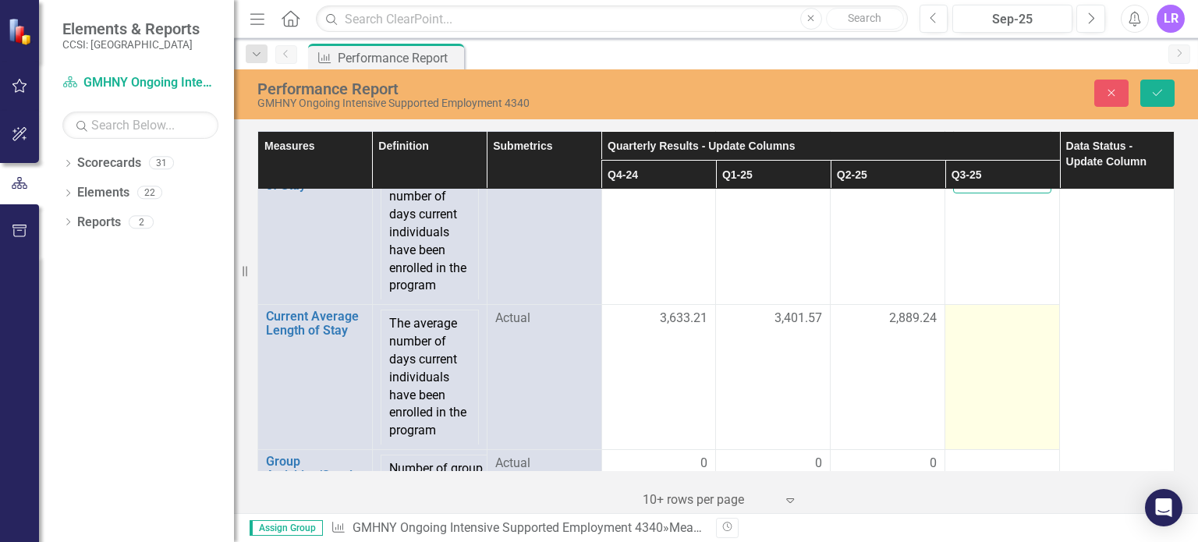
type input "0"
click at [953, 324] on div at bounding box center [1002, 319] width 98 height 19
click at [961, 321] on input "number" at bounding box center [1002, 324] width 98 height 29
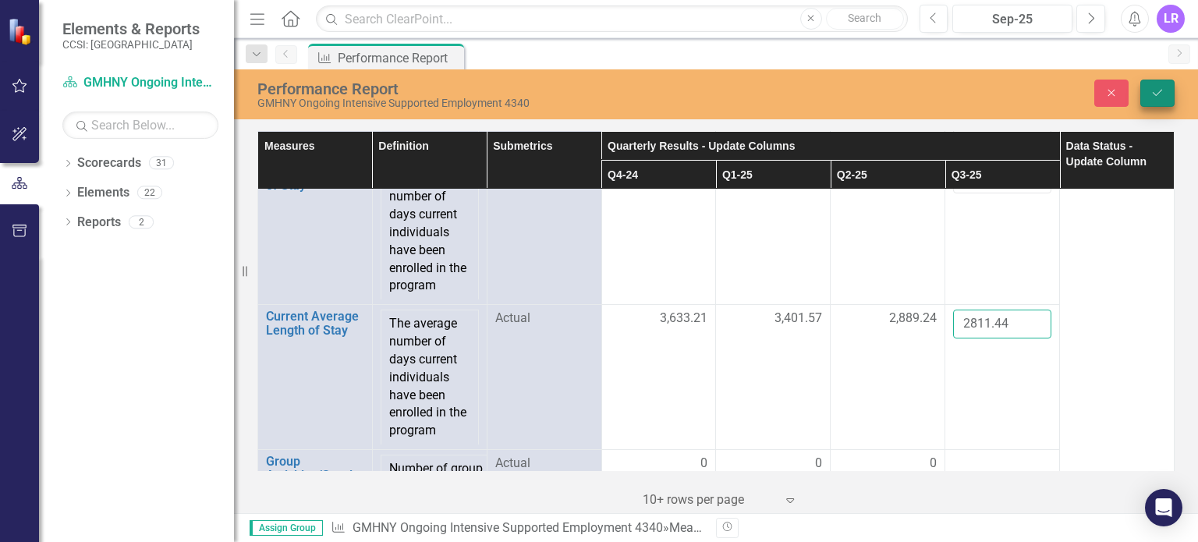
type input "2811.44"
drag, startPoint x: 1154, startPoint y: 93, endPoint x: 1177, endPoint y: 504, distance: 411.6
click at [1154, 94] on icon "Save" at bounding box center [1157, 92] width 14 height 11
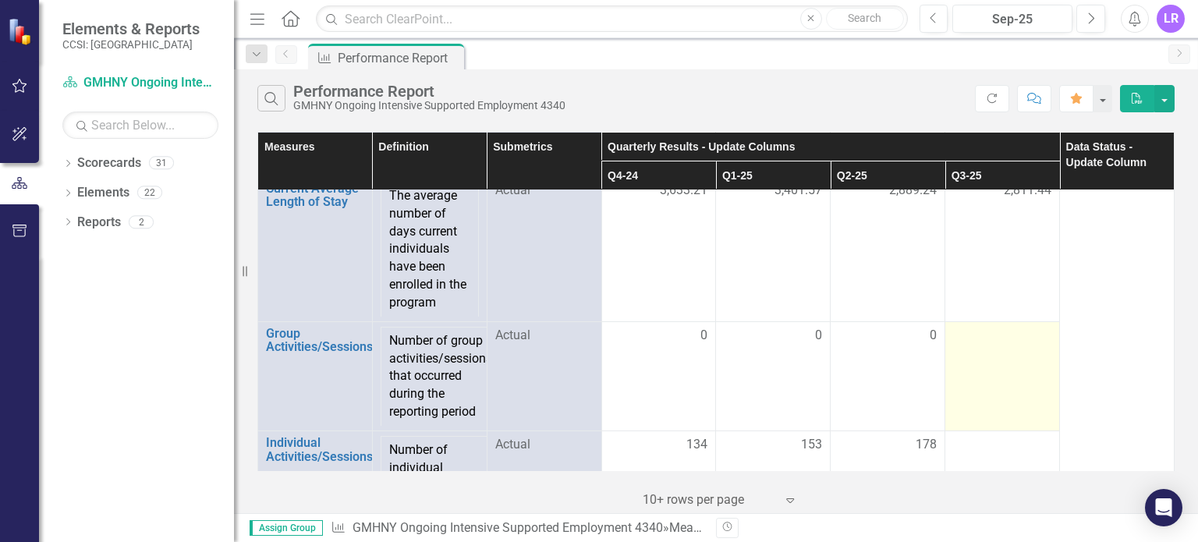
scroll to position [1871, 0]
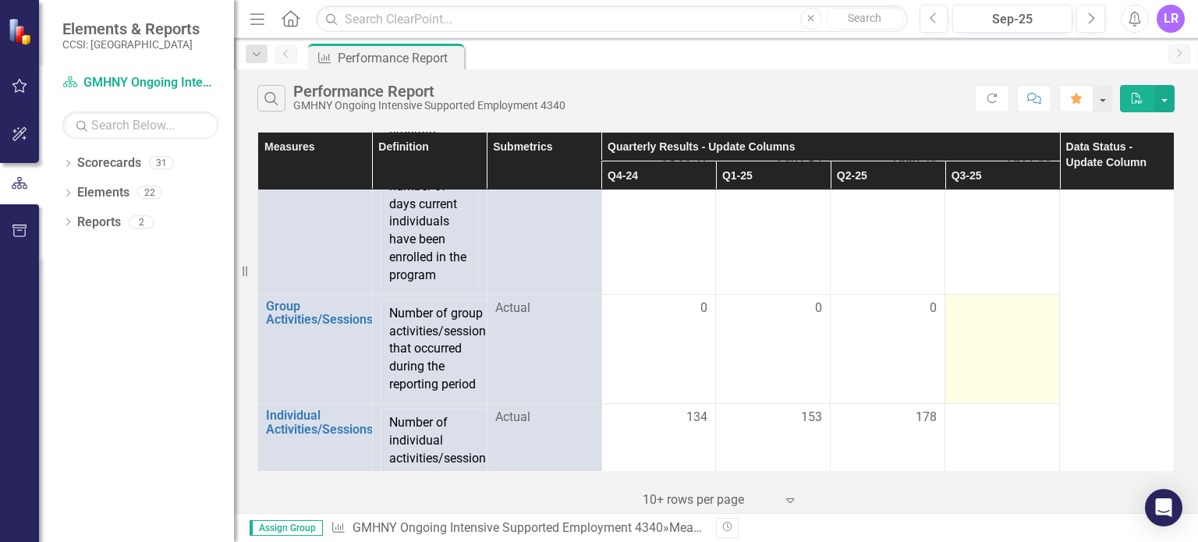
click at [1000, 317] on div at bounding box center [1002, 308] width 98 height 19
click at [994, 315] on div at bounding box center [1002, 308] width 98 height 19
click at [970, 310] on div at bounding box center [1002, 308] width 98 height 19
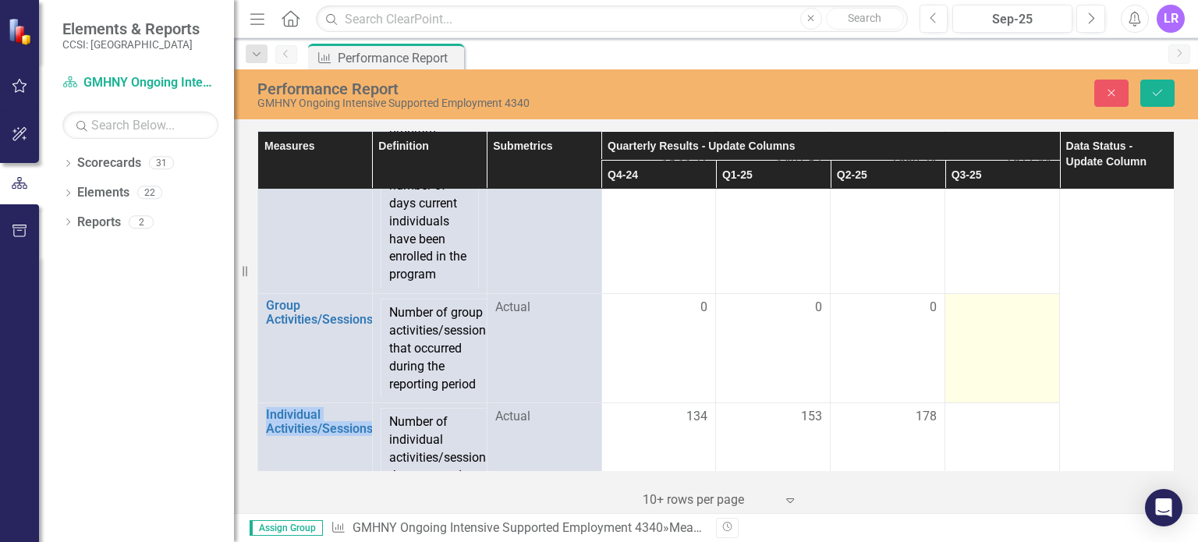
click at [970, 310] on div at bounding box center [1002, 308] width 98 height 19
click at [976, 310] on input "number" at bounding box center [1002, 313] width 98 height 29
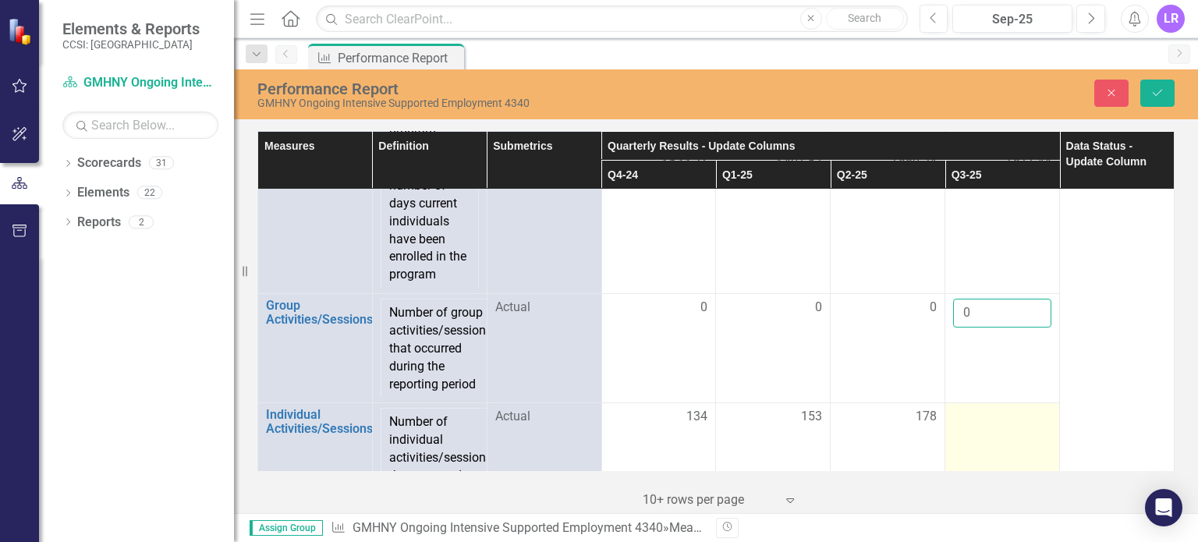
type input "0"
click at [979, 418] on div at bounding box center [1002, 417] width 98 height 19
click at [979, 418] on input "number" at bounding box center [1002, 422] width 98 height 29
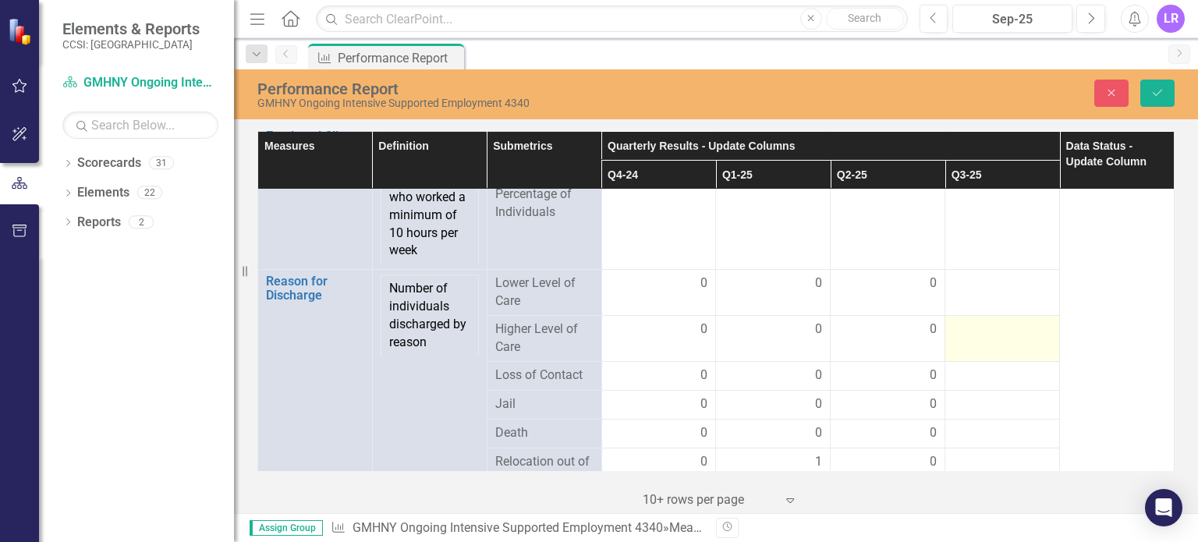
scroll to position [2261, 0]
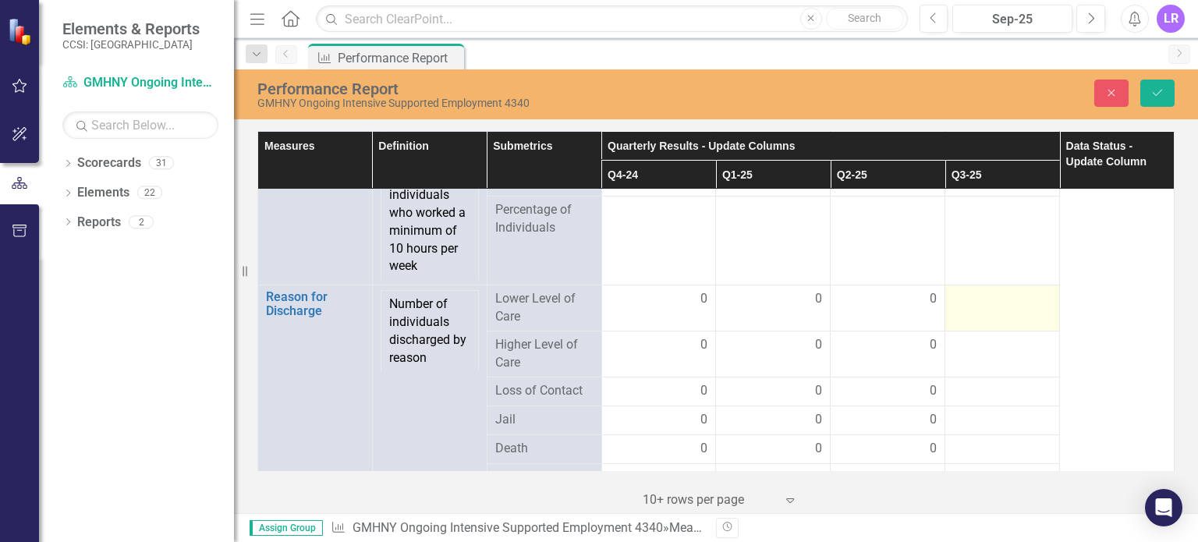
click at [972, 298] on div at bounding box center [1002, 299] width 98 height 19
click at [972, 298] on input "number" at bounding box center [1002, 304] width 98 height 29
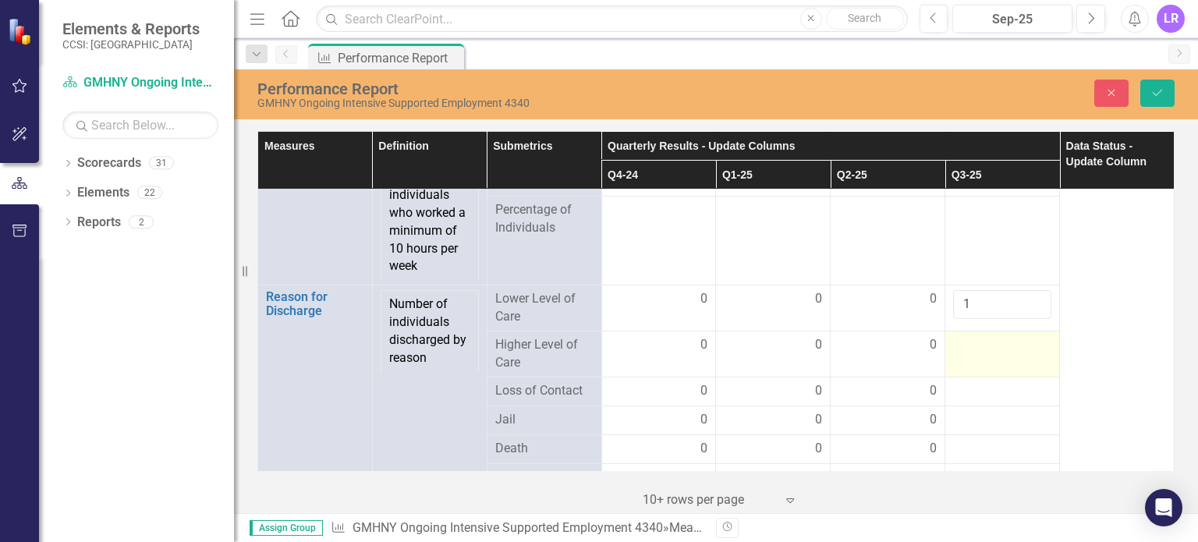
type input "1"
click at [981, 352] on td at bounding box center [1002, 354] width 115 height 46
click at [981, 352] on input "number" at bounding box center [1002, 350] width 98 height 29
type input "0"
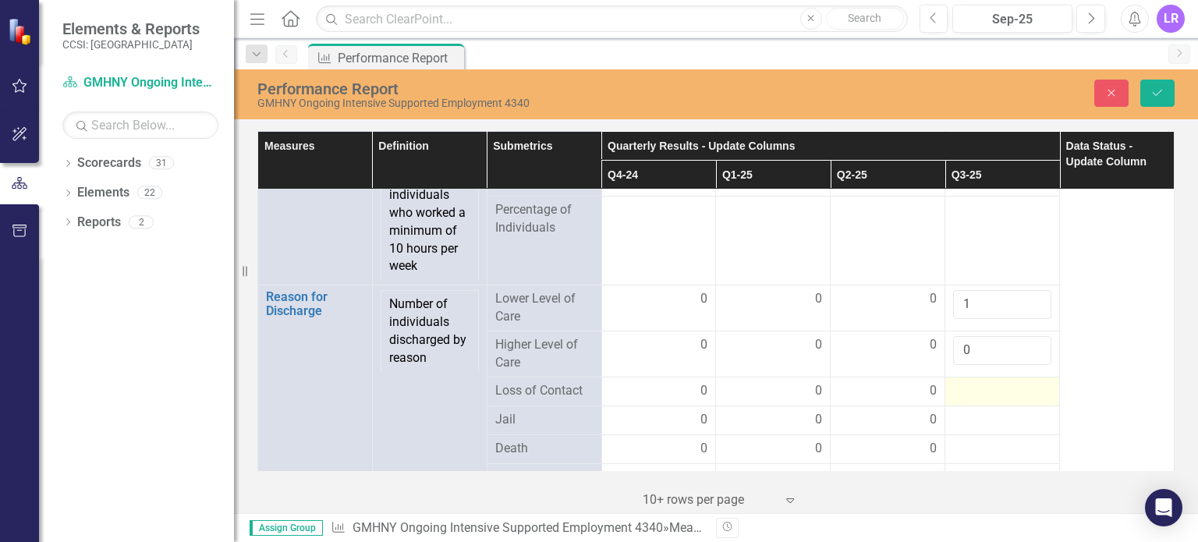
click at [954, 382] on div at bounding box center [1002, 391] width 98 height 19
click at [954, 382] on input "number" at bounding box center [1002, 396] width 98 height 29
type input "0"
click at [976, 424] on div at bounding box center [1002, 430] width 98 height 19
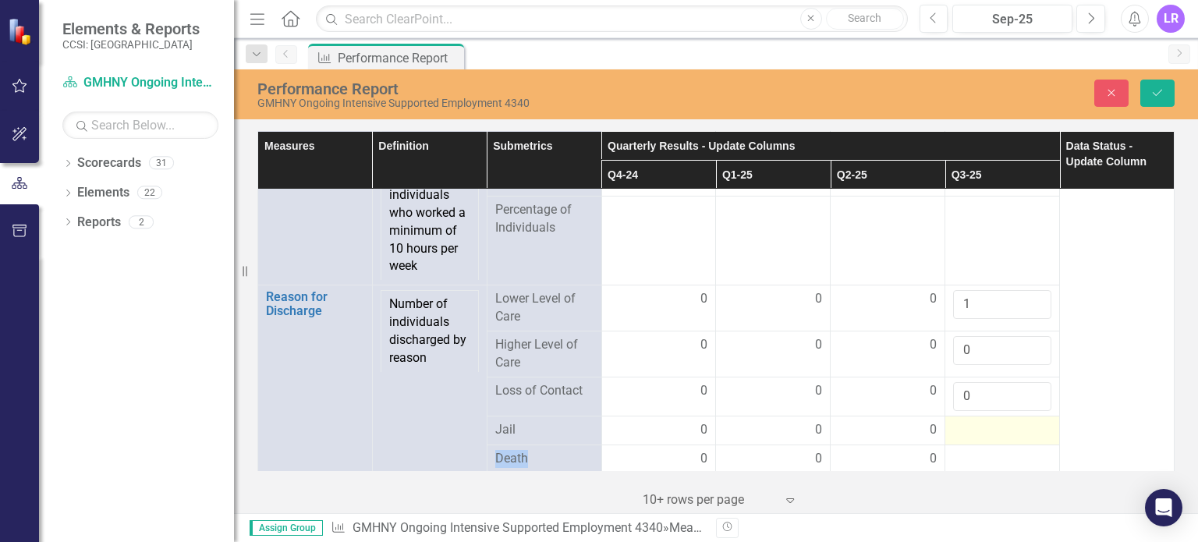
click at [976, 424] on div at bounding box center [1002, 430] width 98 height 19
click at [976, 424] on input "number" at bounding box center [1002, 435] width 98 height 29
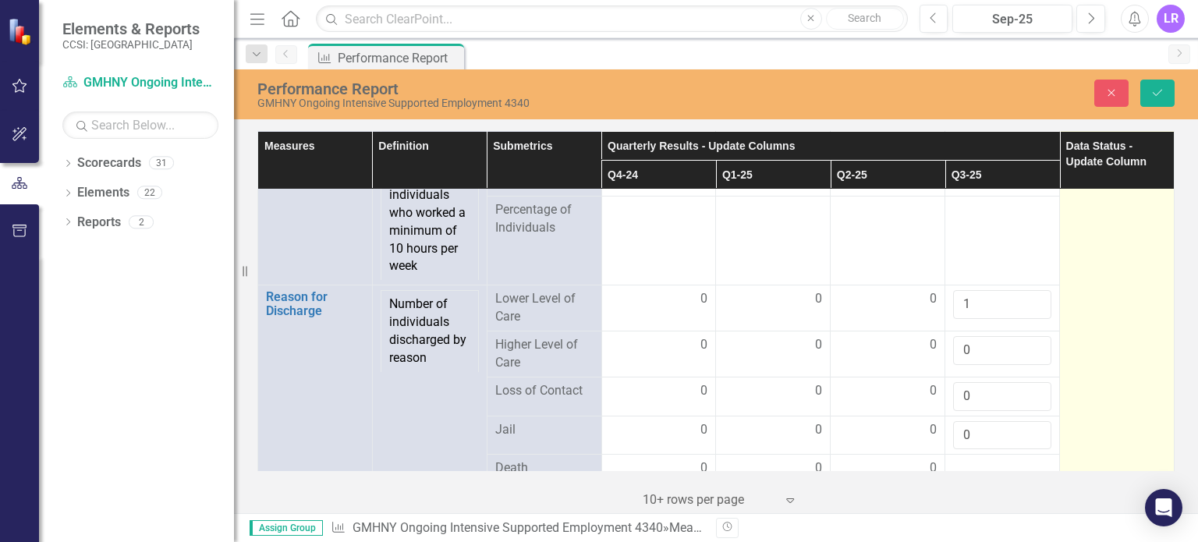
scroll to position [2339, 0]
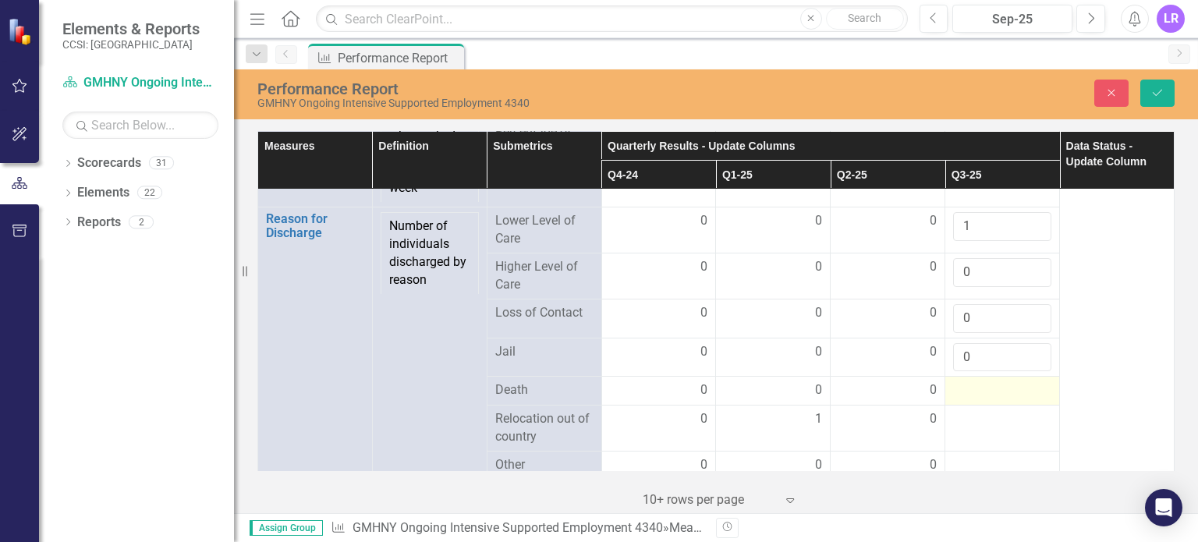
type input "0"
click at [987, 388] on div at bounding box center [1002, 390] width 98 height 19
click at [987, 388] on input "number" at bounding box center [1002, 395] width 98 height 29
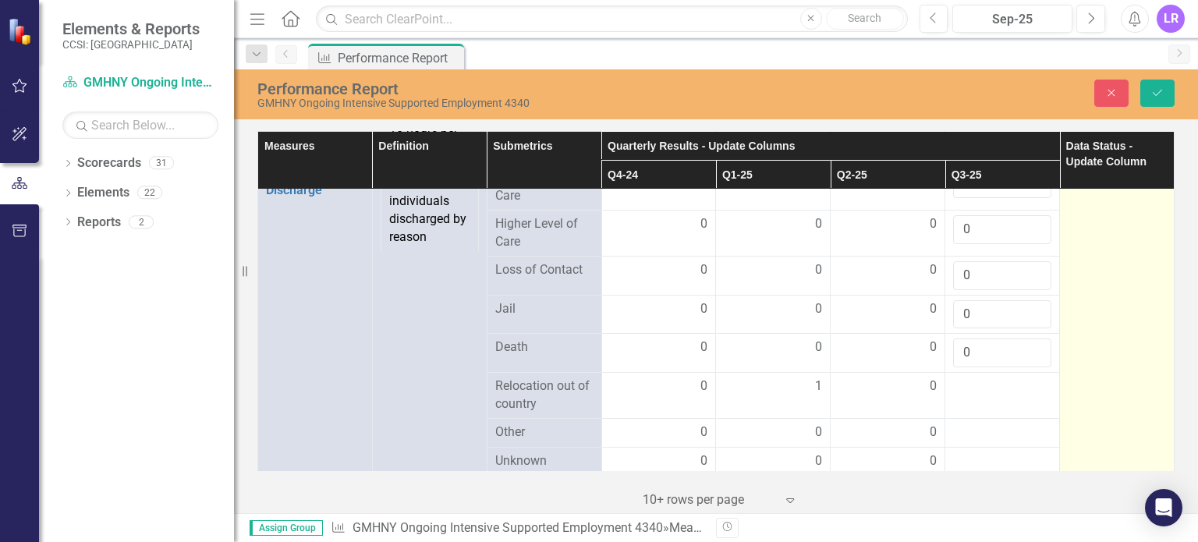
scroll to position [2417, 0]
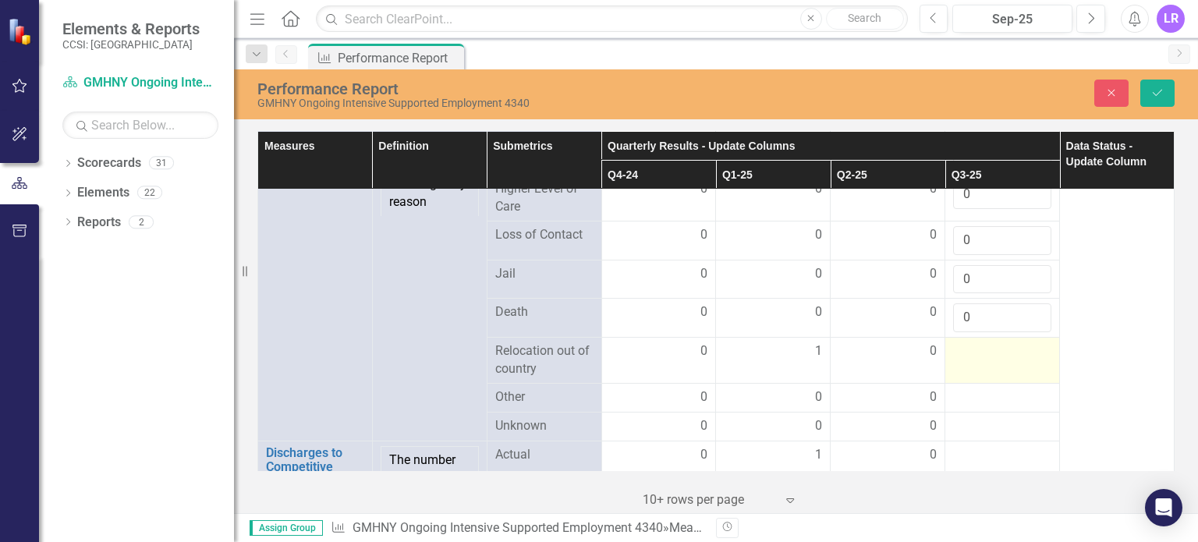
type input "0"
click at [982, 356] on div at bounding box center [1002, 351] width 98 height 19
click at [982, 356] on input "number" at bounding box center [1002, 356] width 98 height 29
type input "0"
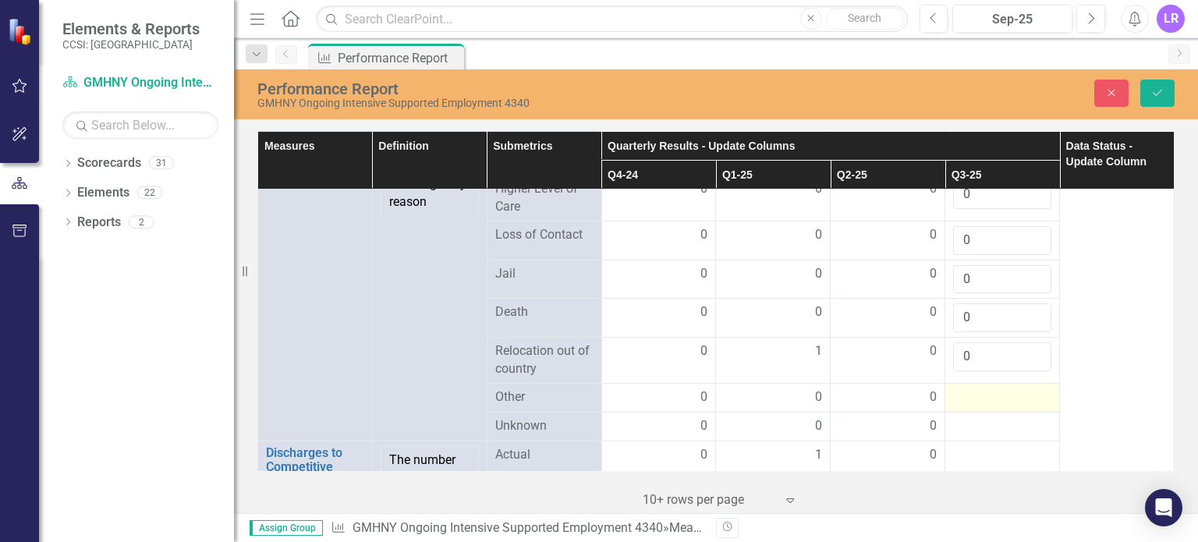
click at [961, 395] on div at bounding box center [1002, 397] width 98 height 19
click at [959, 394] on div at bounding box center [1002, 397] width 98 height 19
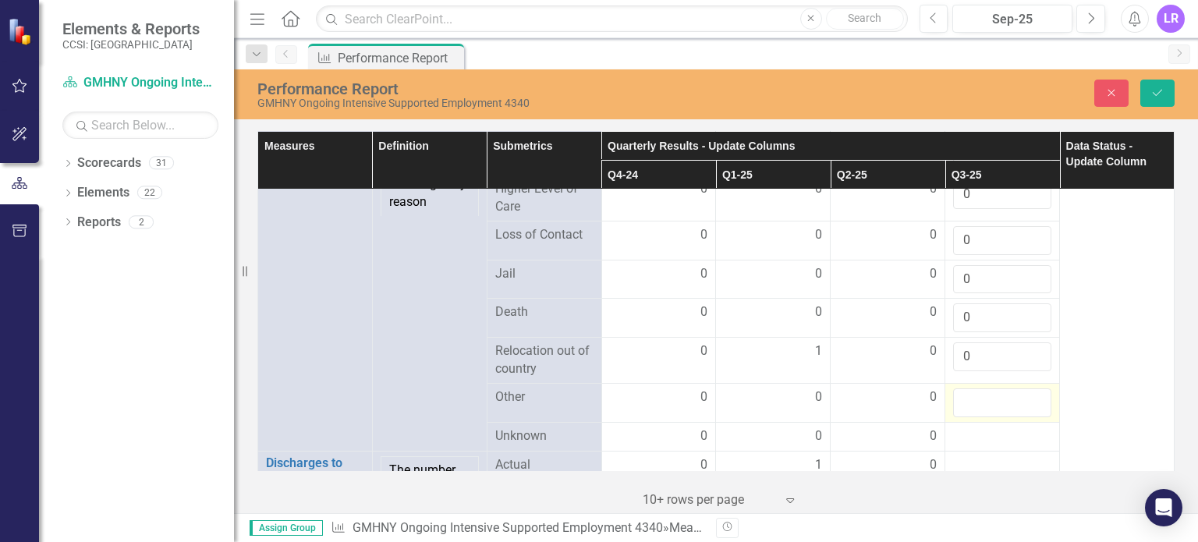
click at [959, 394] on input "number" at bounding box center [1002, 402] width 98 height 29
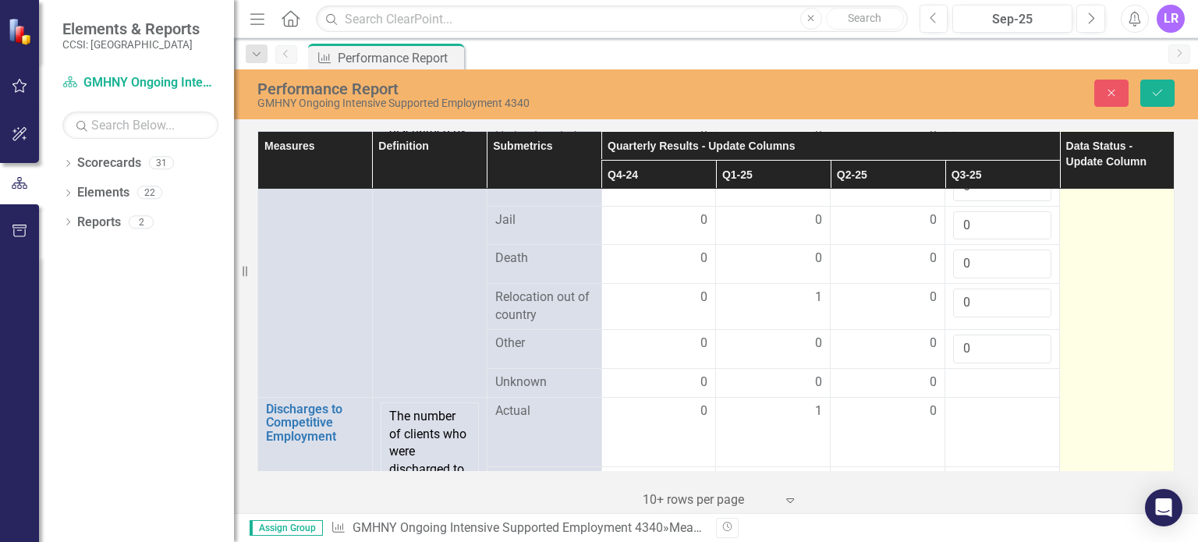
scroll to position [2495, 0]
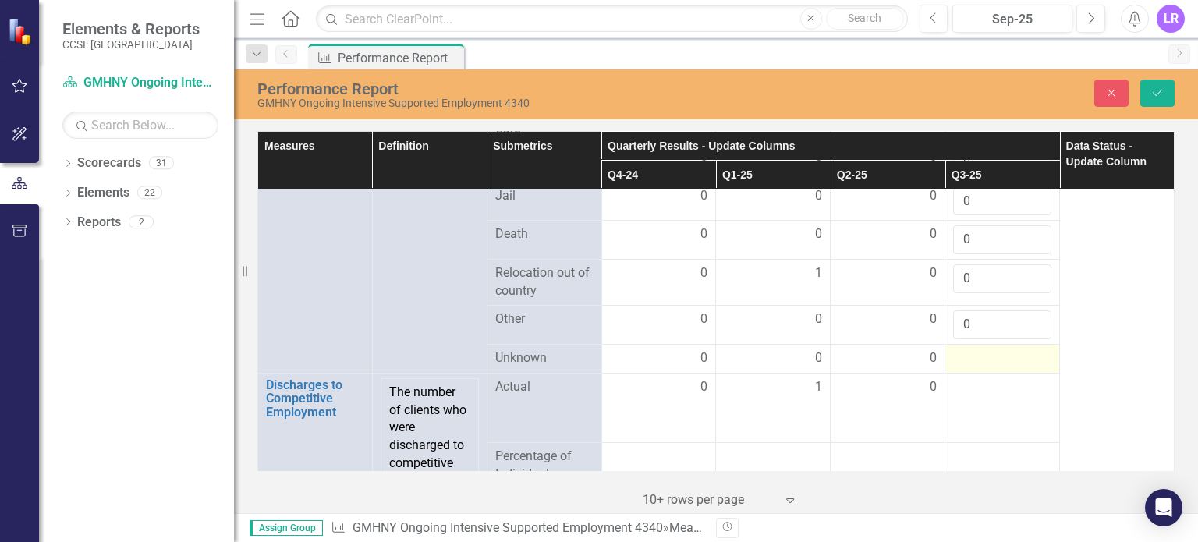
type input "0"
click at [983, 355] on div at bounding box center [1002, 358] width 98 height 19
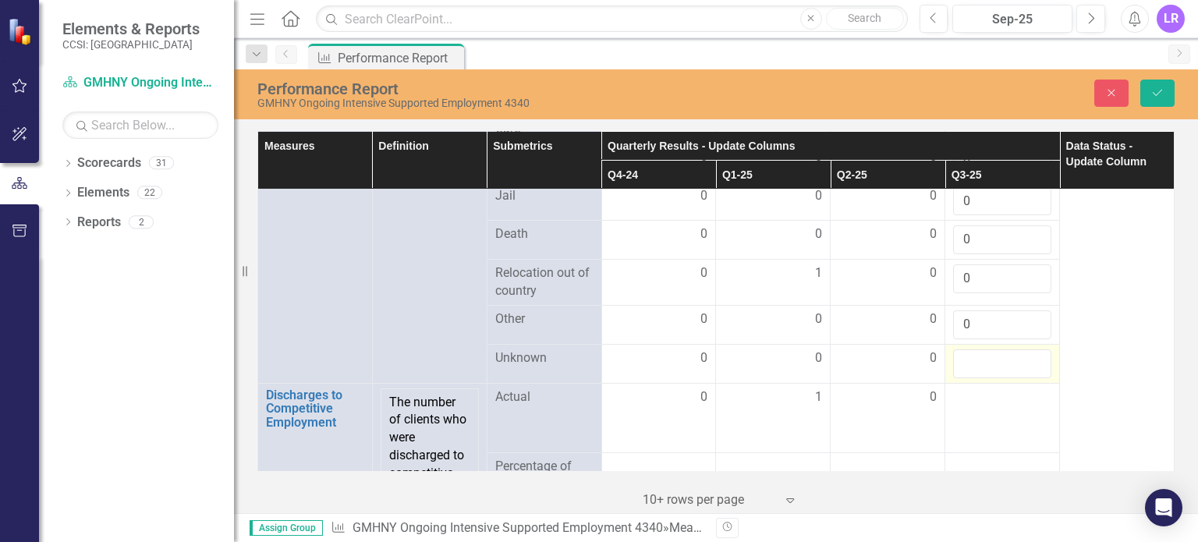
click at [983, 355] on input "number" at bounding box center [1002, 363] width 98 height 29
type input "0"
click at [1160, 94] on icon "Save" at bounding box center [1157, 92] width 14 height 11
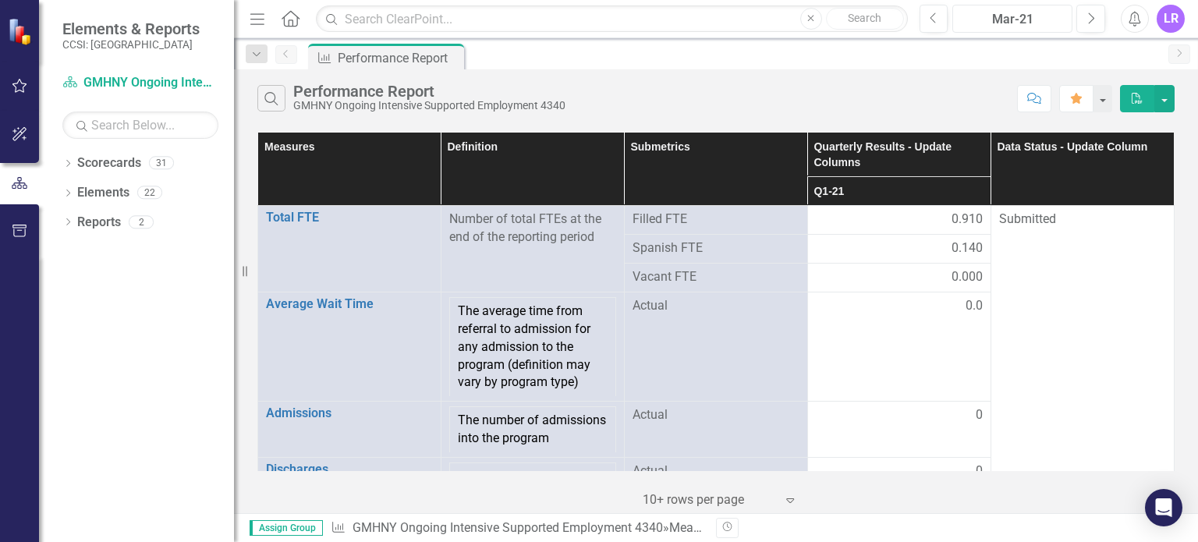
click at [1036, 18] on div "Mar-21" at bounding box center [1012, 19] width 109 height 19
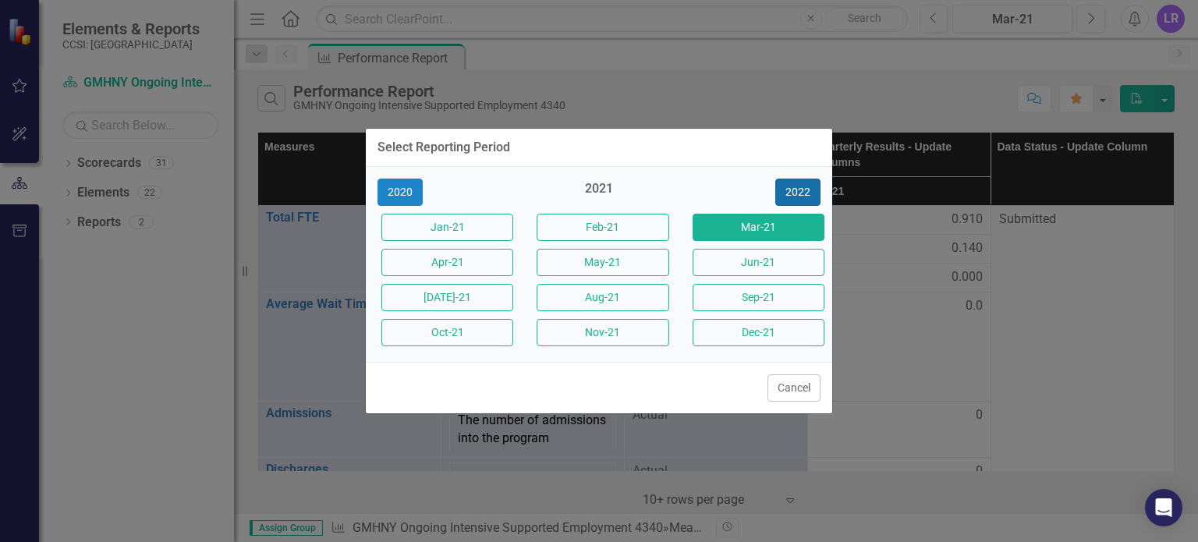
click at [780, 190] on button "2022" at bounding box center [797, 192] width 45 height 27
click at [808, 184] on button "2023" at bounding box center [797, 192] width 45 height 27
click at [802, 184] on button "2024" at bounding box center [797, 192] width 45 height 27
click at [793, 184] on button "2025" at bounding box center [797, 192] width 45 height 27
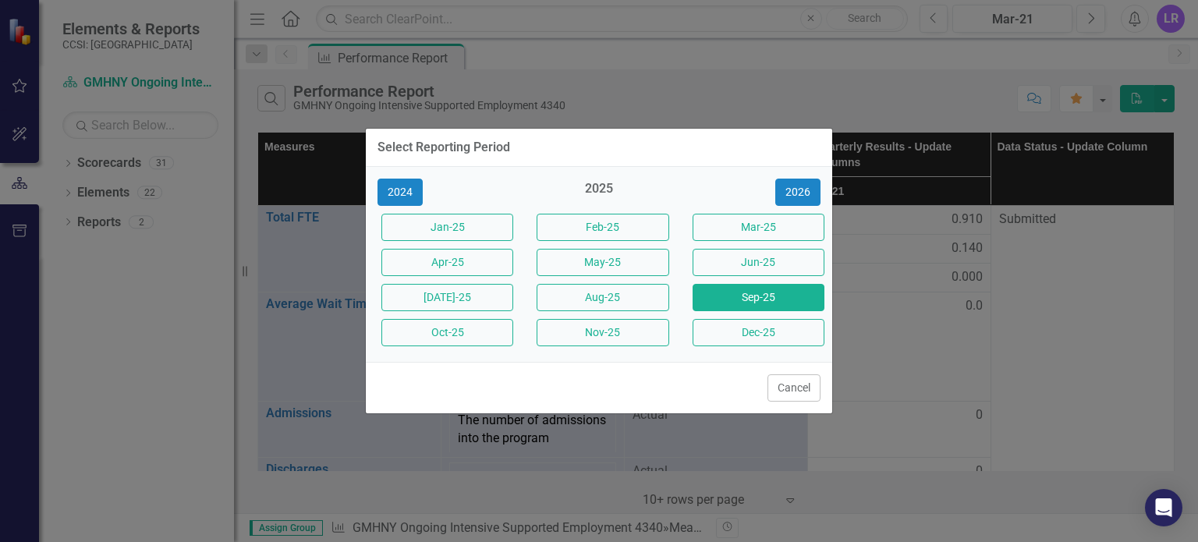
click at [764, 307] on button "Sep-25" at bounding box center [758, 297] width 132 height 27
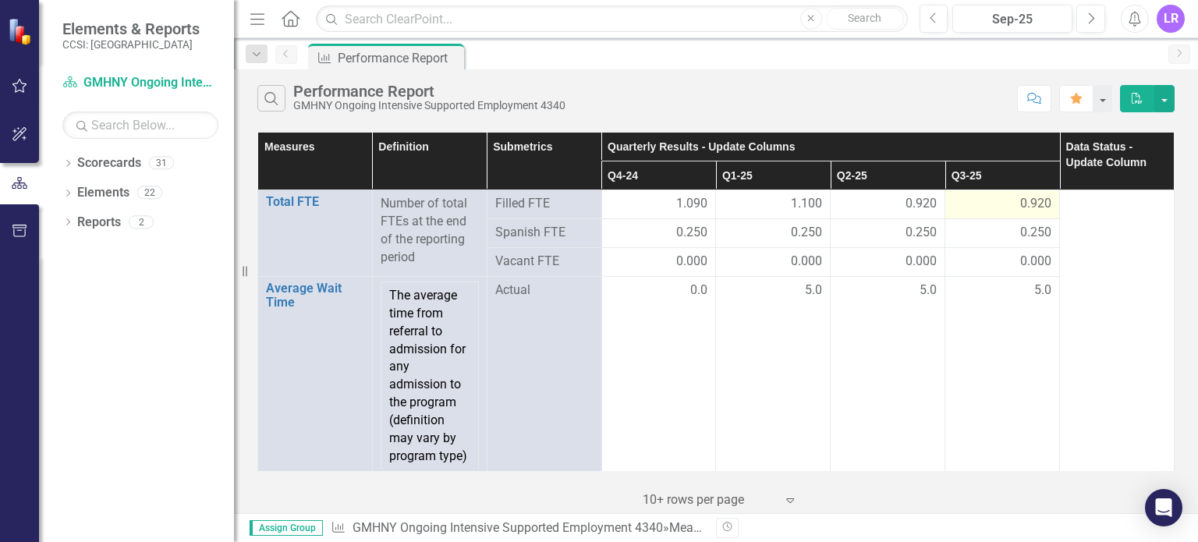
click at [989, 213] on div "0.920" at bounding box center [1002, 204] width 98 height 18
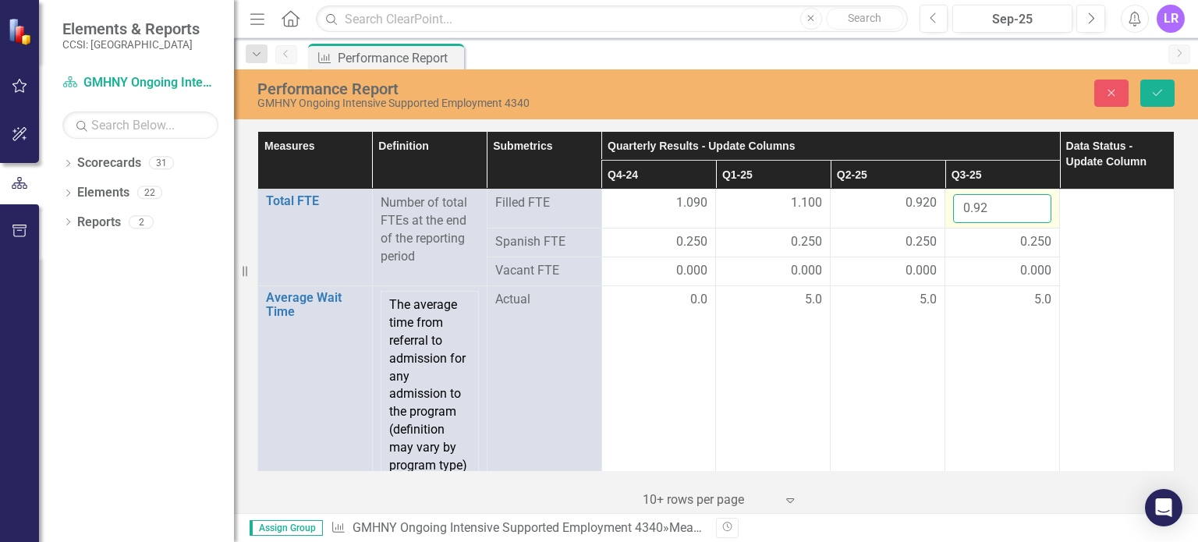
click at [1002, 212] on input "0.92" at bounding box center [1002, 208] width 98 height 29
type input "0"
click at [1156, 96] on icon "submit" at bounding box center [1157, 93] width 9 height 6
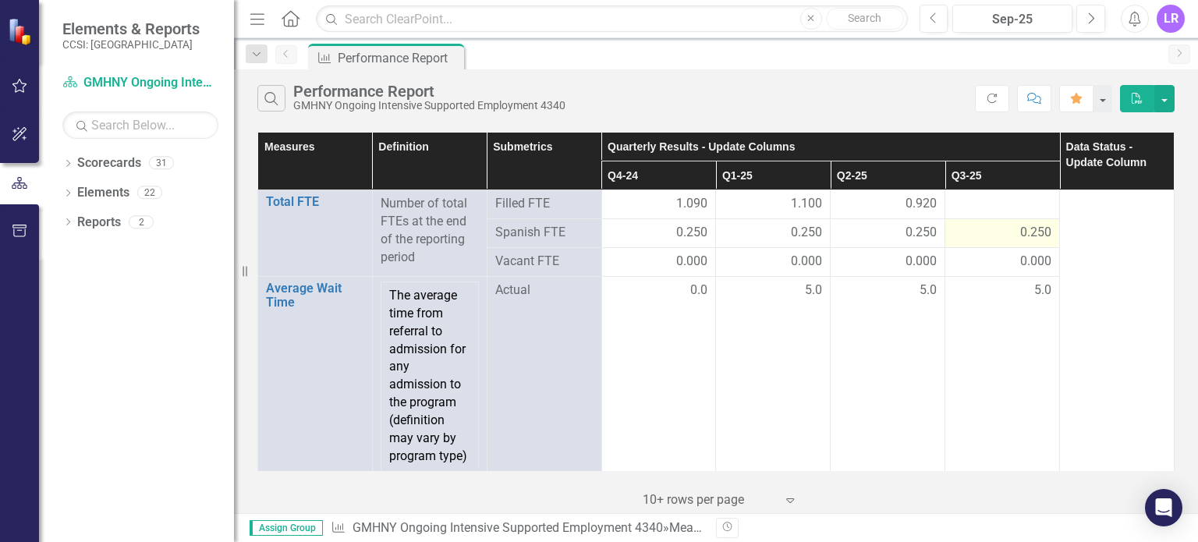
click at [1023, 240] on span "0.250" at bounding box center [1035, 233] width 31 height 18
click at [966, 234] on div "0.250" at bounding box center [1002, 233] width 98 height 18
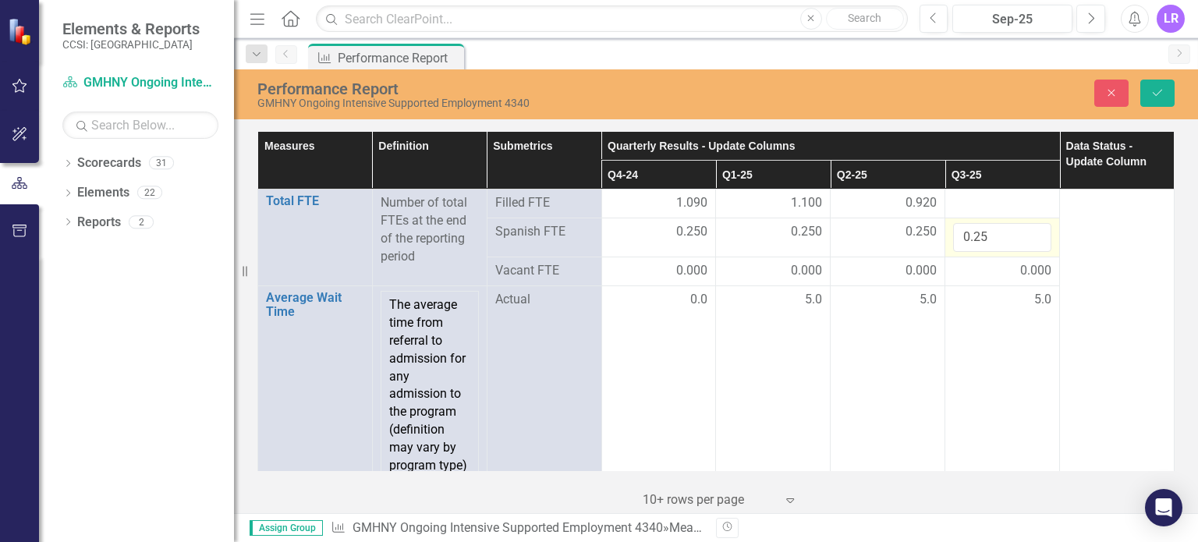
click at [966, 234] on input "0.25" at bounding box center [1002, 237] width 98 height 29
click at [1154, 92] on icon "Save" at bounding box center [1157, 92] width 14 height 11
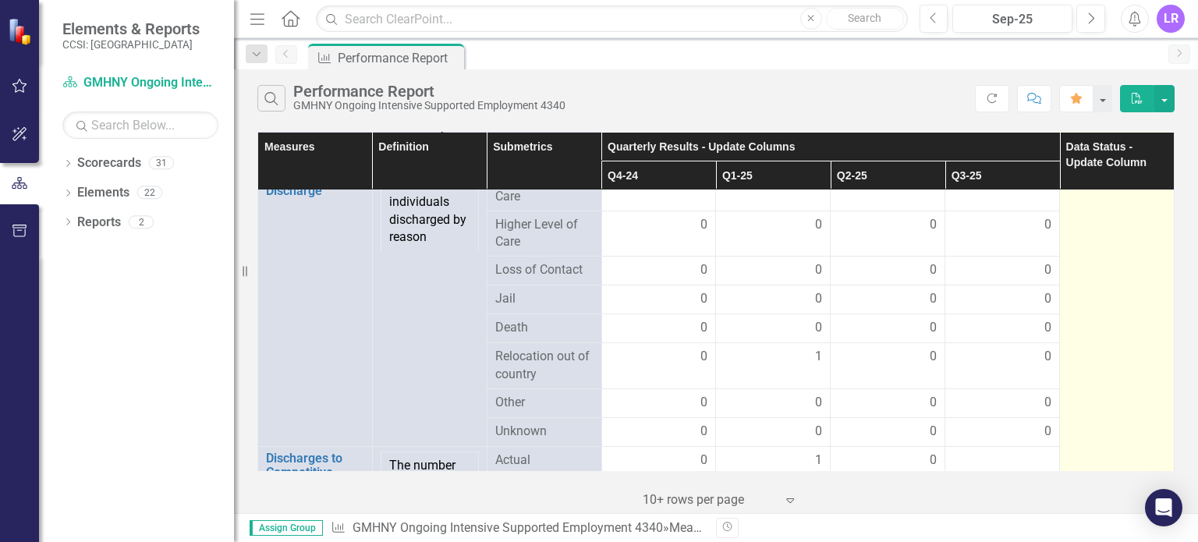
scroll to position [2495, 0]
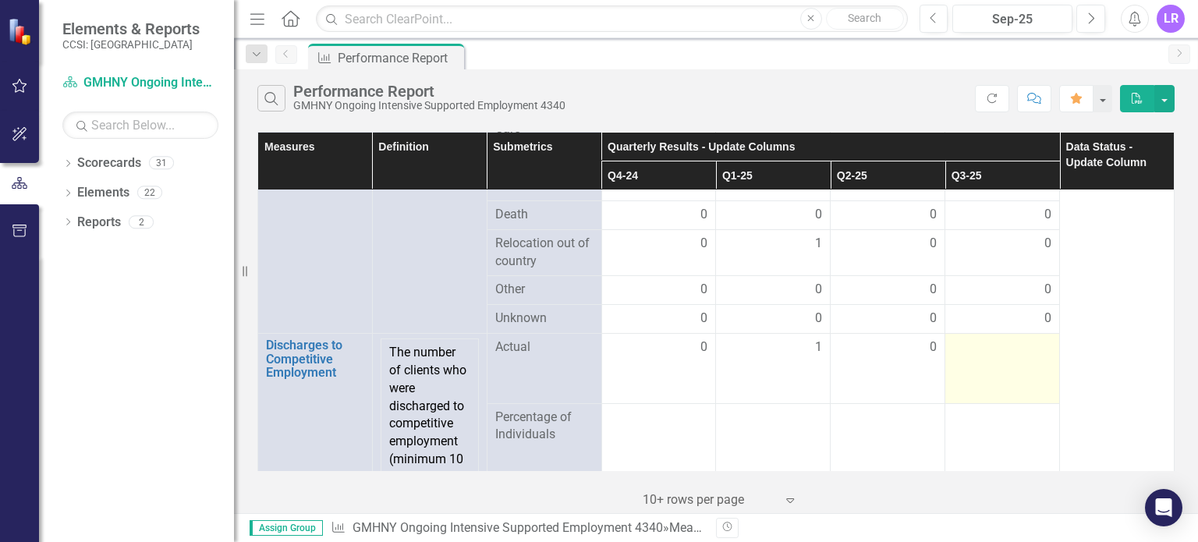
click at [988, 364] on td at bounding box center [1002, 369] width 115 height 70
click at [989, 364] on td at bounding box center [1002, 369] width 115 height 70
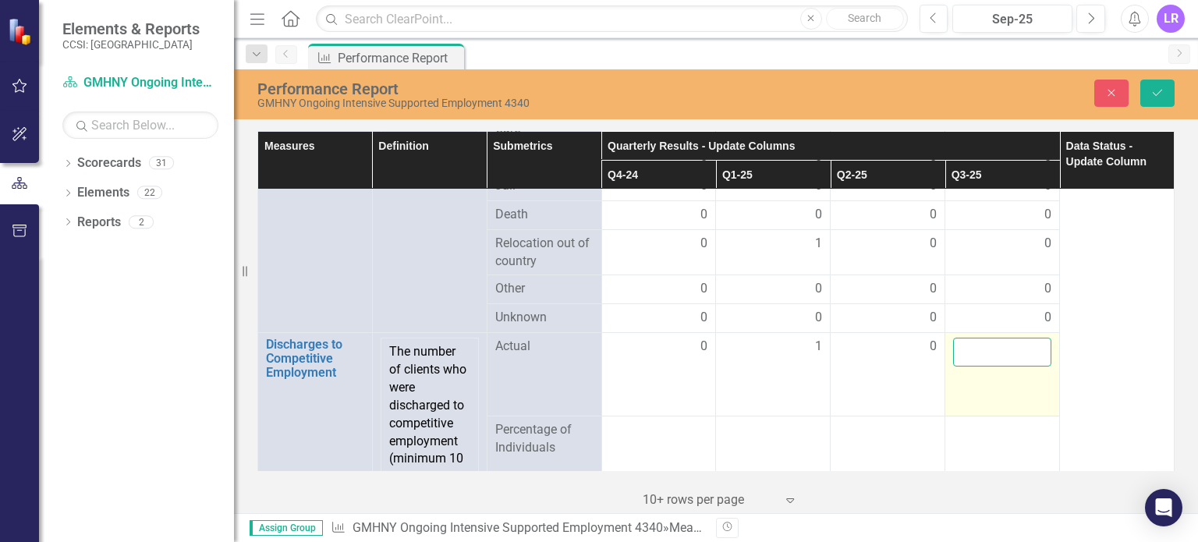
drag, startPoint x: 983, startPoint y: 340, endPoint x: 1024, endPoint y: 369, distance: 50.4
click at [986, 343] on input "number" at bounding box center [1002, 352] width 98 height 29
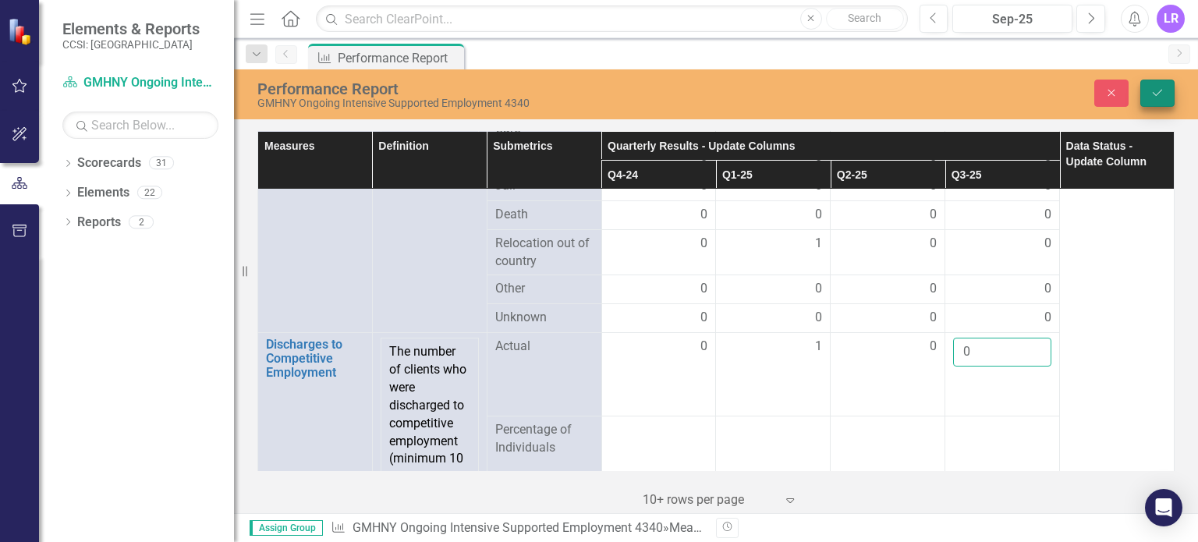
type input "0"
click at [1153, 87] on icon "Save" at bounding box center [1157, 92] width 14 height 11
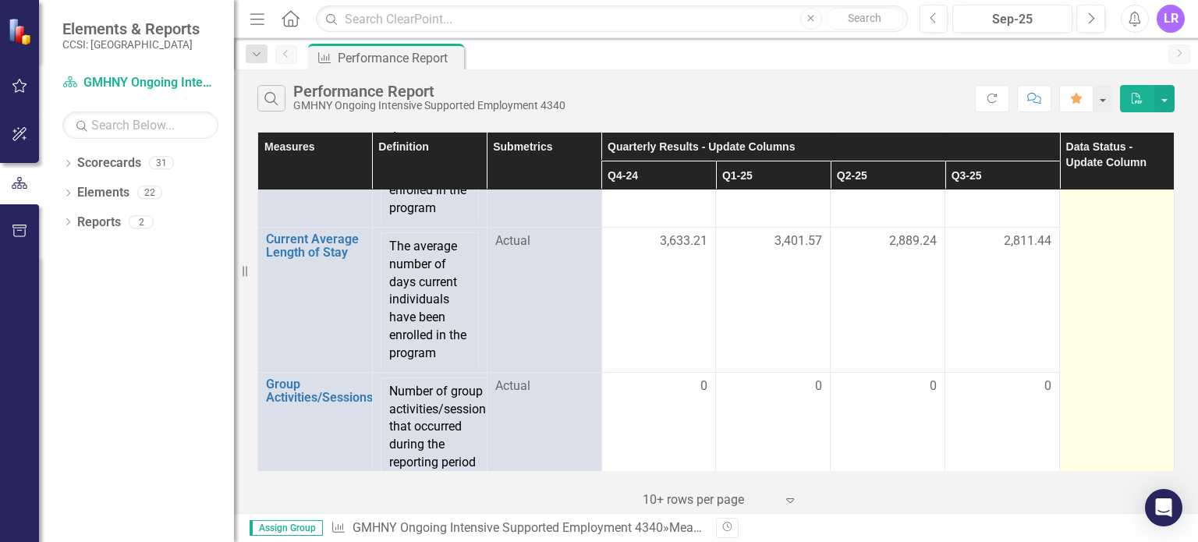
scroll to position [1949, 0]
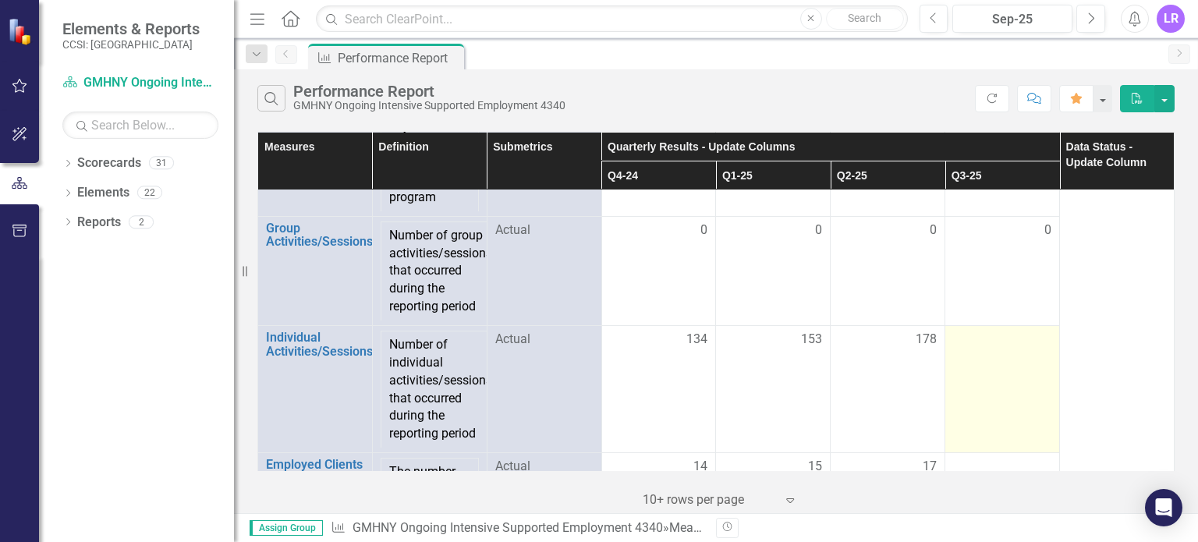
click at [962, 340] on div at bounding box center [1002, 340] width 98 height 19
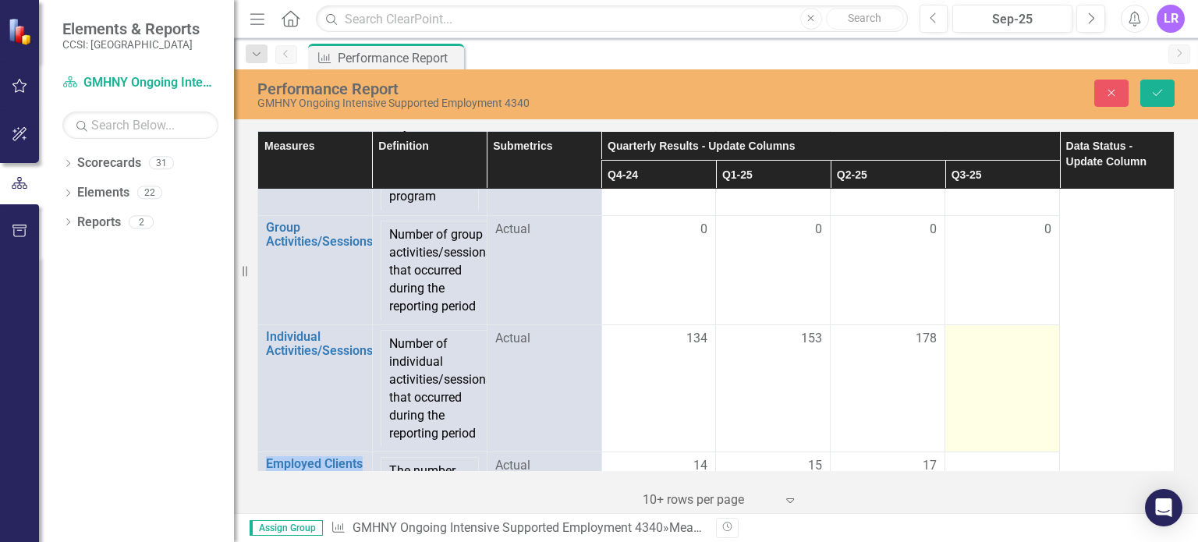
click at [962, 340] on div at bounding box center [1002, 339] width 98 height 19
click at [976, 344] on input "number" at bounding box center [1002, 344] width 98 height 29
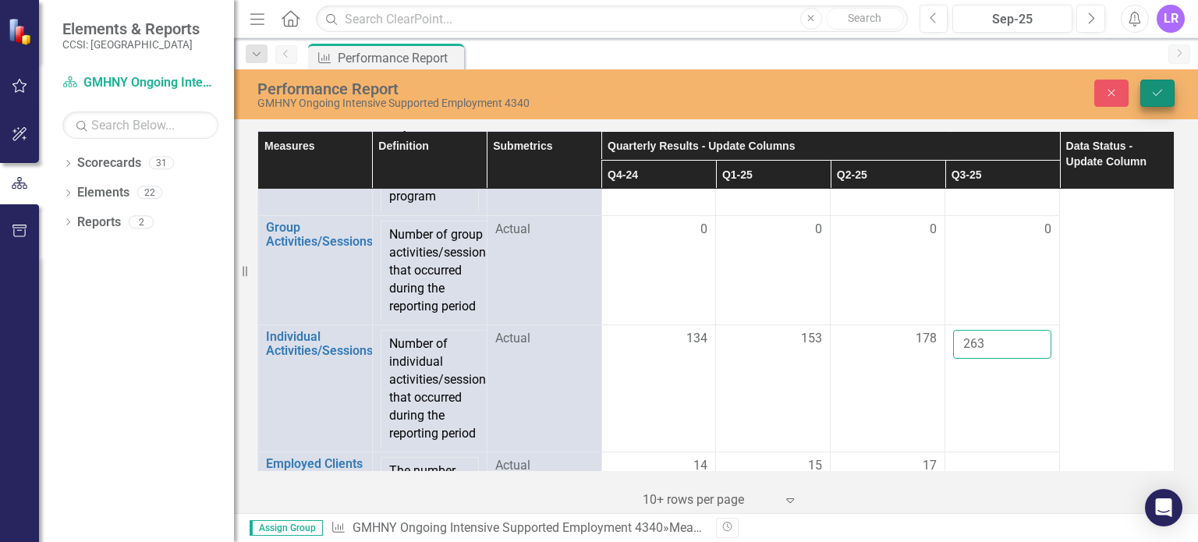
type input "263"
click at [1164, 90] on button "Save" at bounding box center [1157, 93] width 34 height 27
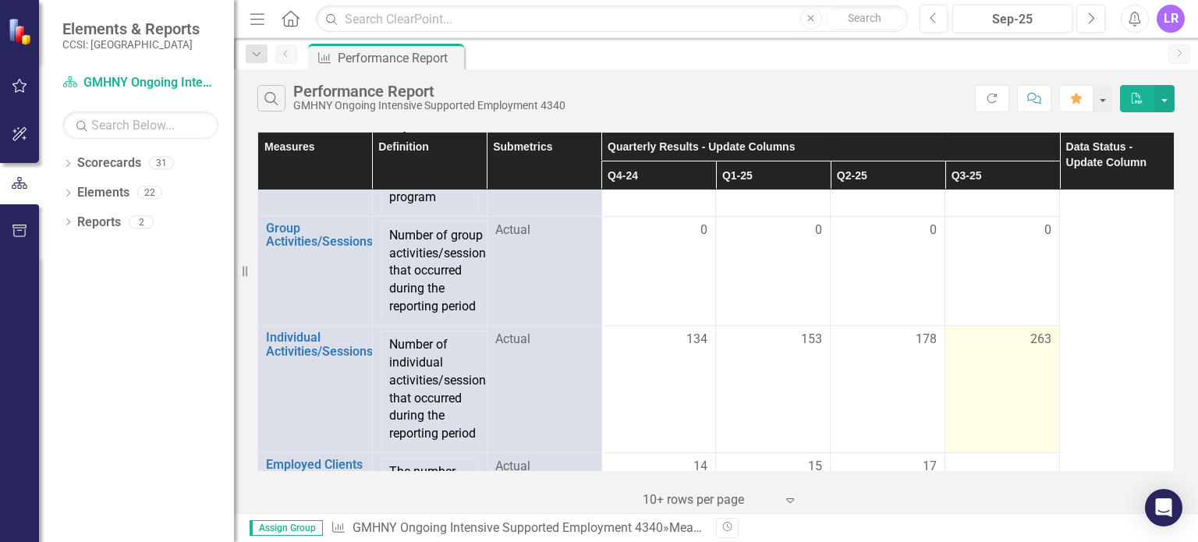
click at [972, 359] on td "263" at bounding box center [1002, 388] width 115 height 127
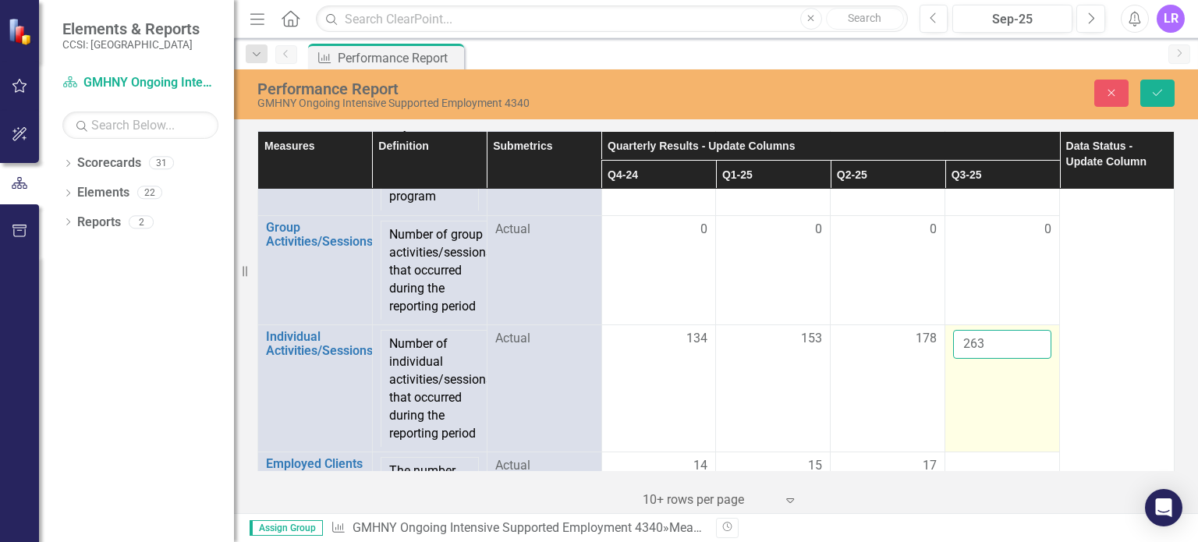
click at [990, 348] on input "263" at bounding box center [1002, 344] width 98 height 29
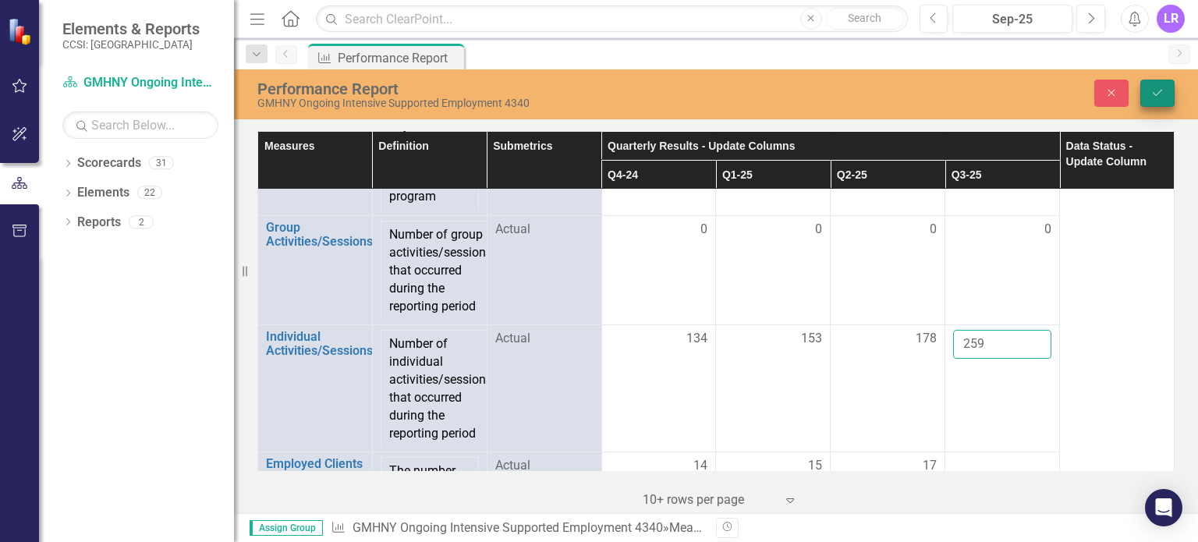
type input "259"
click at [1150, 98] on icon "Save" at bounding box center [1157, 92] width 14 height 11
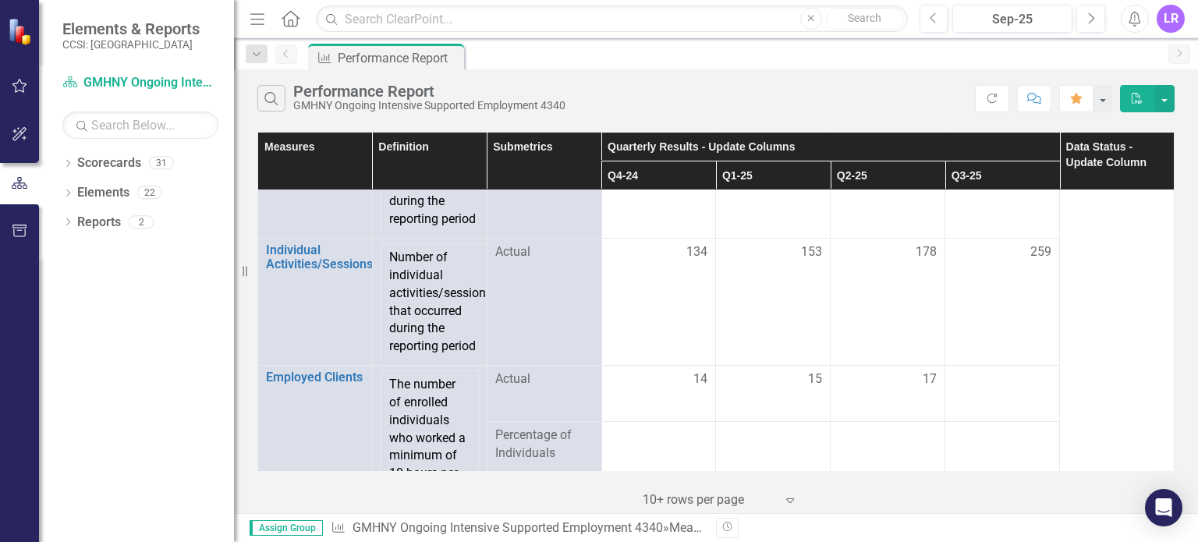
scroll to position [2027, 0]
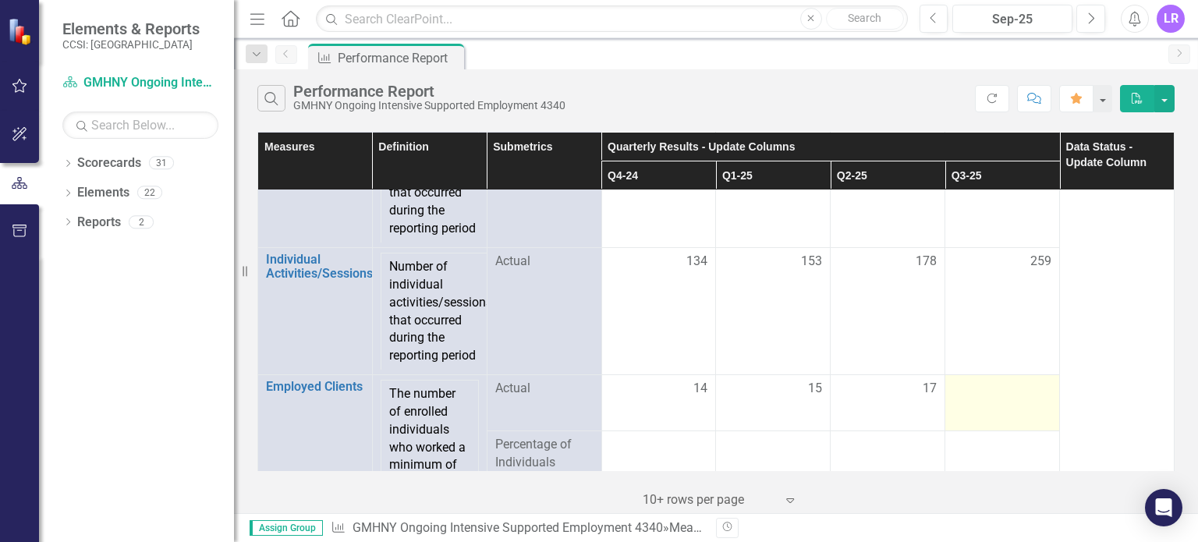
click at [989, 397] on div at bounding box center [1002, 389] width 98 height 19
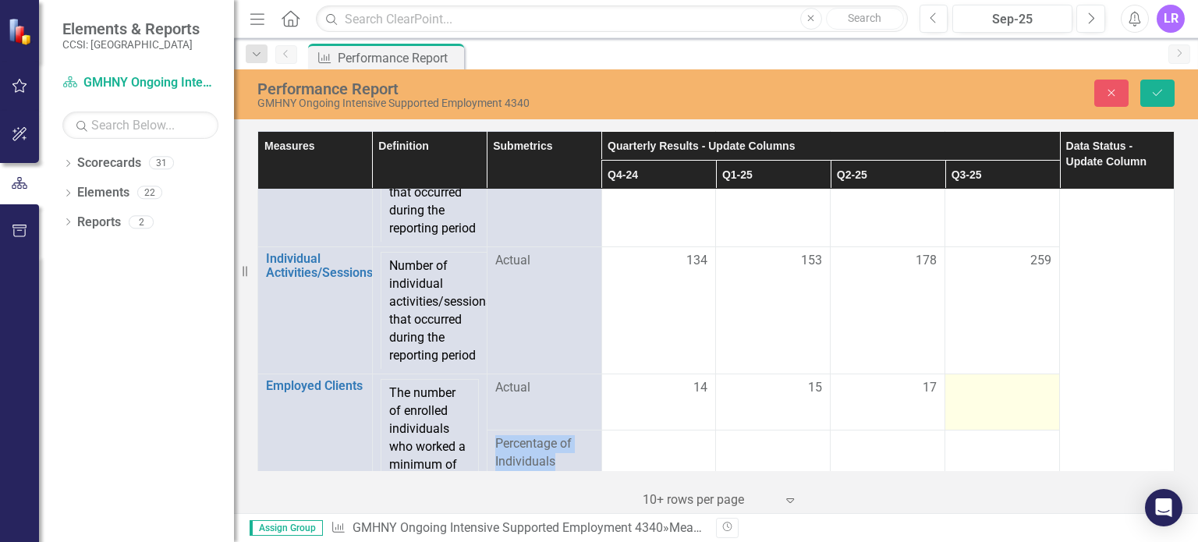
click at [989, 397] on td at bounding box center [1002, 402] width 115 height 56
click at [983, 391] on input "number" at bounding box center [1002, 393] width 98 height 29
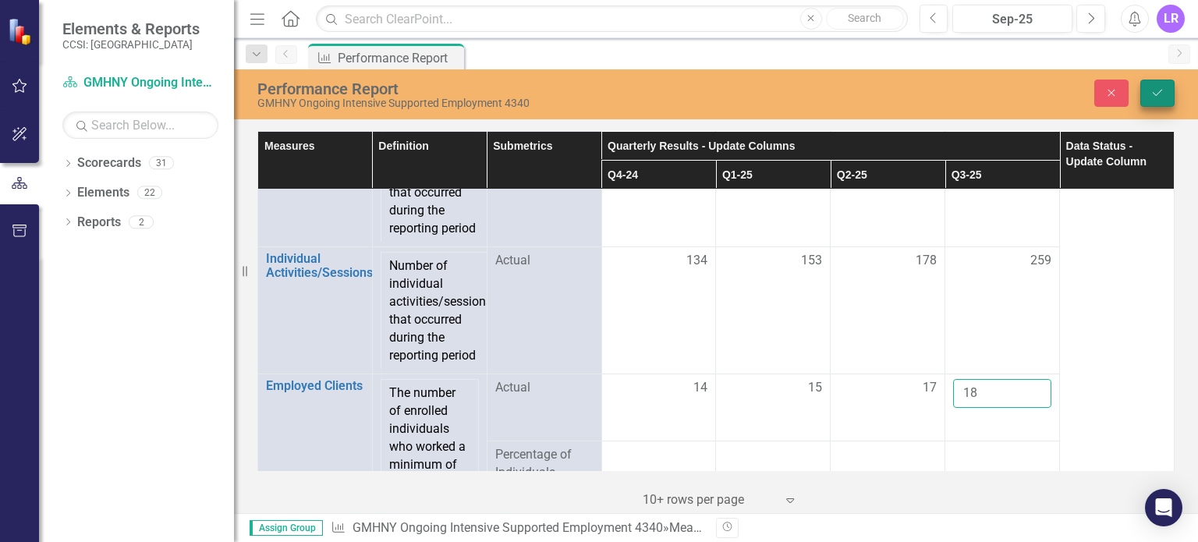
type input "18"
click at [1153, 87] on button "Save" at bounding box center [1157, 93] width 34 height 27
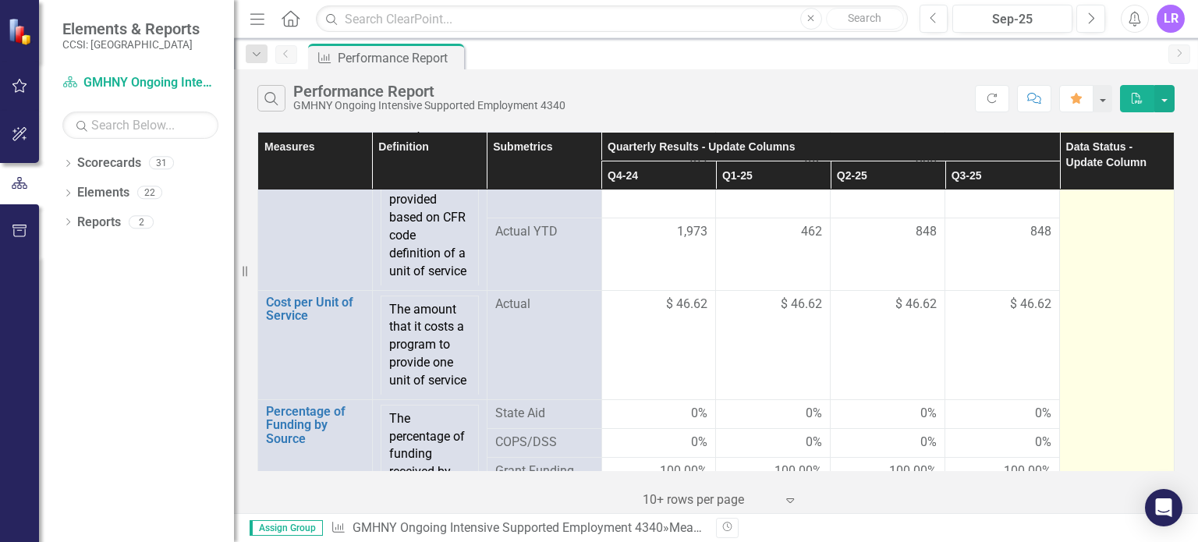
scroll to position [2735, 0]
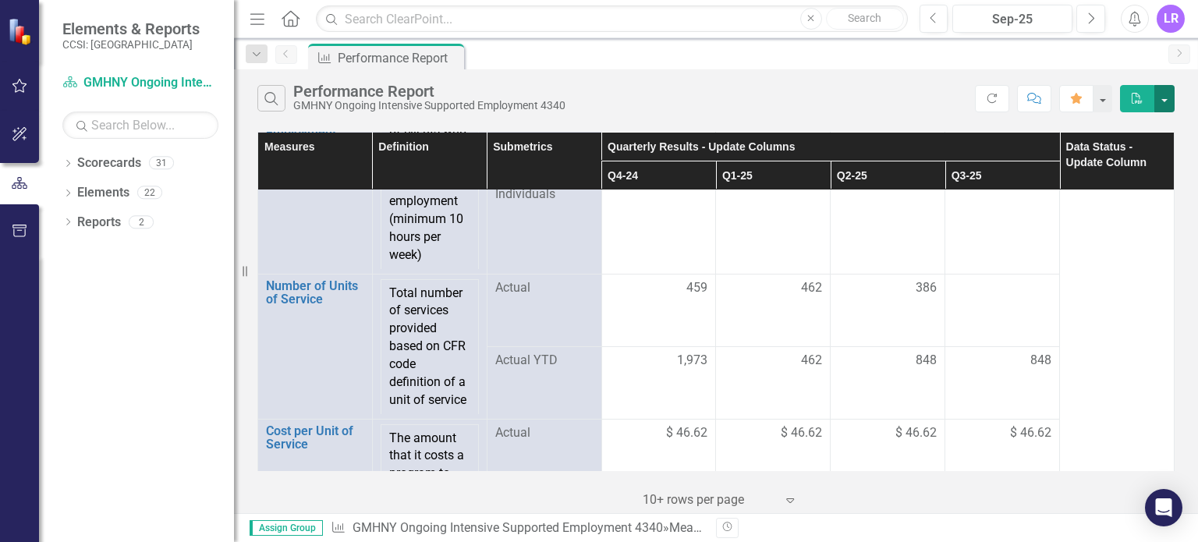
click at [1164, 105] on button "button" at bounding box center [1164, 98] width 20 height 27
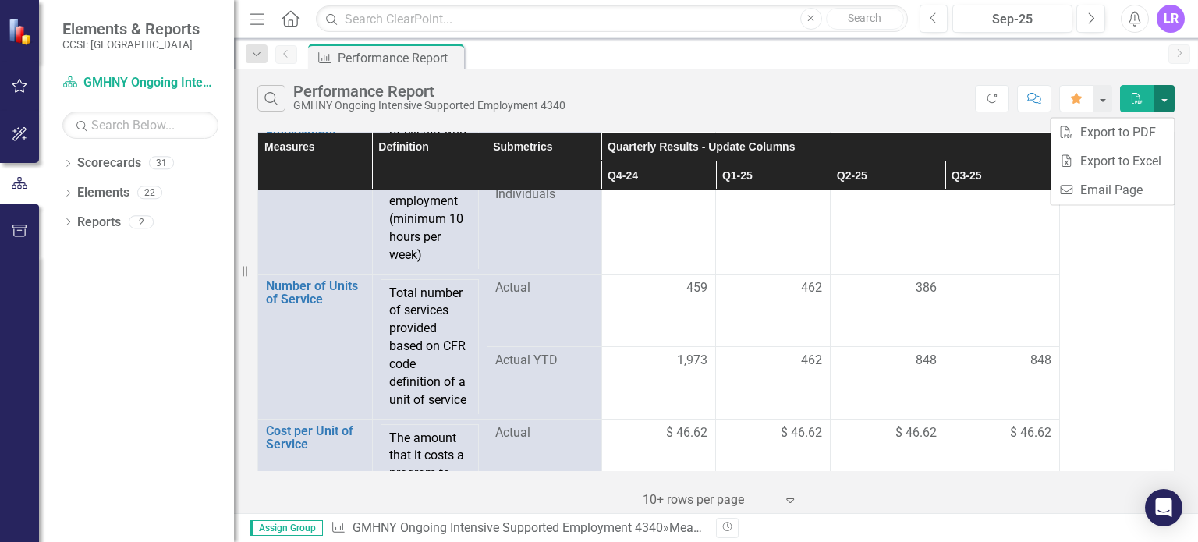
click at [1163, 102] on button "button" at bounding box center [1164, 98] width 20 height 27
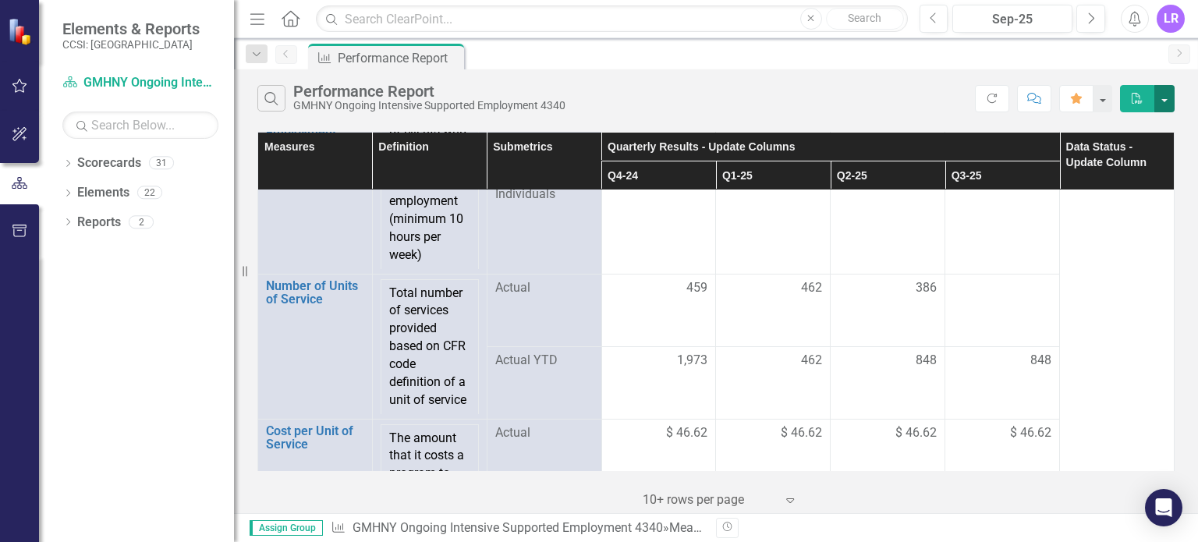
click at [1163, 102] on button "button" at bounding box center [1164, 98] width 20 height 27
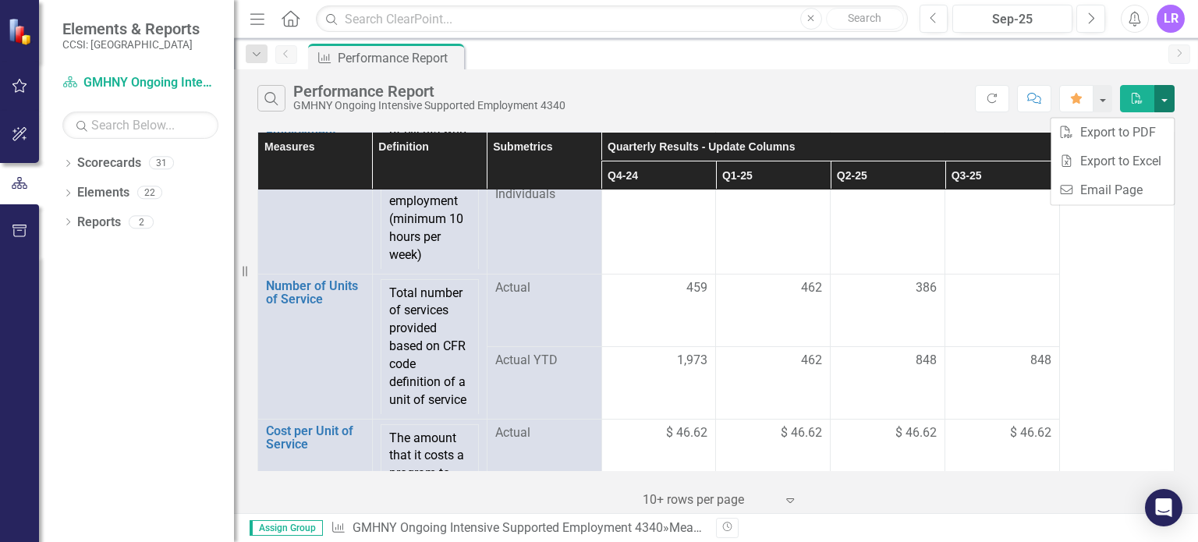
click at [1158, 111] on button "button" at bounding box center [1164, 98] width 20 height 27
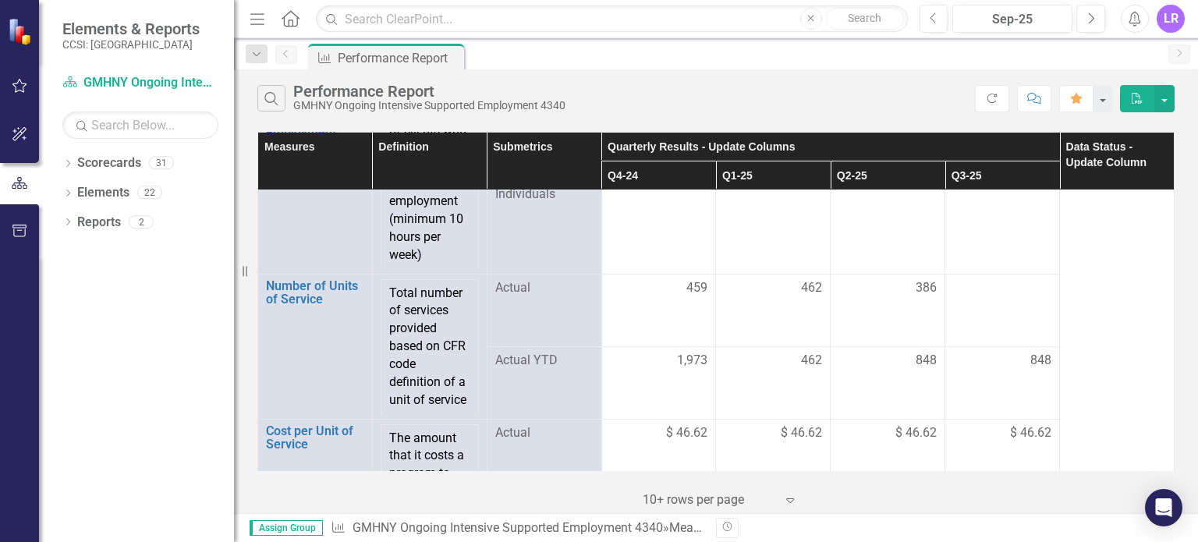
click at [1152, 172] on th "Data Status - Update Column" at bounding box center [1117, 161] width 115 height 58
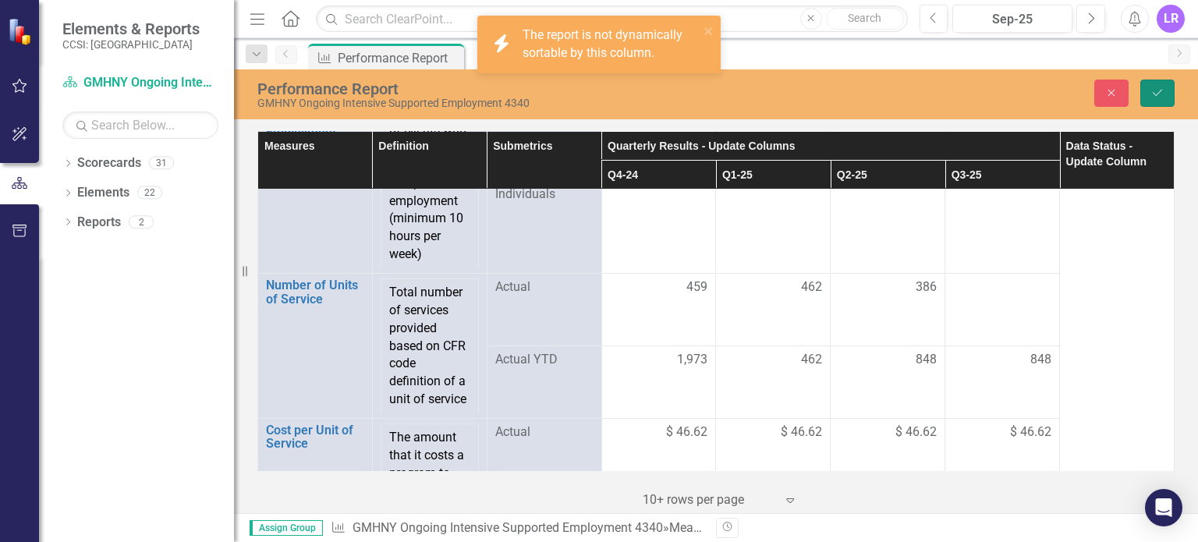
click at [1156, 90] on icon "Save" at bounding box center [1157, 92] width 14 height 11
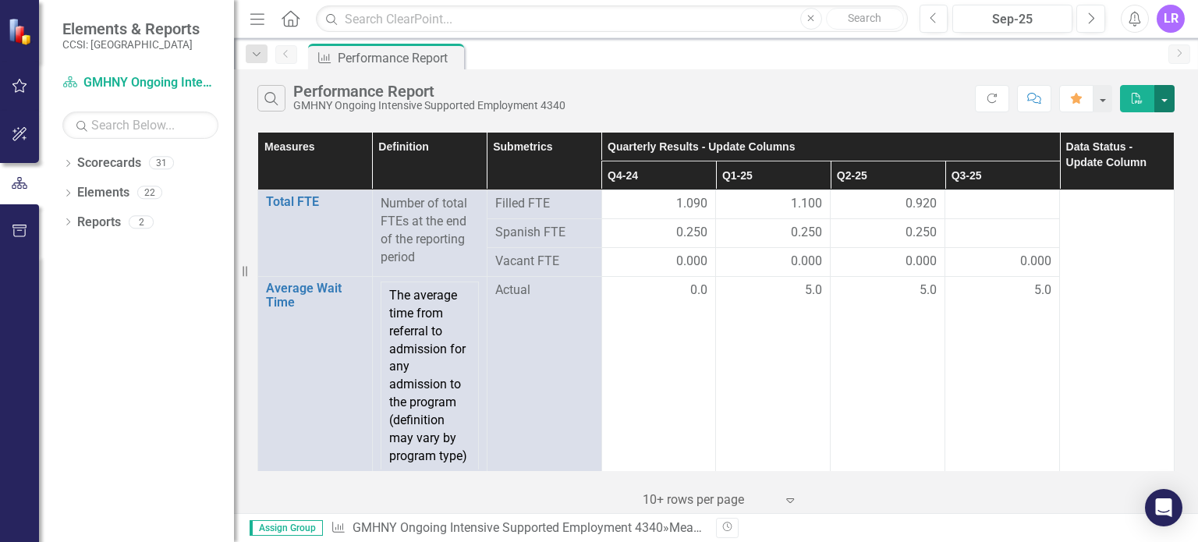
click at [1170, 102] on button "button" at bounding box center [1164, 98] width 20 height 27
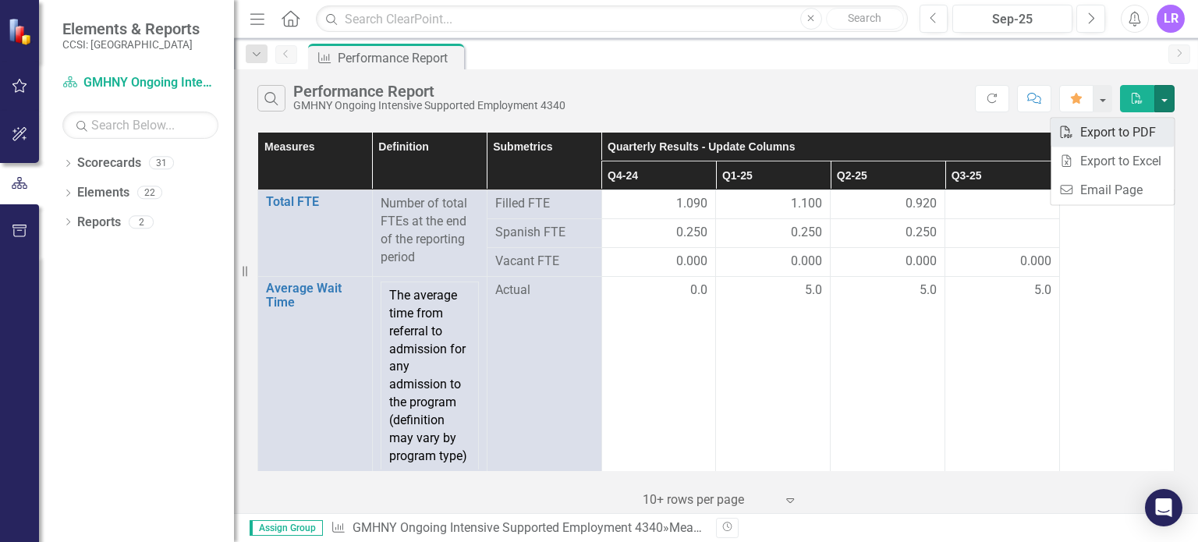
click at [1118, 133] on link "PDF Export to PDF" at bounding box center [1111, 132] width 123 height 29
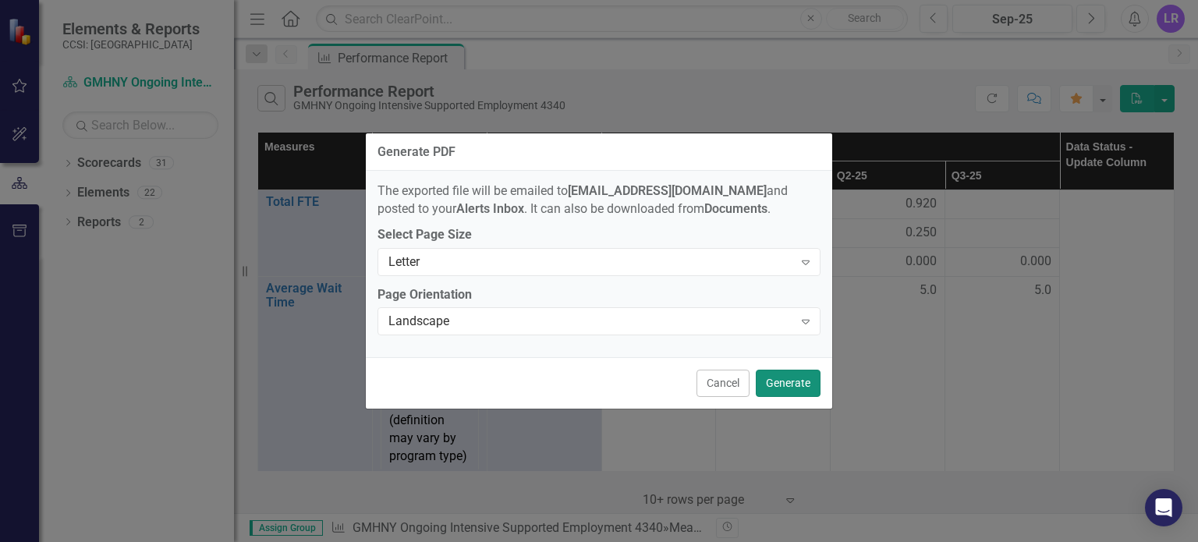
click at [780, 392] on button "Generate" at bounding box center [788, 383] width 65 height 27
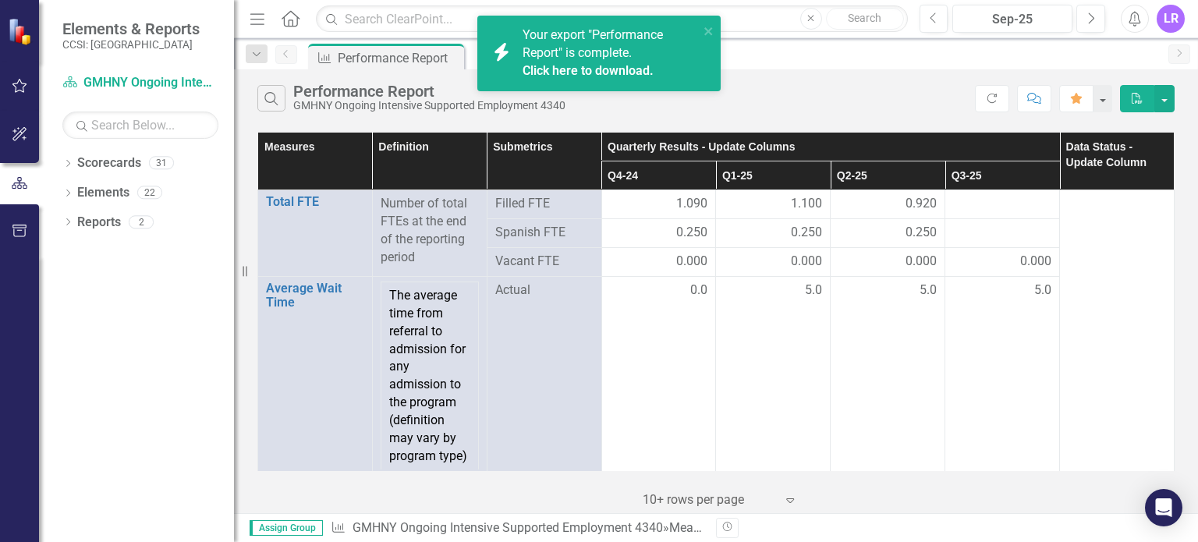
click at [635, 68] on link "Click here to download." at bounding box center [587, 70] width 131 height 15
